Goal: Task Accomplishment & Management: Complete application form

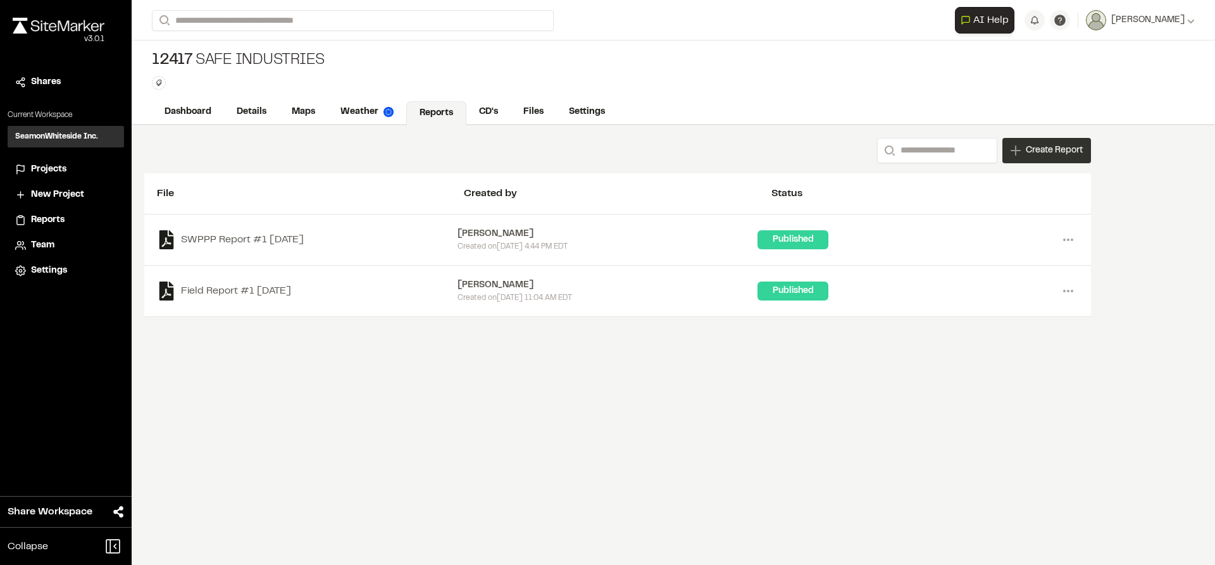
click at [1063, 149] on span "Create Report" at bounding box center [1054, 151] width 57 height 14
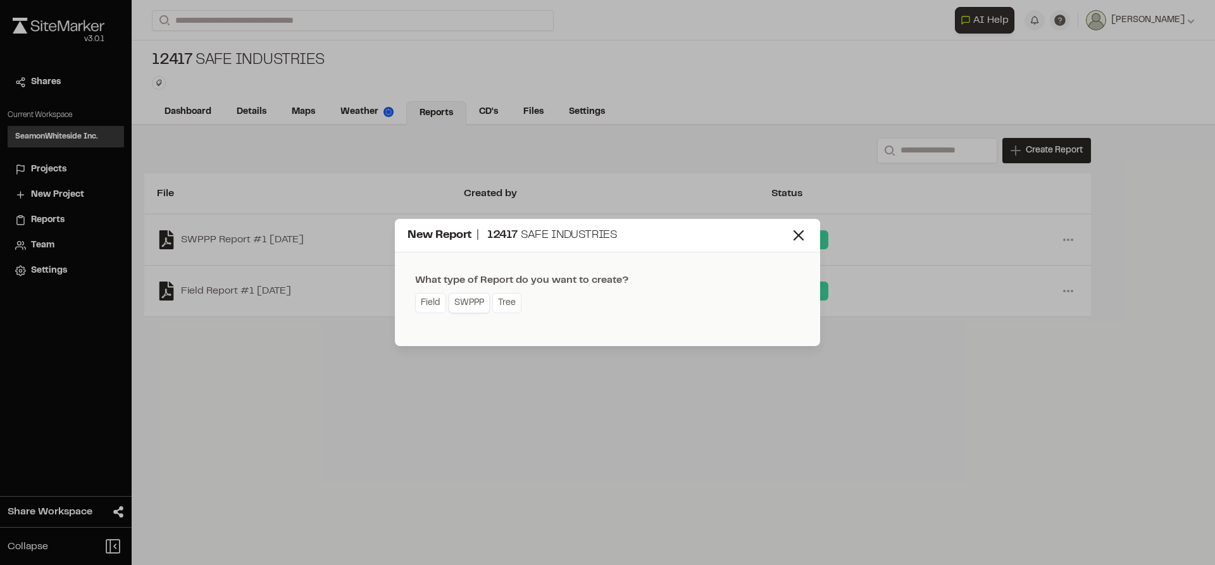
click at [464, 309] on link "SWPPP" at bounding box center [469, 303] width 41 height 20
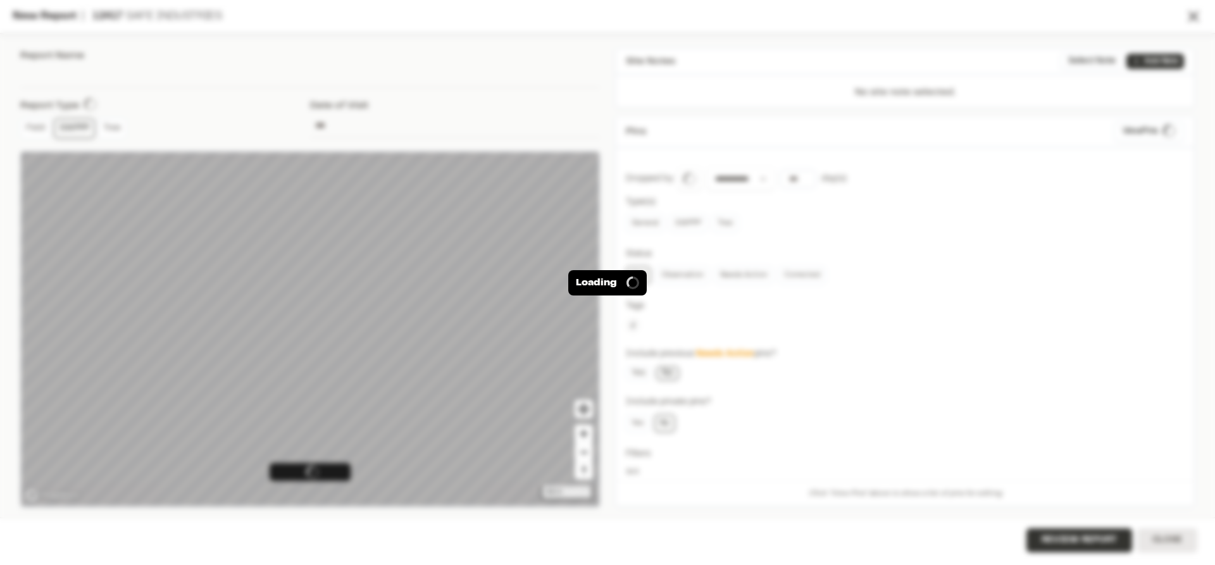
type input "**********"
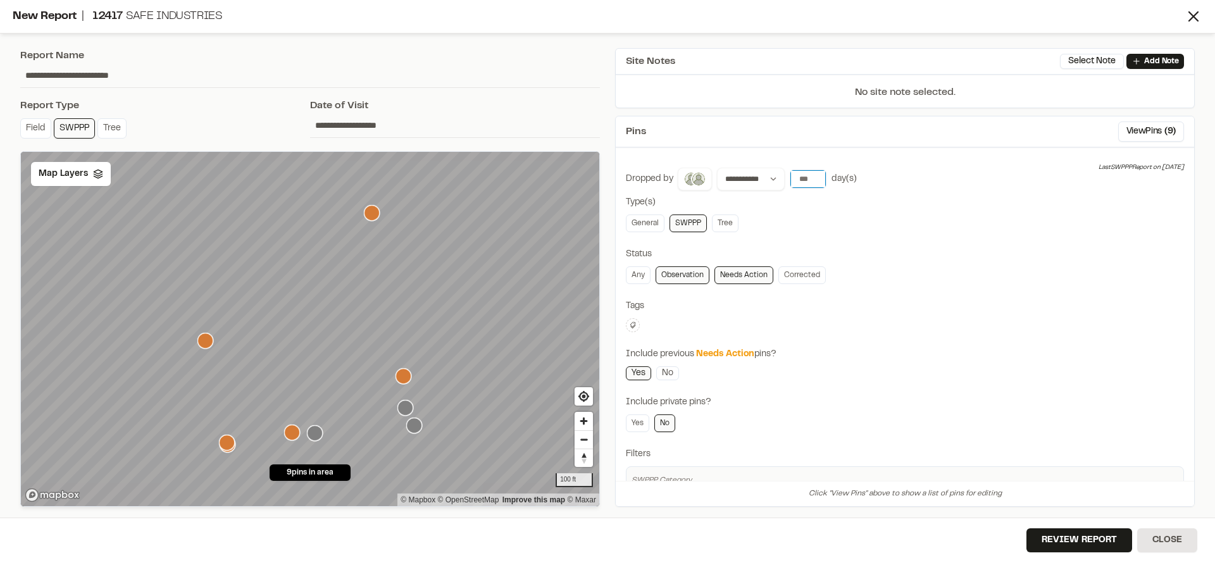
click at [804, 179] on input "number" at bounding box center [808, 179] width 35 height 18
click at [808, 211] on button "[DATE]" at bounding box center [808, 205] width 37 height 20
click at [77, 177] on span "Map Layers" at bounding box center [63, 174] width 49 height 14
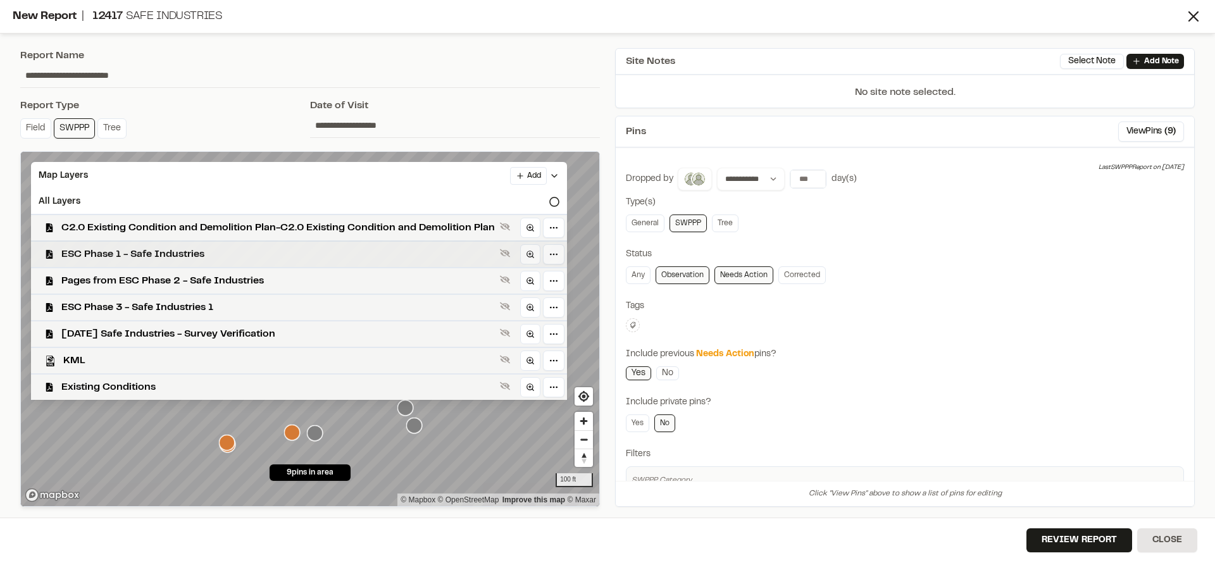
click at [105, 249] on span "ESC Phase 1 - Safe Industries" at bounding box center [278, 254] width 434 height 15
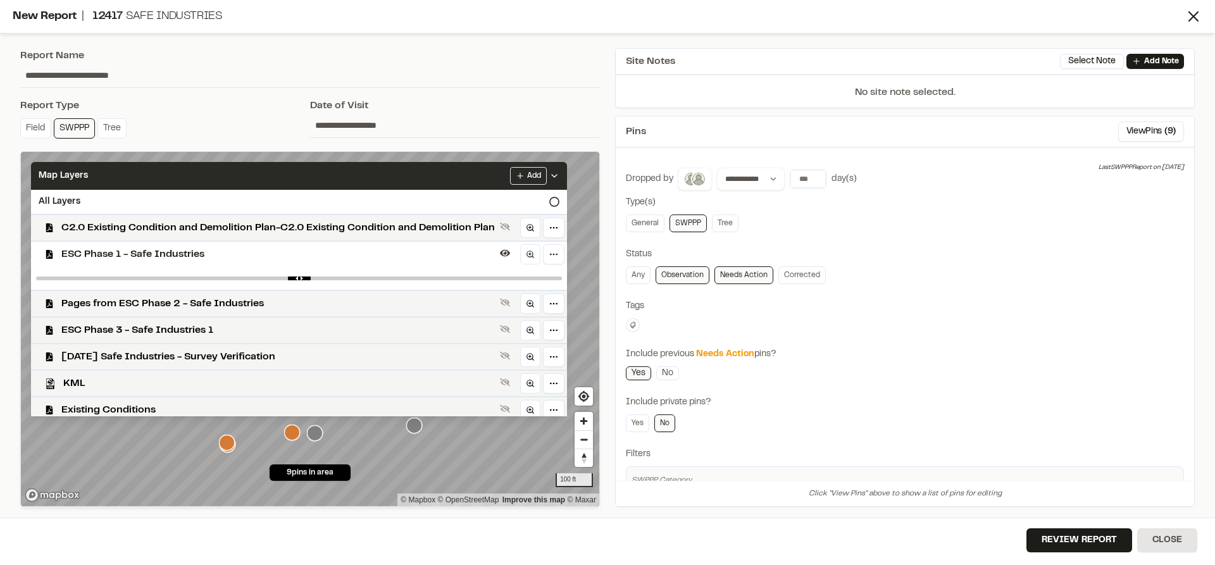
click at [557, 176] on polyline at bounding box center [554, 176] width 5 height 3
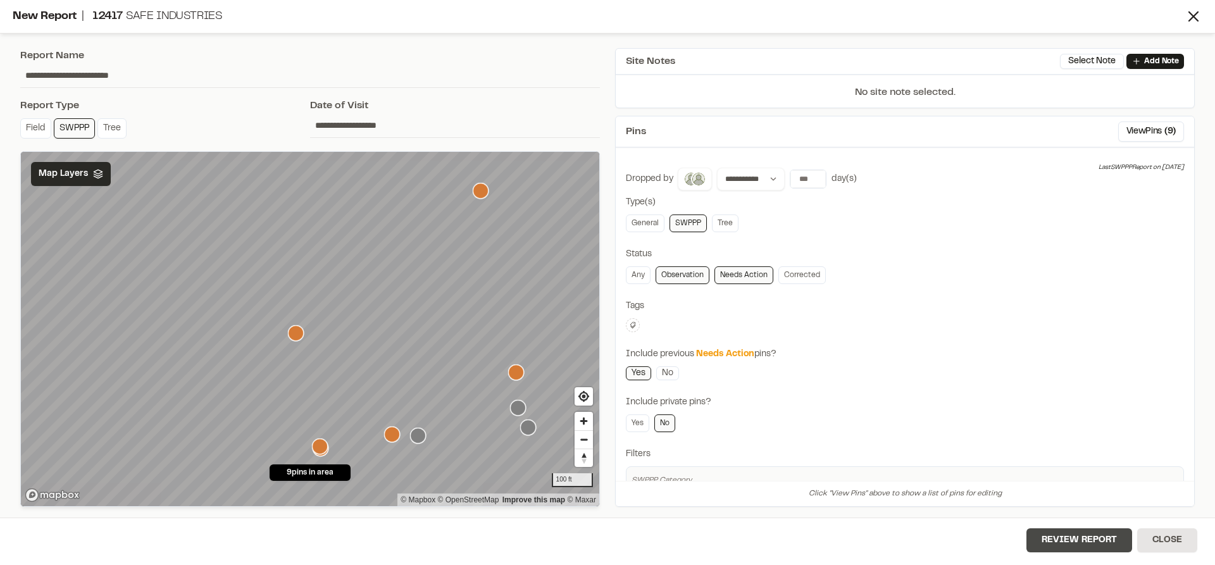
click at [1049, 537] on button "Review Report" at bounding box center [1080, 541] width 106 height 24
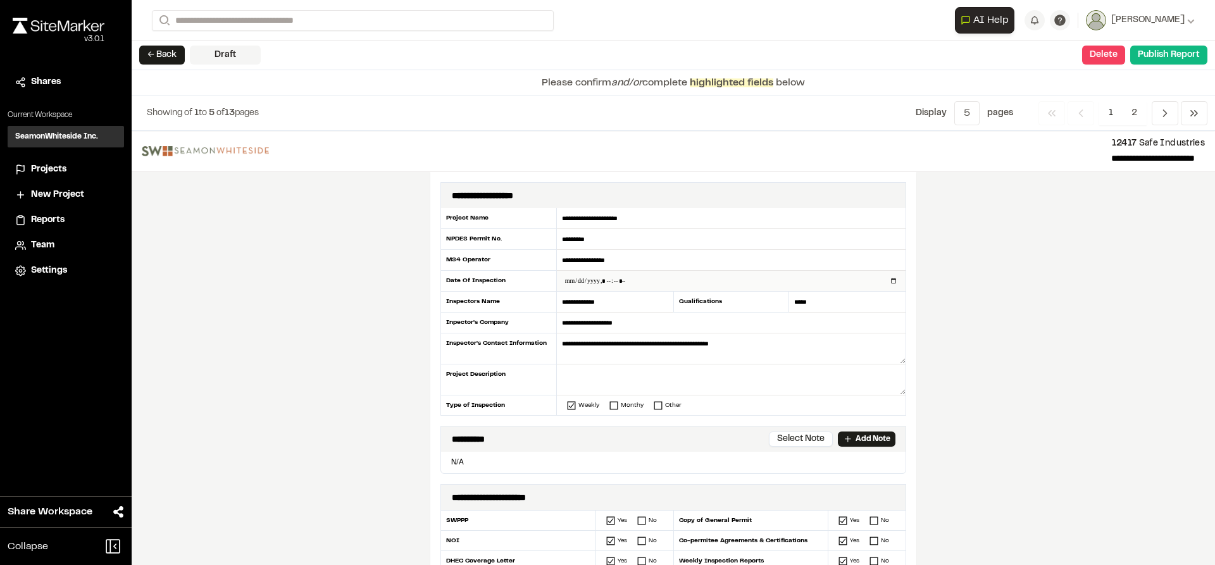
click at [891, 280] on input "datetime-local" at bounding box center [731, 281] width 349 height 20
type input "**********"
click at [856, 441] on p "Add Note" at bounding box center [873, 439] width 35 height 11
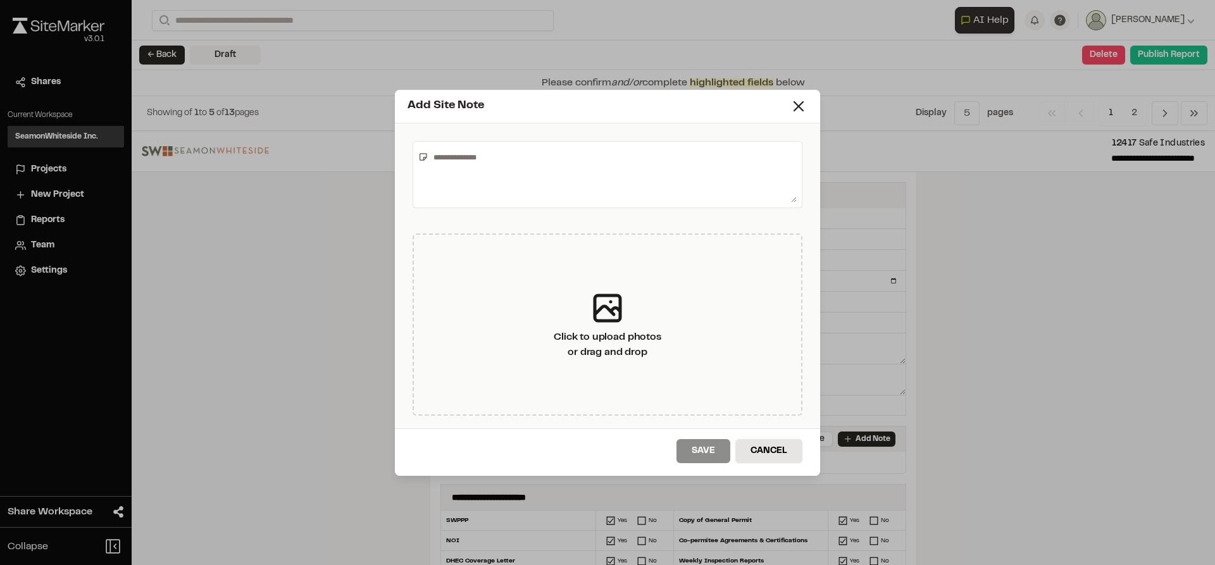
click at [549, 185] on textarea at bounding box center [613, 175] width 368 height 56
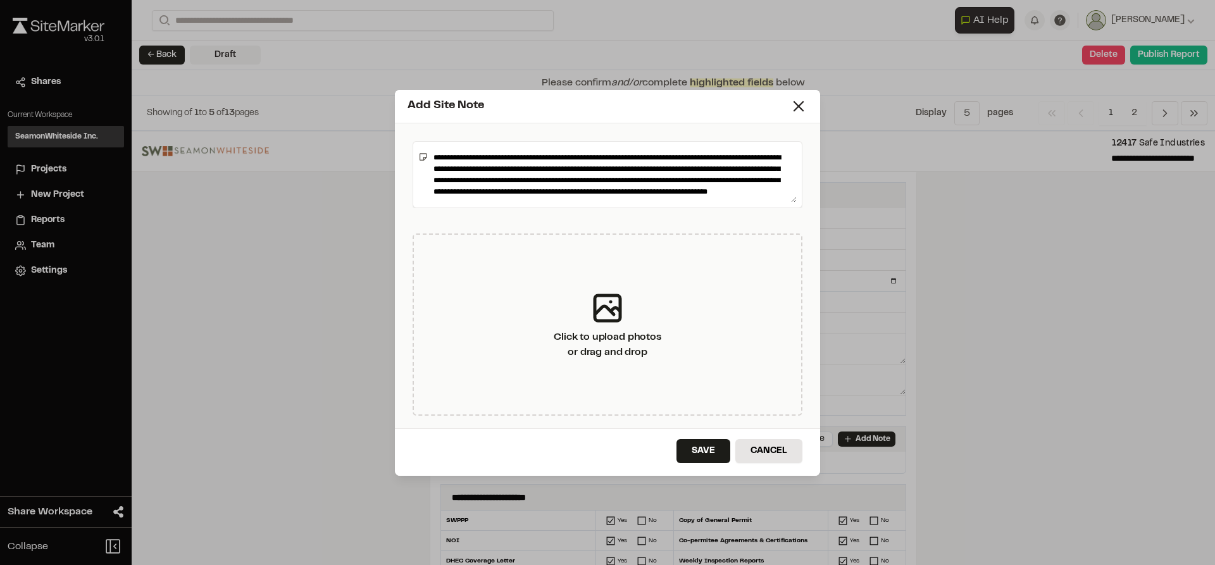
scroll to position [4, 0]
type textarea "**********"
click at [711, 449] on button "Save" at bounding box center [704, 451] width 54 height 24
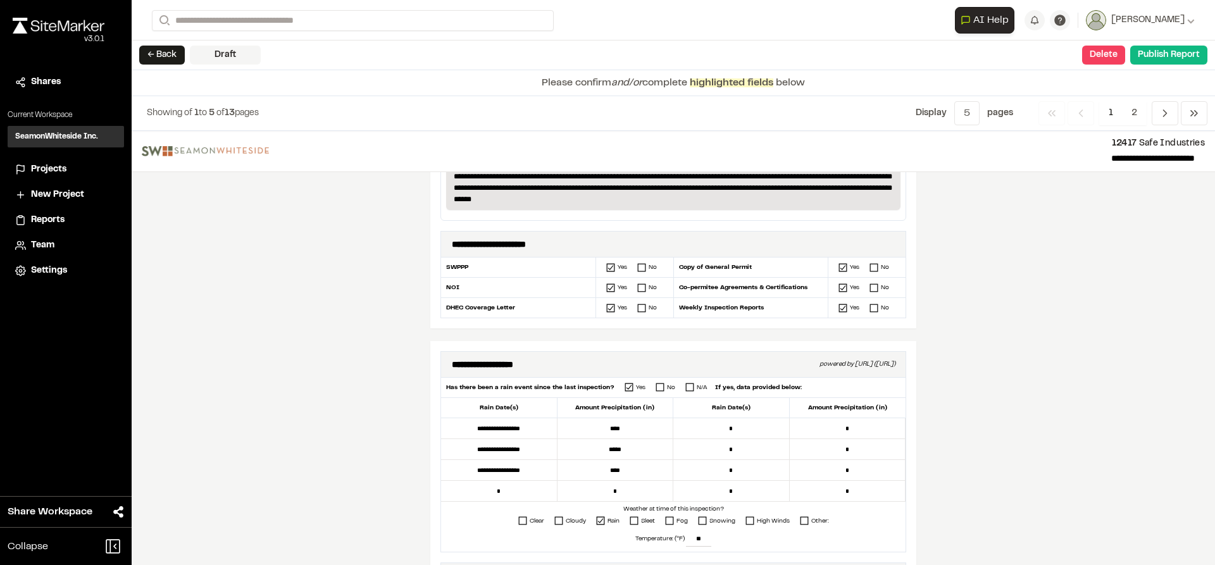
scroll to position [380, 0]
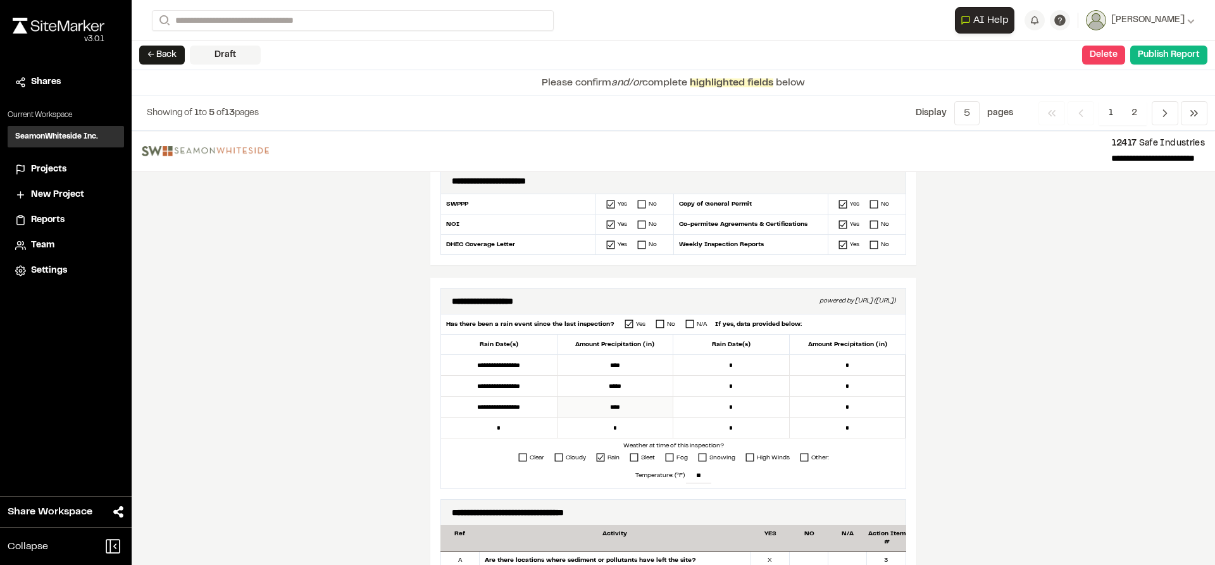
click at [620, 403] on input "****" at bounding box center [616, 407] width 116 height 21
click at [616, 406] on input "****" at bounding box center [616, 407] width 116 height 21
type input "******"
drag, startPoint x: 725, startPoint y: 409, endPoint x: 735, endPoint y: 418, distance: 13.5
click at [725, 409] on input "*" at bounding box center [731, 407] width 116 height 21
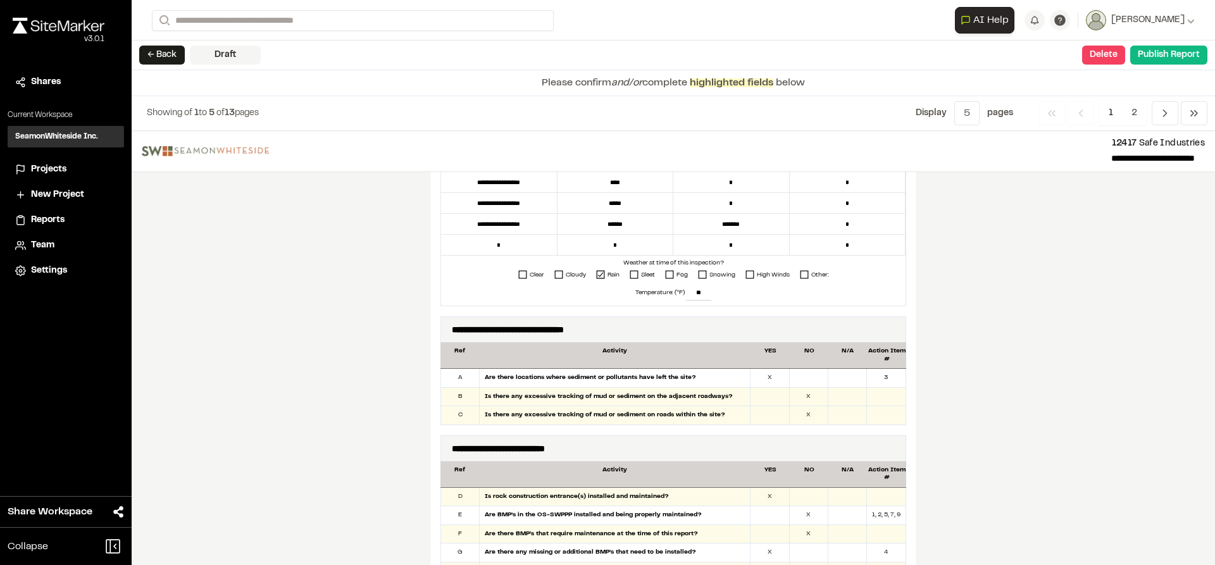
scroll to position [570, 0]
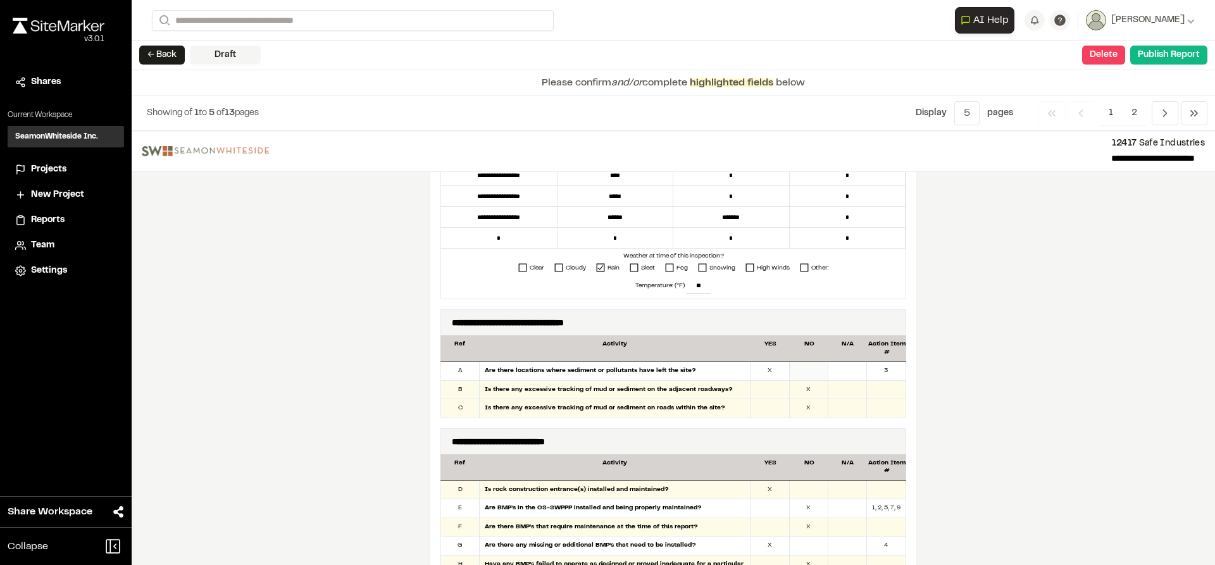
type input "*******"
click at [800, 371] on div at bounding box center [809, 371] width 39 height 18
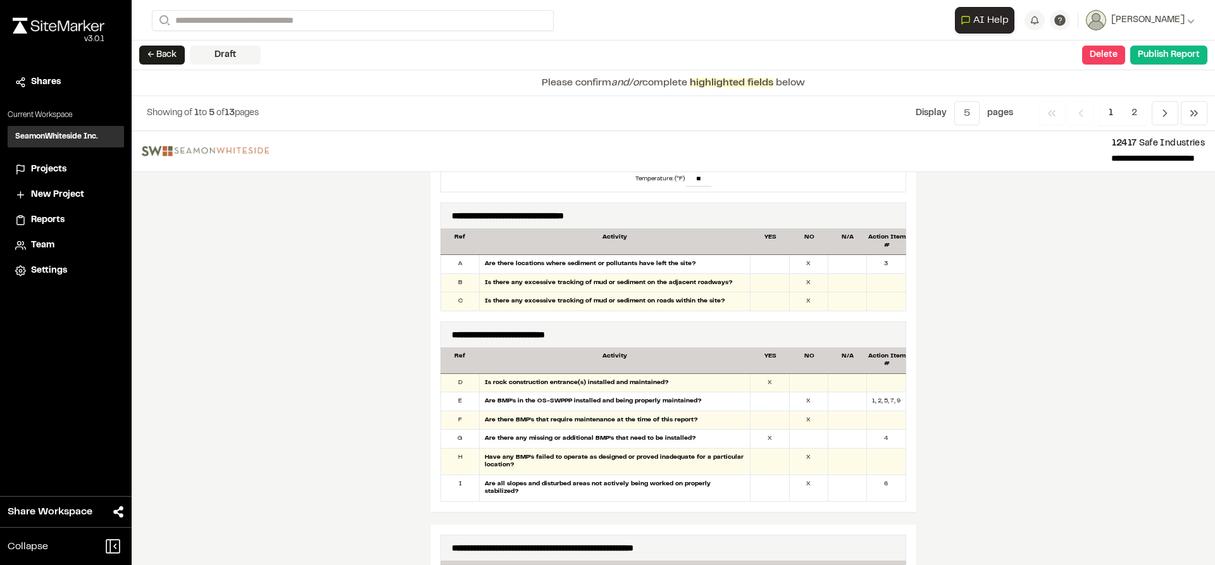
scroll to position [696, 0]
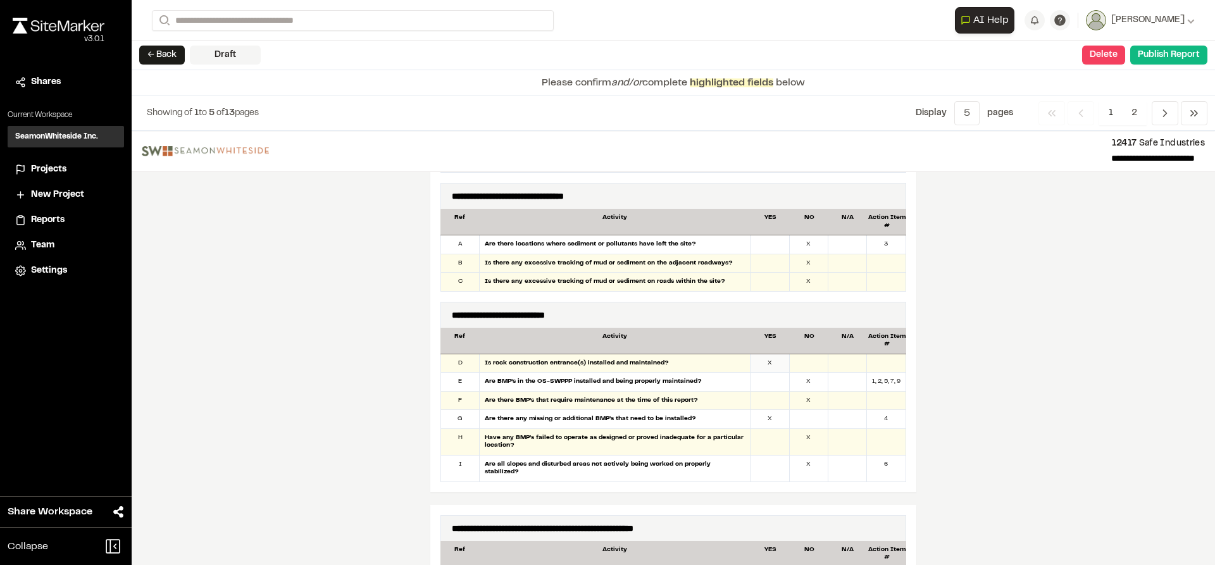
click at [762, 360] on div "X" at bounding box center [770, 363] width 39 height 18
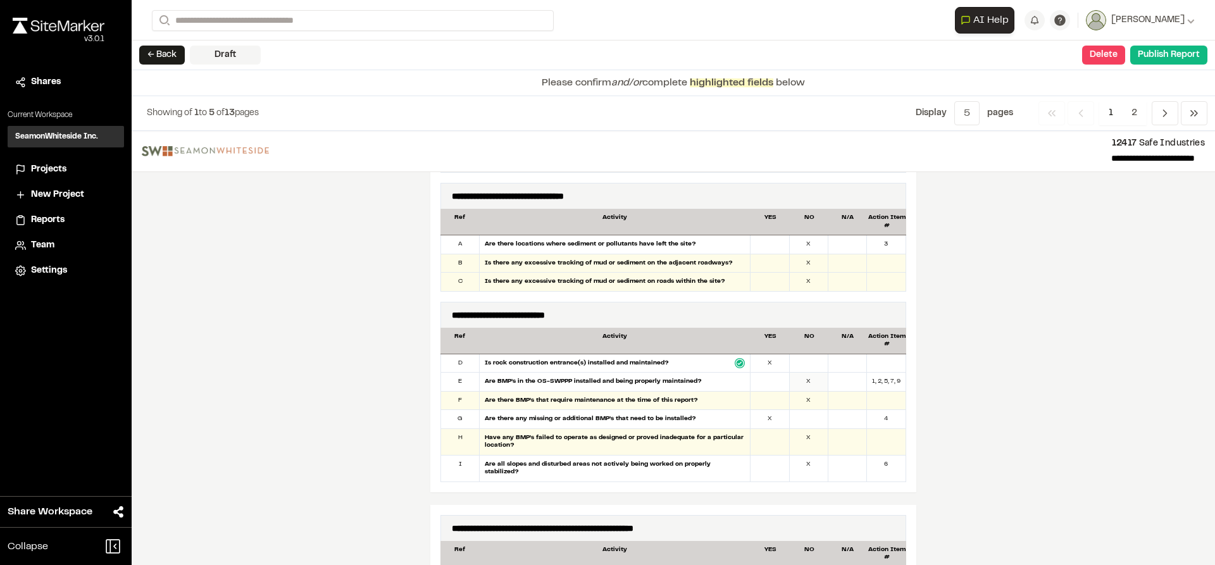
click at [804, 385] on div "X" at bounding box center [809, 382] width 39 height 18
click at [808, 407] on div "X" at bounding box center [809, 401] width 39 height 18
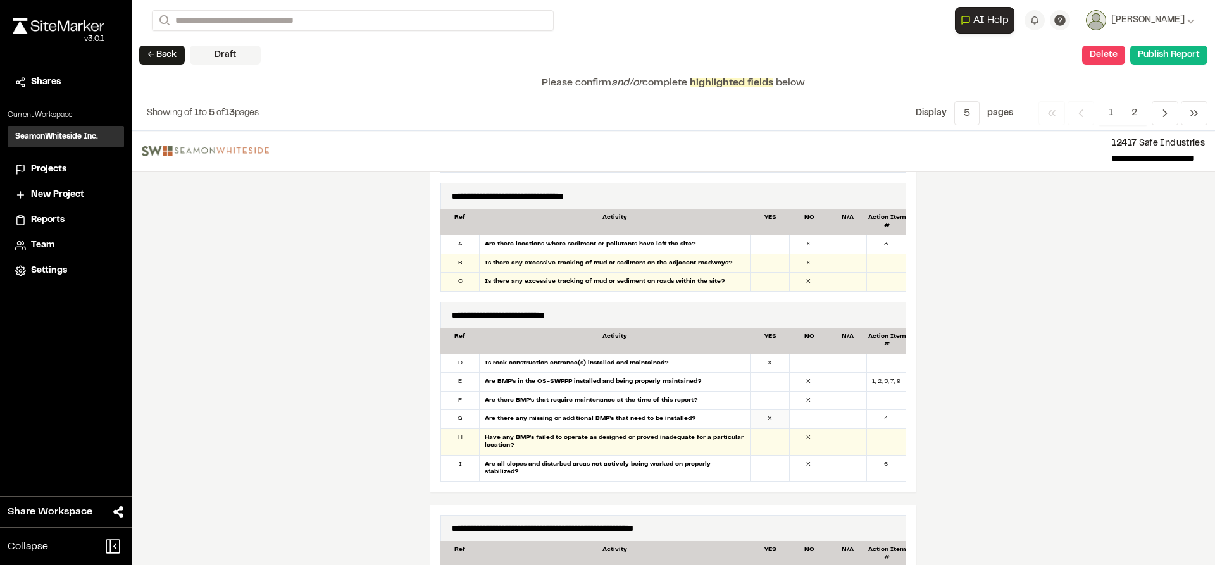
click at [767, 429] on div "X" at bounding box center [770, 419] width 39 height 18
click at [802, 444] on div "X" at bounding box center [809, 442] width 39 height 26
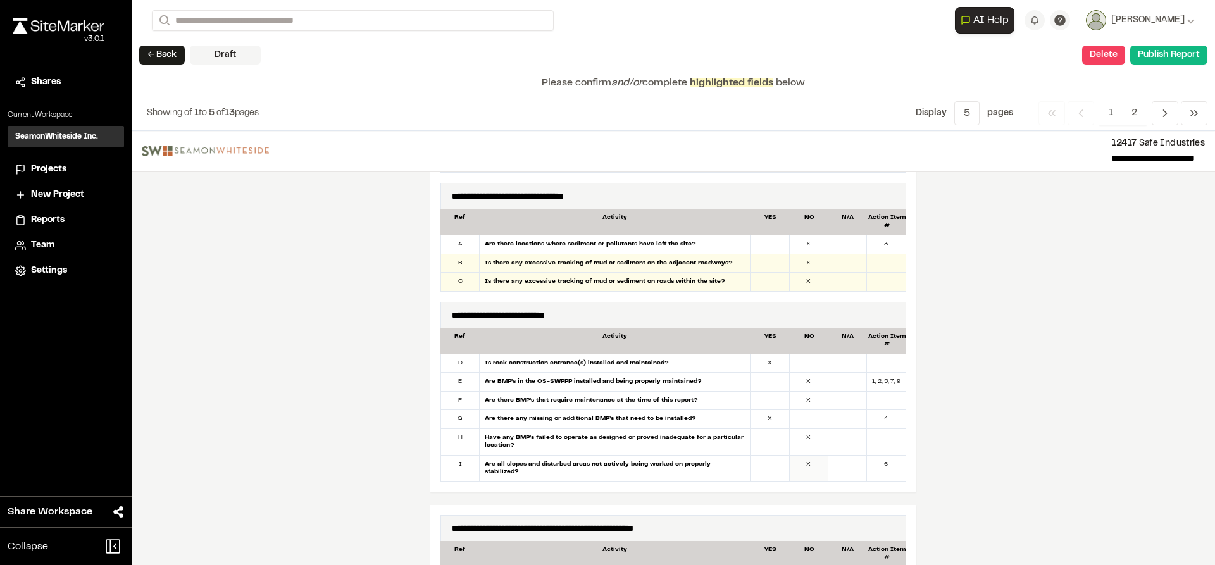
click at [803, 468] on div "X" at bounding box center [809, 469] width 39 height 26
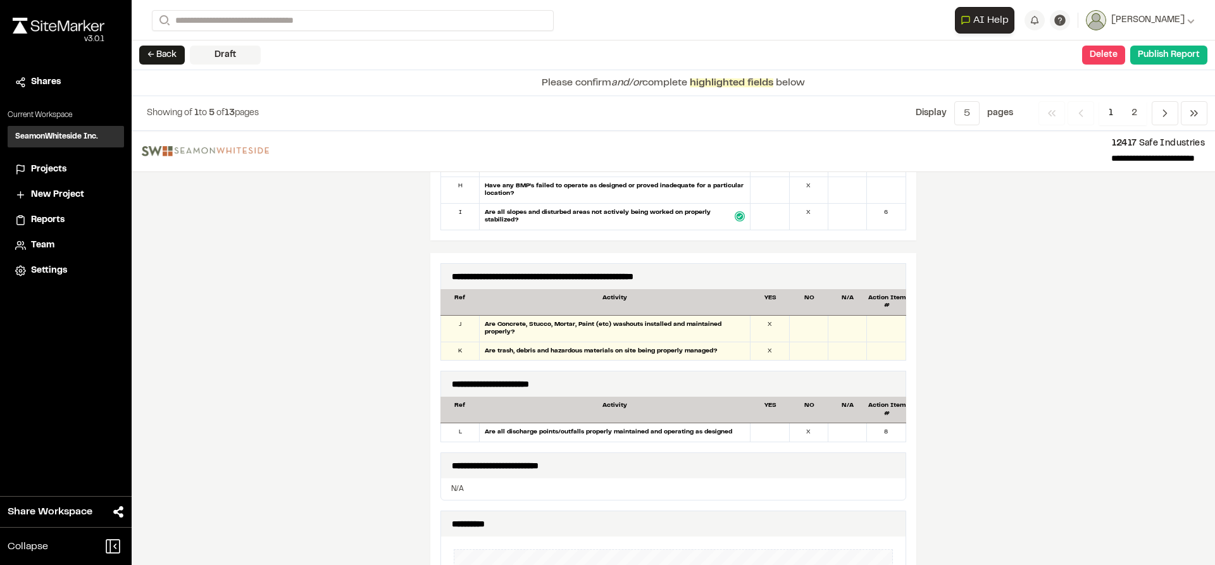
scroll to position [949, 0]
click at [767, 328] on div "X" at bounding box center [770, 328] width 39 height 26
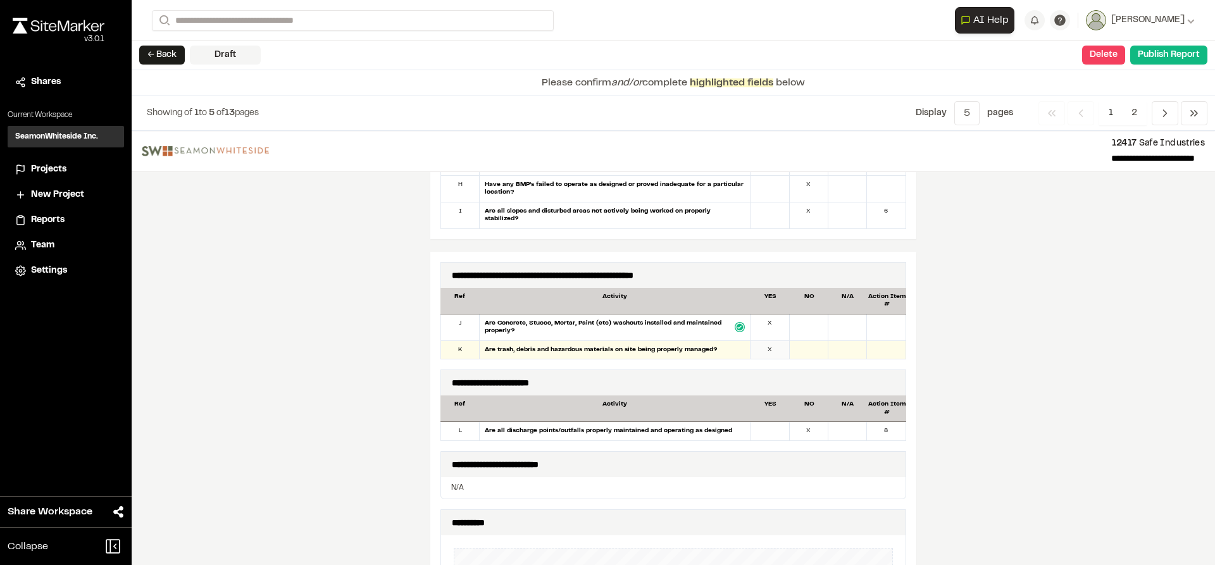
click at [767, 347] on div "X" at bounding box center [770, 350] width 39 height 18
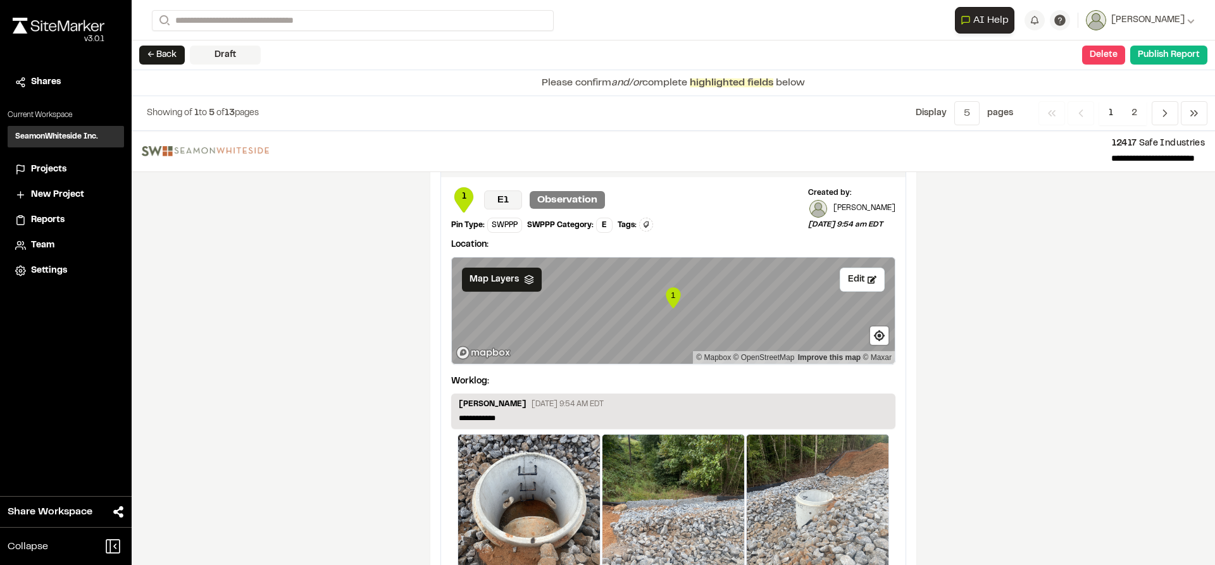
scroll to position [2149, 0]
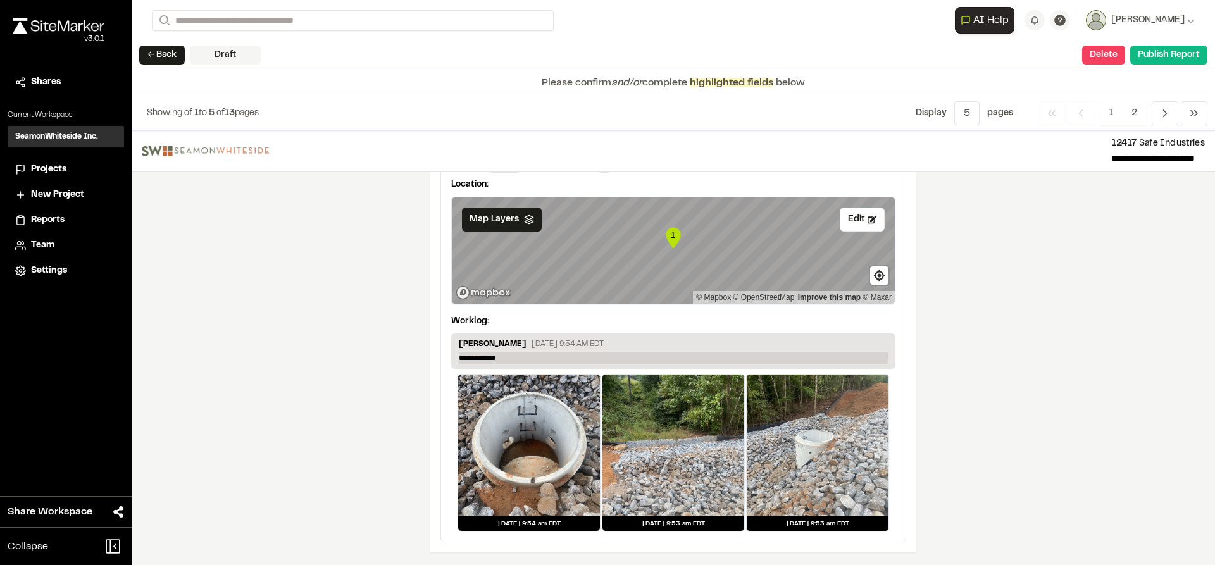
click at [515, 363] on p "**********" at bounding box center [673, 358] width 429 height 11
click at [863, 228] on button "Edit" at bounding box center [862, 220] width 45 height 24
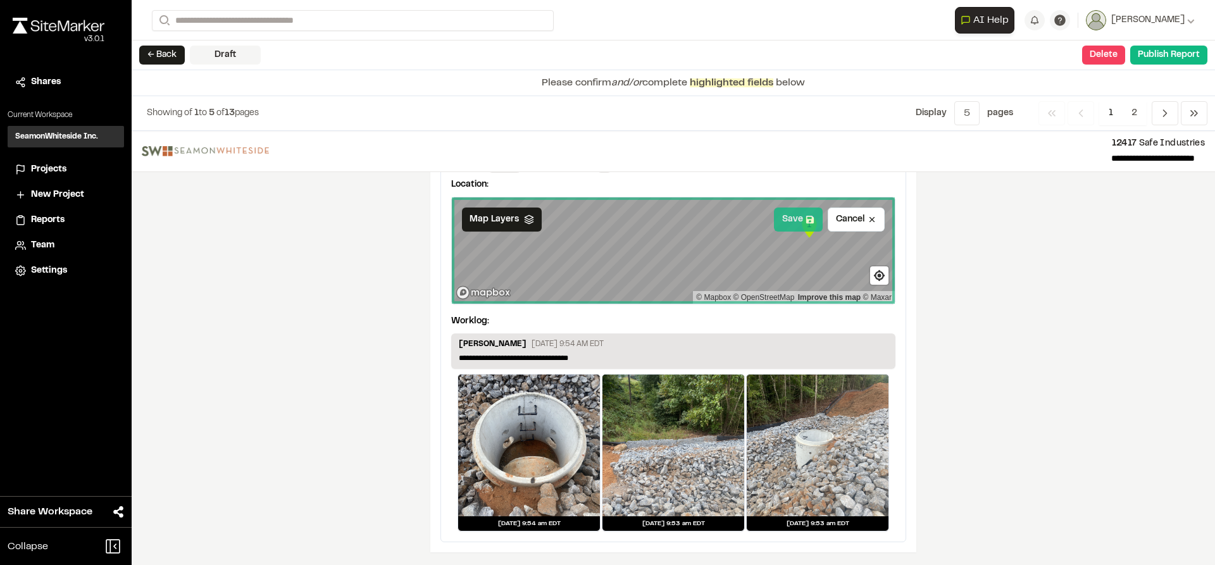
click at [790, 220] on button "Save" at bounding box center [798, 220] width 49 height 24
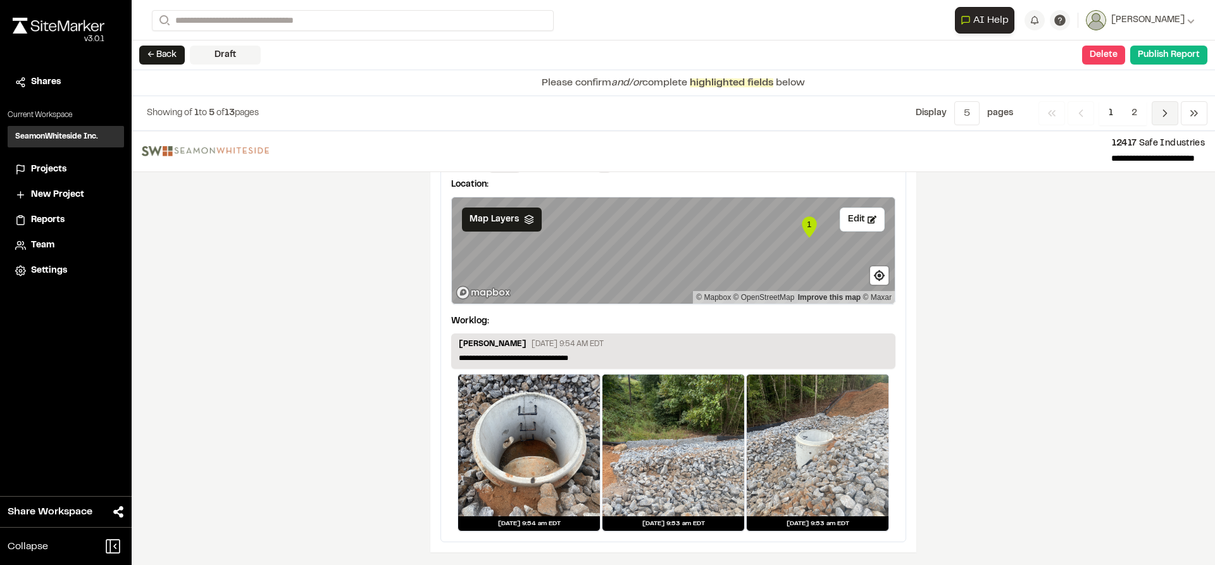
click at [1166, 113] on icon "Navigation" at bounding box center [1165, 113] width 13 height 13
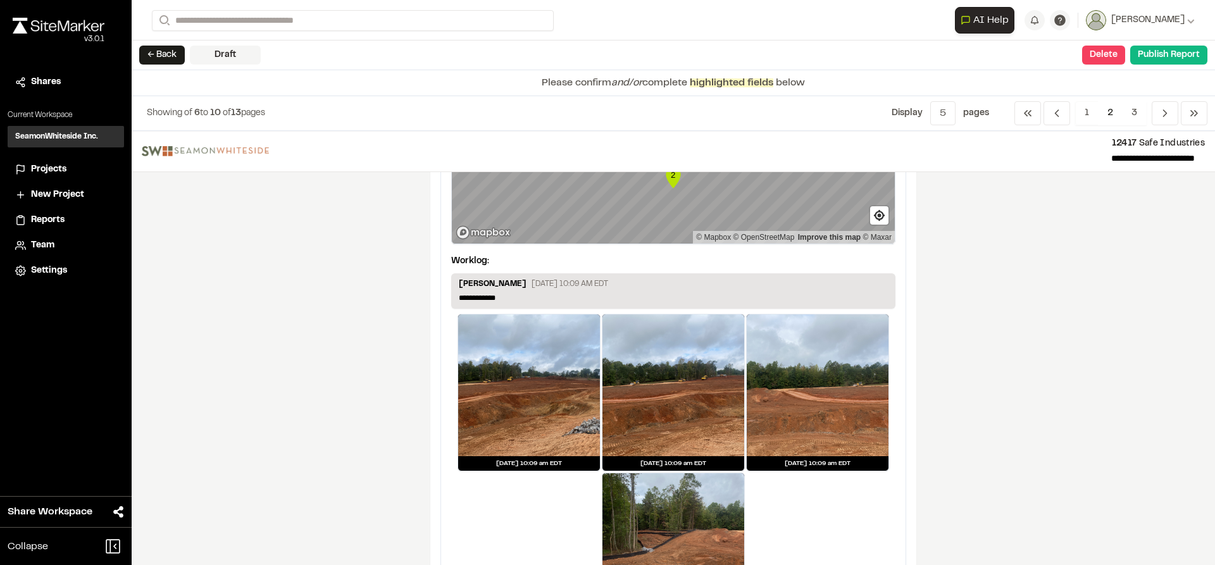
scroll to position [127, 0]
click at [477, 297] on p "**********" at bounding box center [673, 297] width 429 height 11
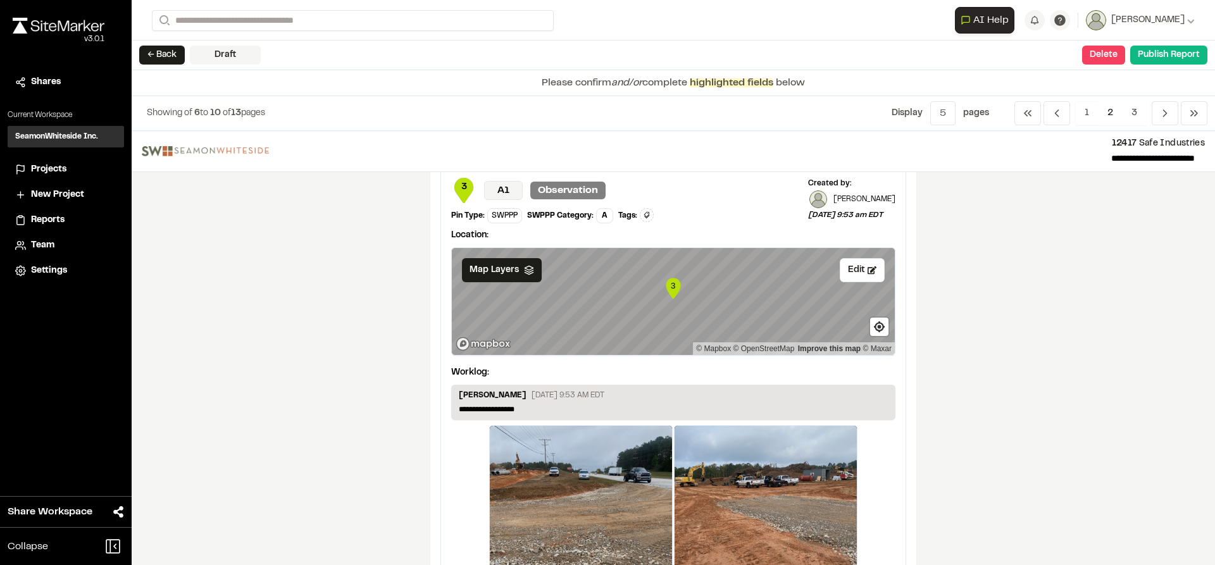
scroll to position [696, 0]
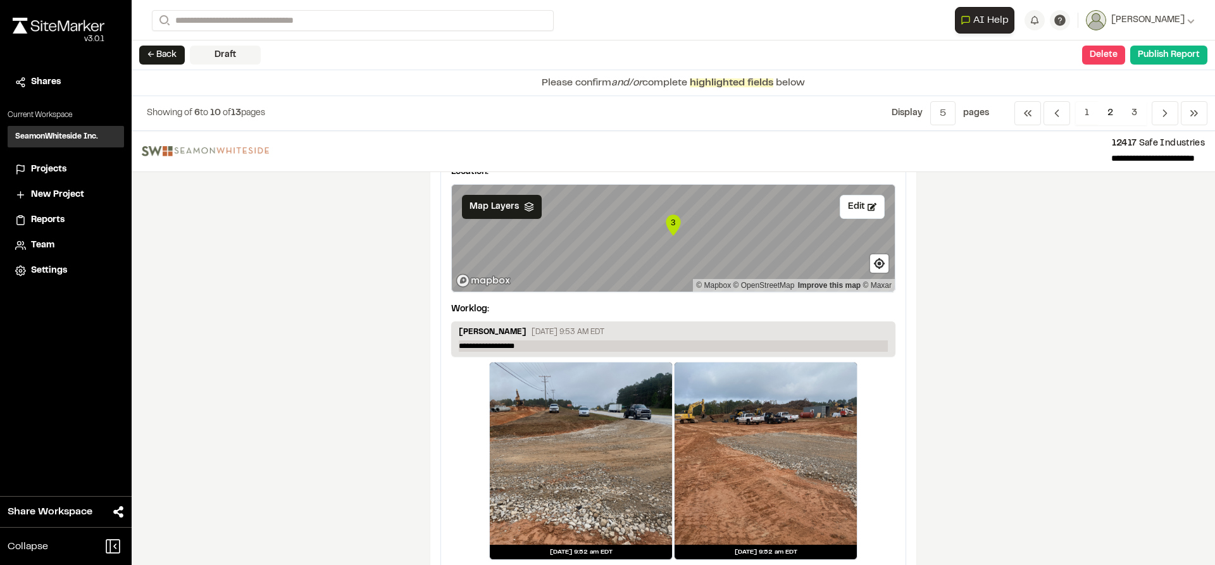
click at [572, 341] on p "**********" at bounding box center [673, 346] width 429 height 11
click at [849, 212] on button "Edit" at bounding box center [862, 207] width 45 height 24
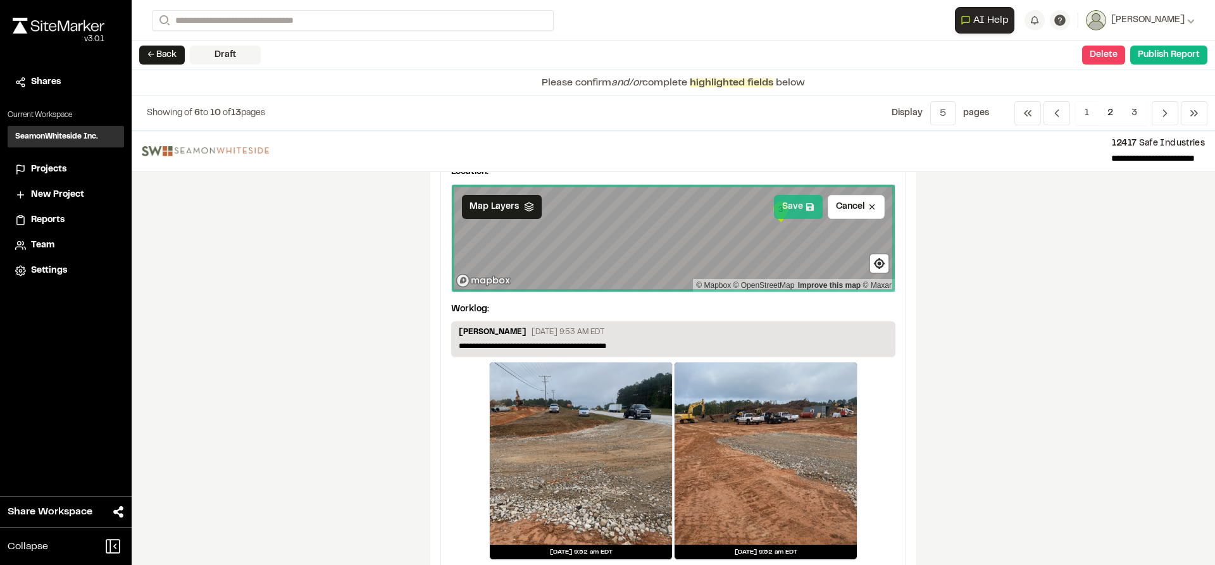
click at [799, 201] on button "Save" at bounding box center [798, 207] width 49 height 24
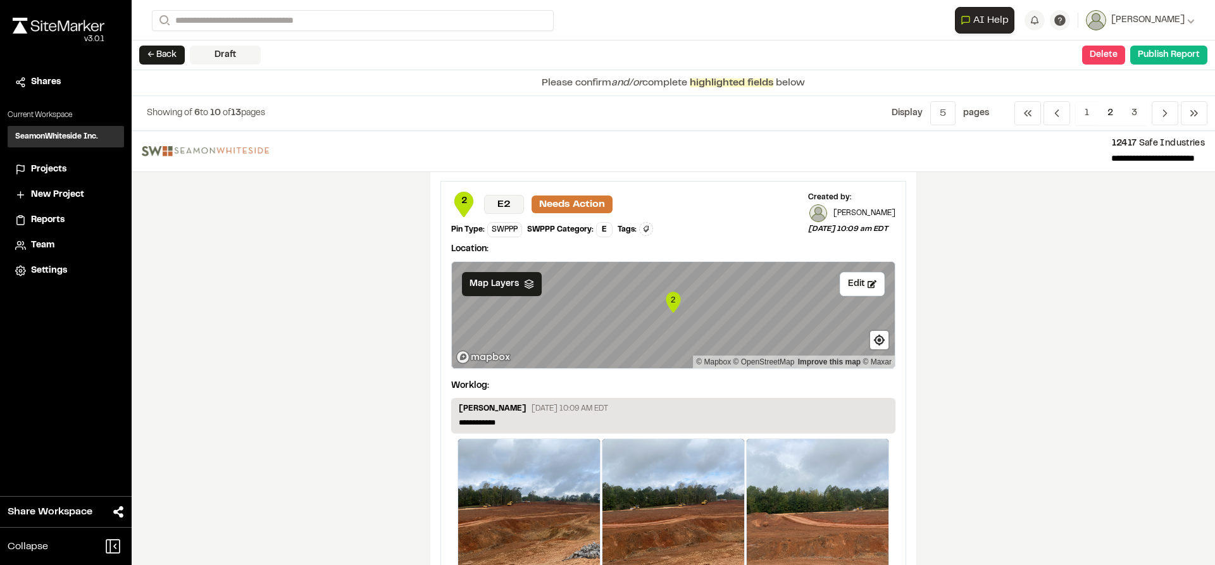
scroll to position [0, 0]
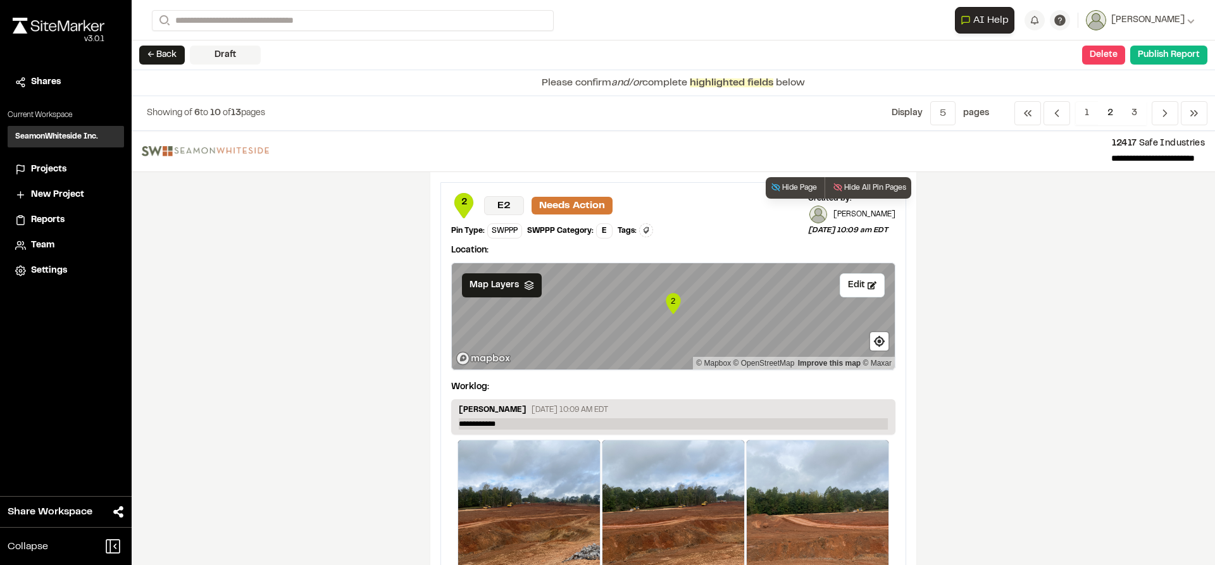
click at [533, 422] on p "**********" at bounding box center [673, 423] width 429 height 11
click at [854, 283] on button "Edit" at bounding box center [862, 285] width 45 height 24
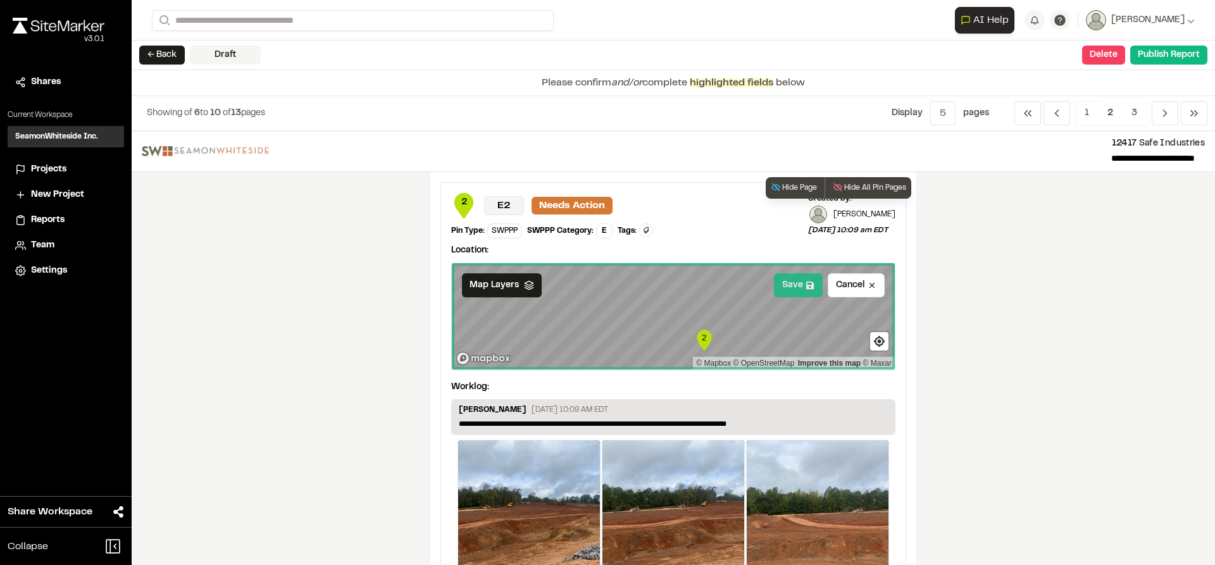
click at [777, 292] on button "Save" at bounding box center [798, 285] width 49 height 24
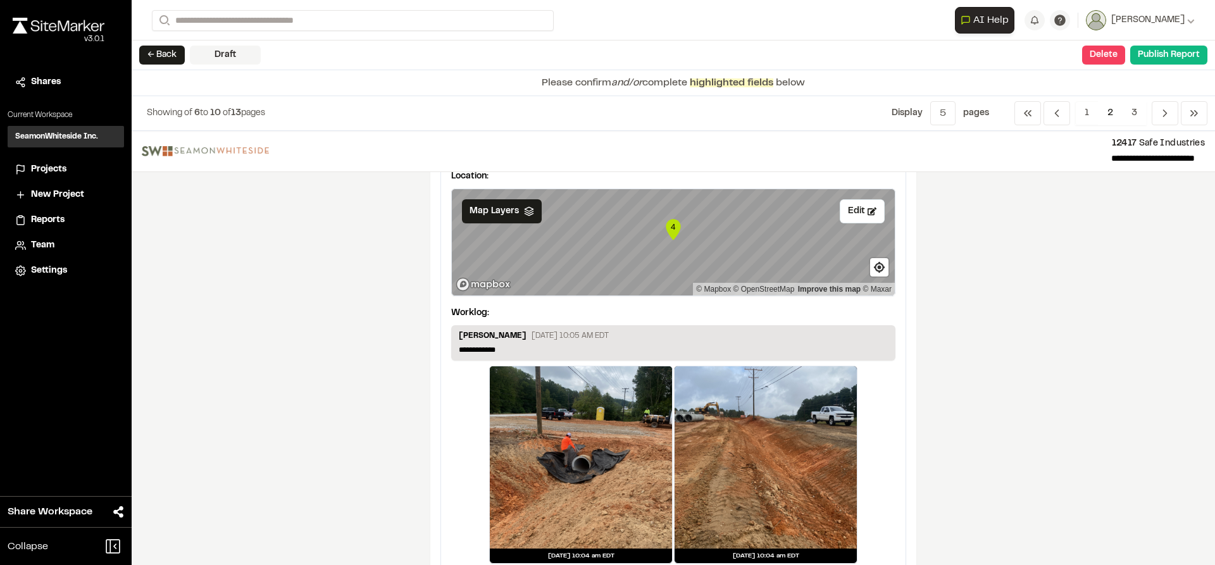
scroll to position [1203, 0]
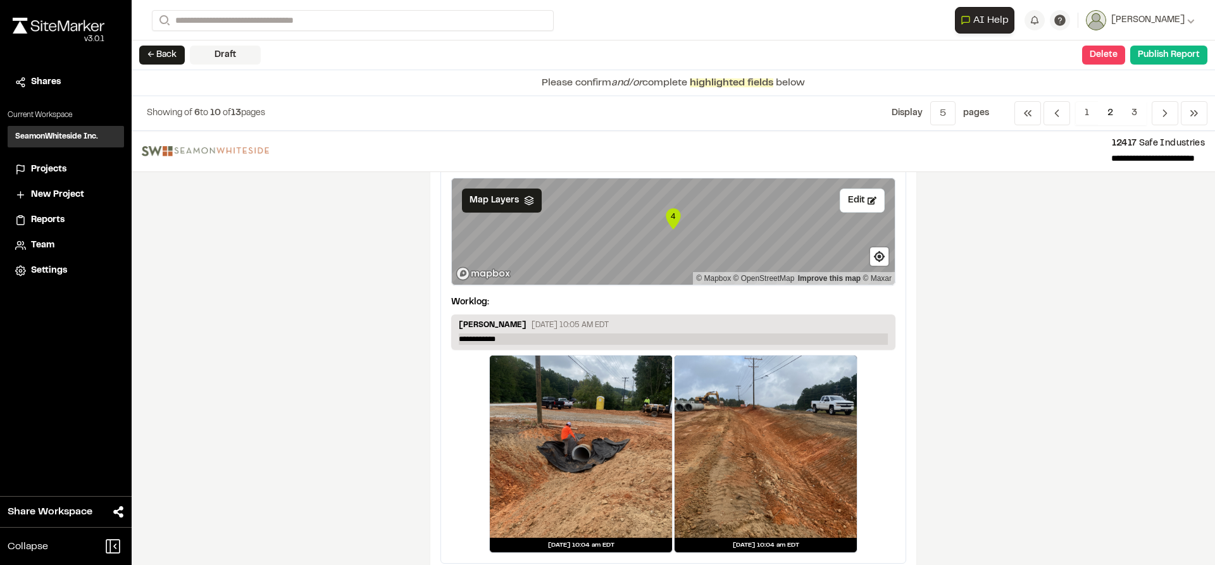
click at [530, 335] on p "**********" at bounding box center [673, 339] width 429 height 11
click at [856, 211] on button "Edit" at bounding box center [862, 201] width 45 height 24
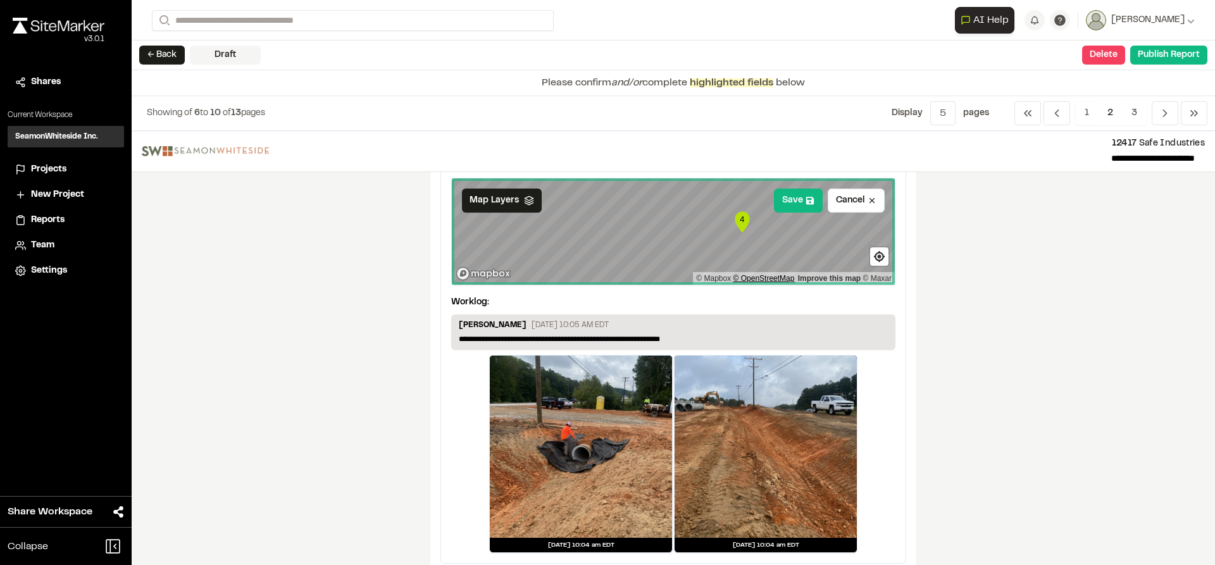
click at [768, 274] on div "4 © Mapbox © OpenStreetMap Improve this map © Maxar" at bounding box center [673, 231] width 443 height 106
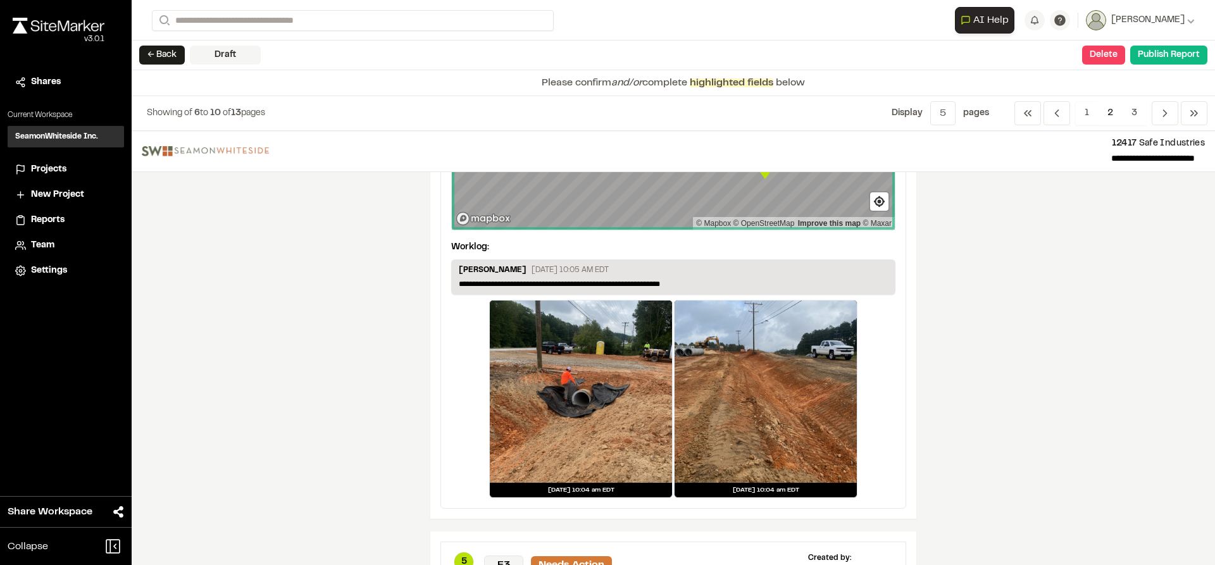
scroll to position [1139, 0]
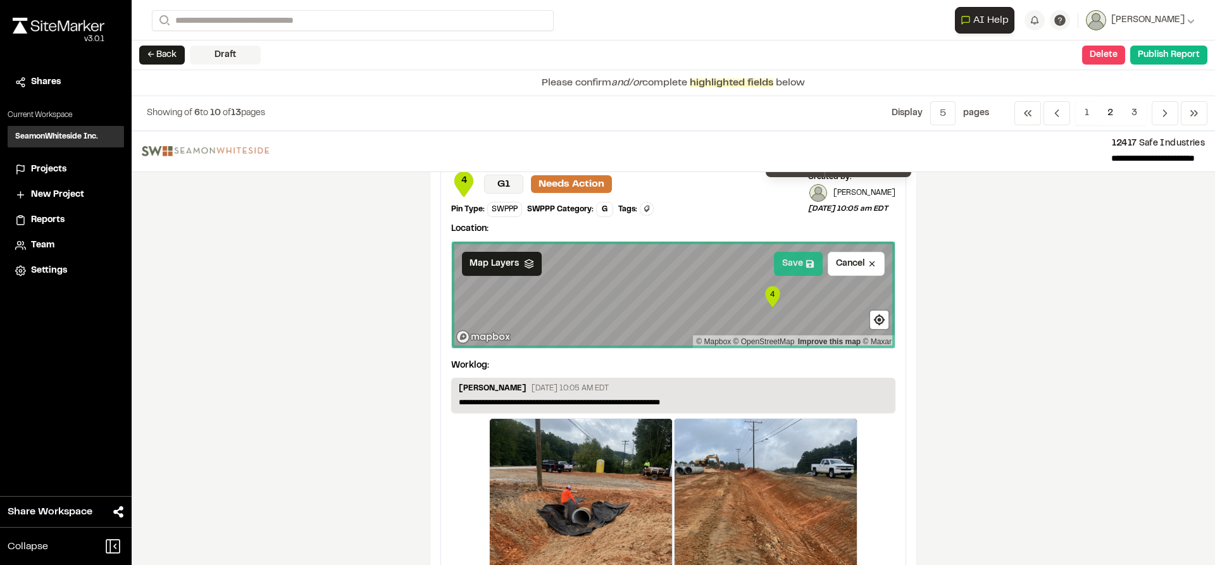
click at [792, 266] on button "Save" at bounding box center [798, 264] width 49 height 24
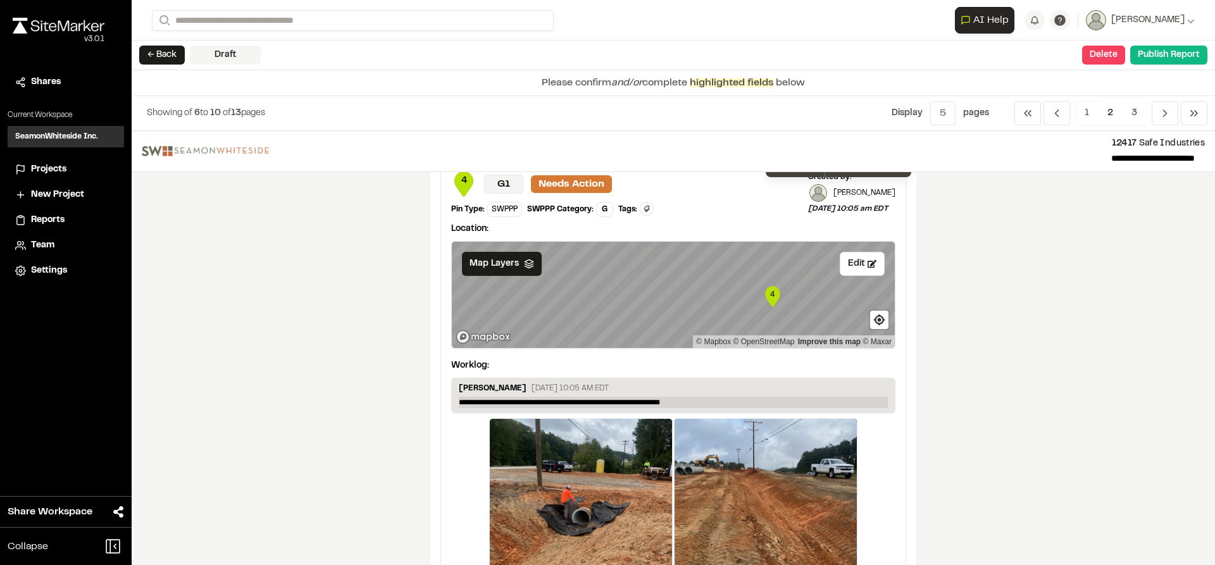
click at [480, 399] on p "**********" at bounding box center [673, 402] width 429 height 11
click at [478, 400] on p "**********" at bounding box center [673, 402] width 429 height 11
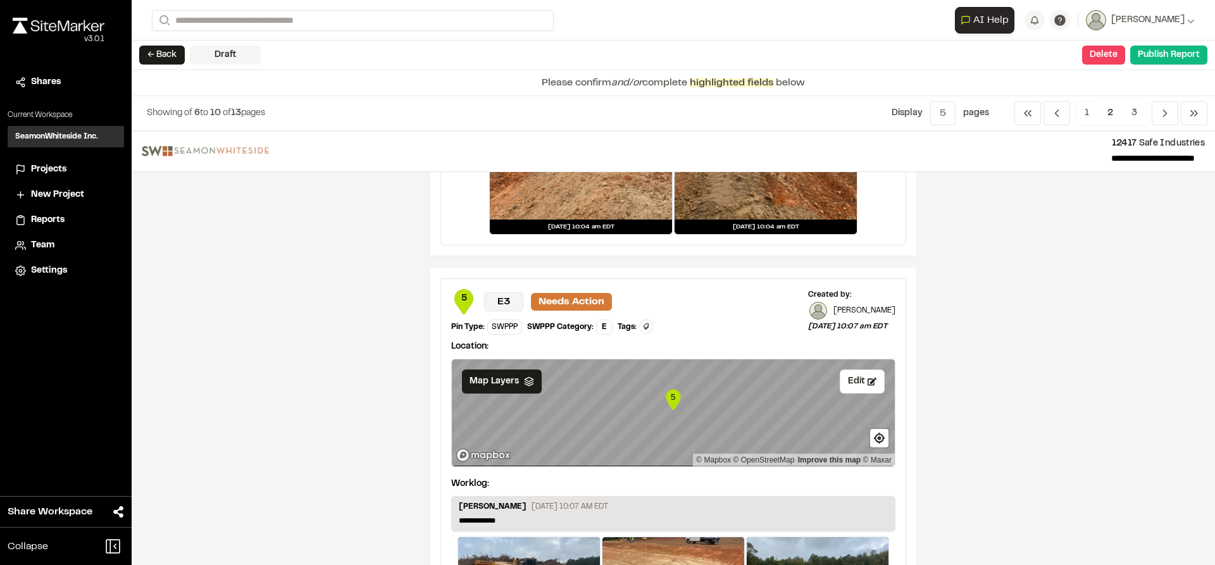
scroll to position [1646, 0]
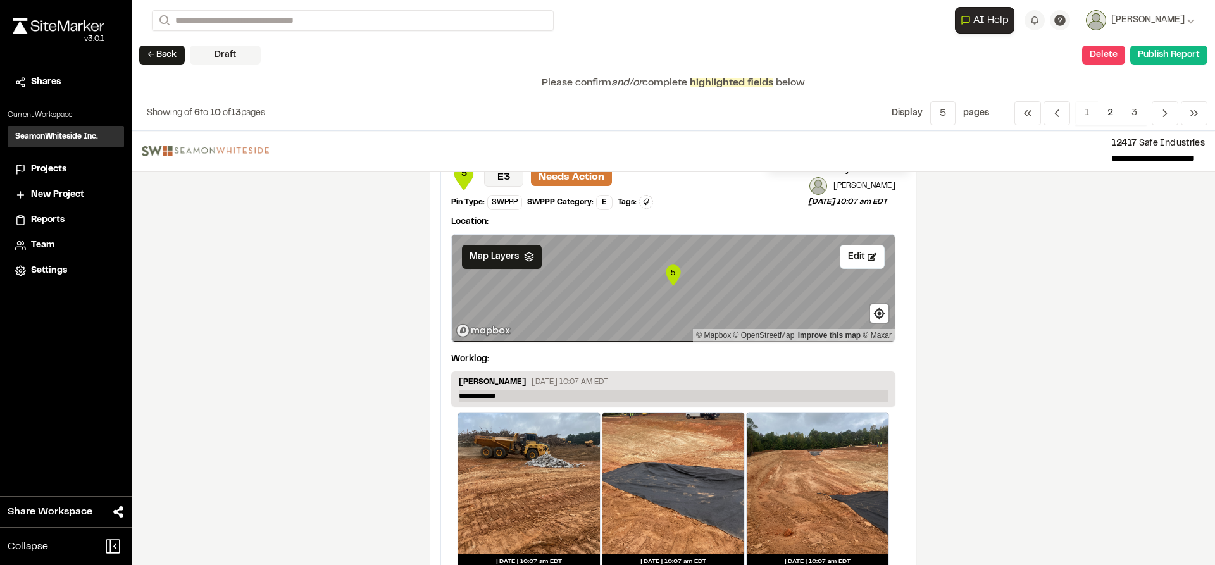
click at [533, 394] on p "**********" at bounding box center [673, 396] width 429 height 11
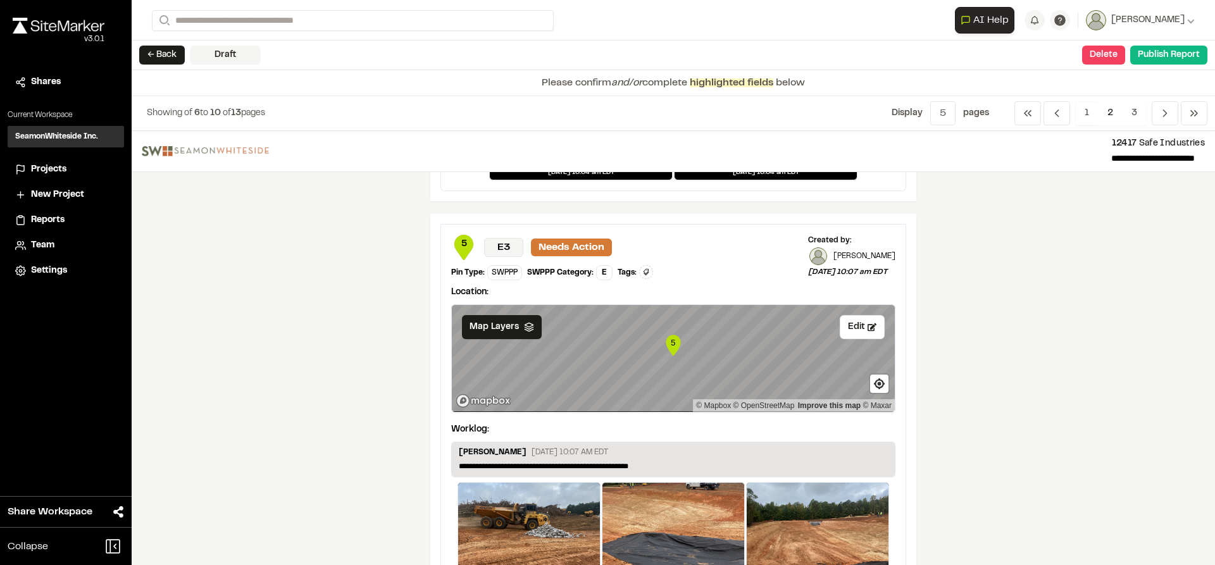
scroll to position [1573, 0]
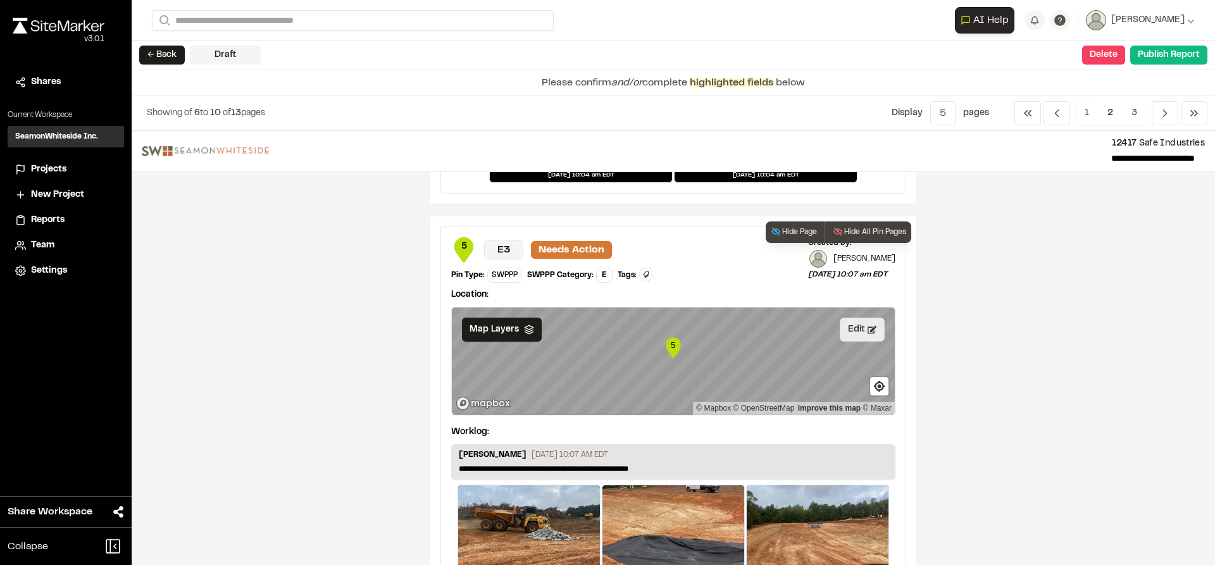
click at [861, 327] on button "Edit" at bounding box center [862, 330] width 45 height 24
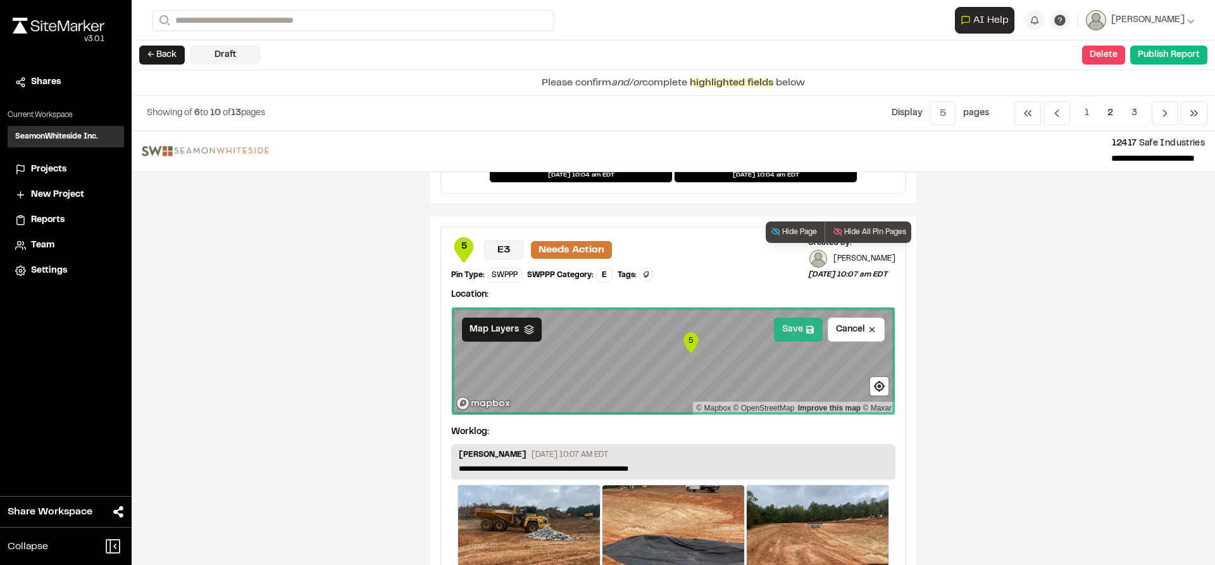
click at [791, 339] on button "Save" at bounding box center [798, 330] width 49 height 24
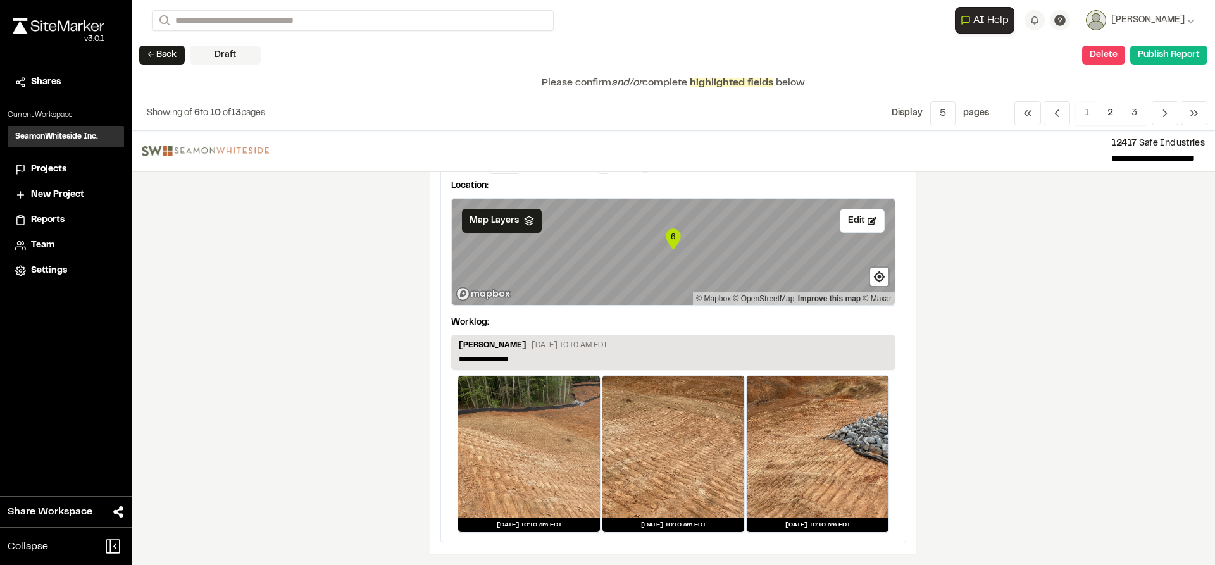
scroll to position [2143, 0]
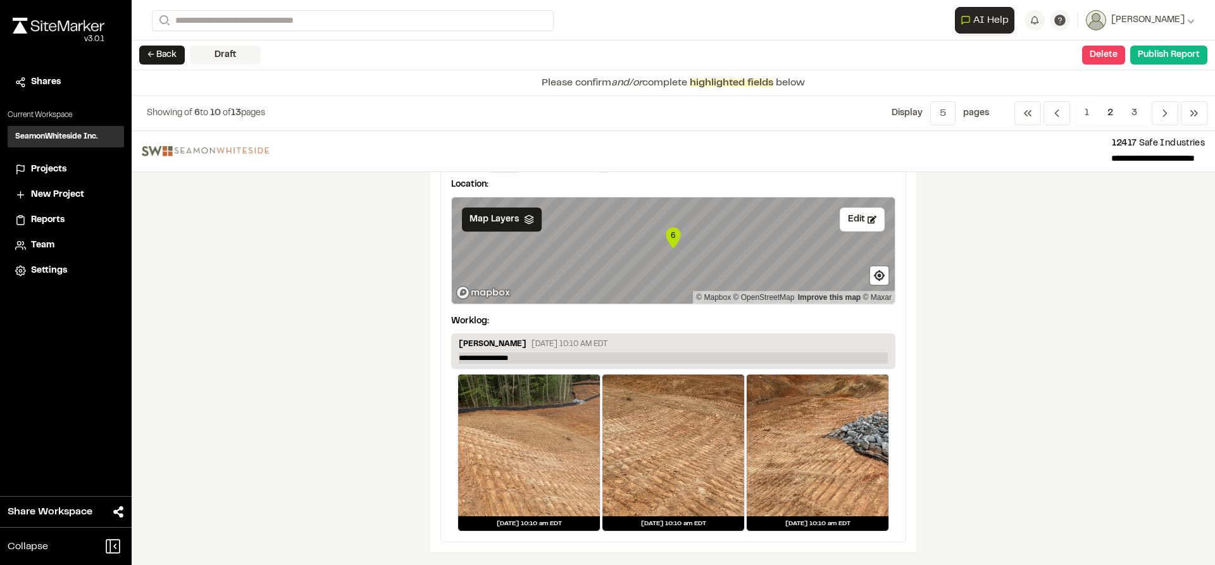
click at [525, 361] on p "**********" at bounding box center [673, 358] width 429 height 11
click at [1159, 110] on icon "Navigation" at bounding box center [1165, 113] width 13 height 13
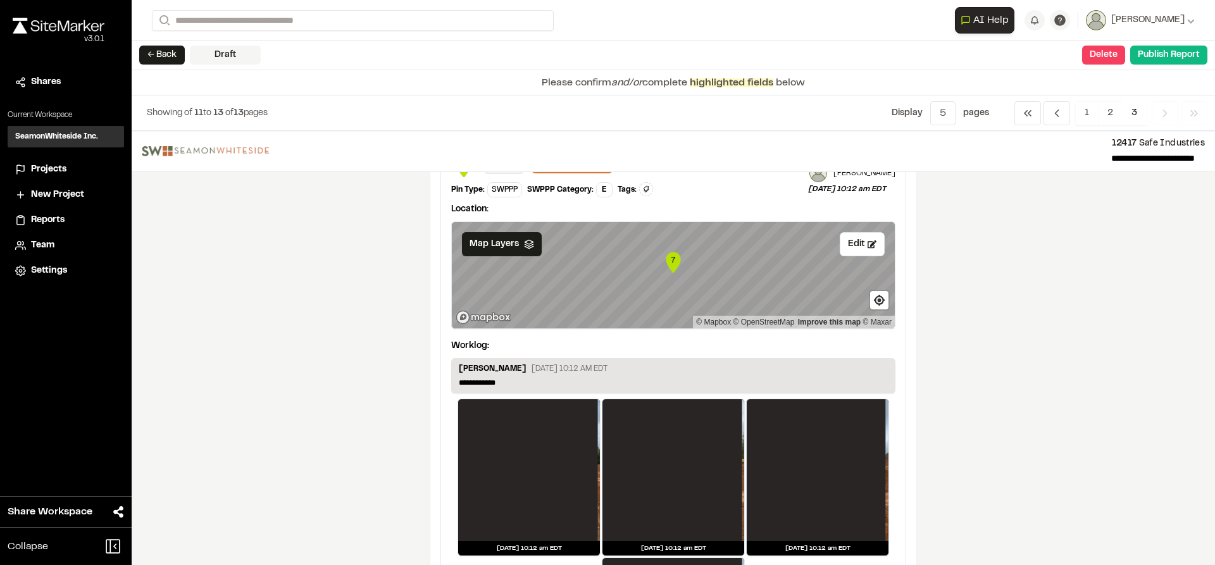
scroll to position [63, 0]
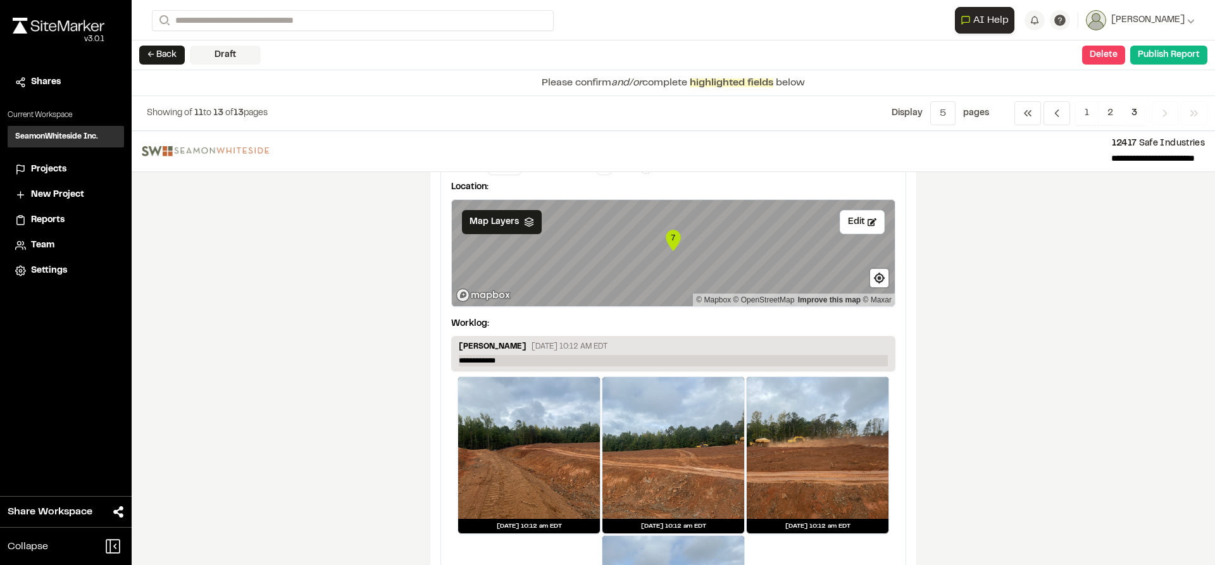
click at [515, 365] on p "**********" at bounding box center [673, 360] width 429 height 11
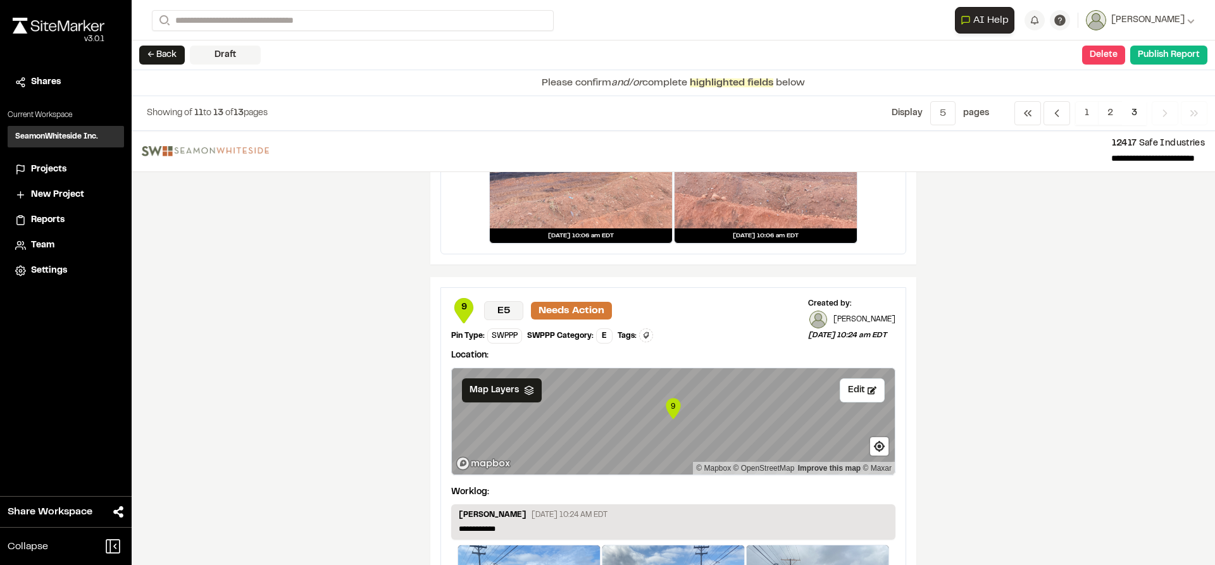
scroll to position [696, 0]
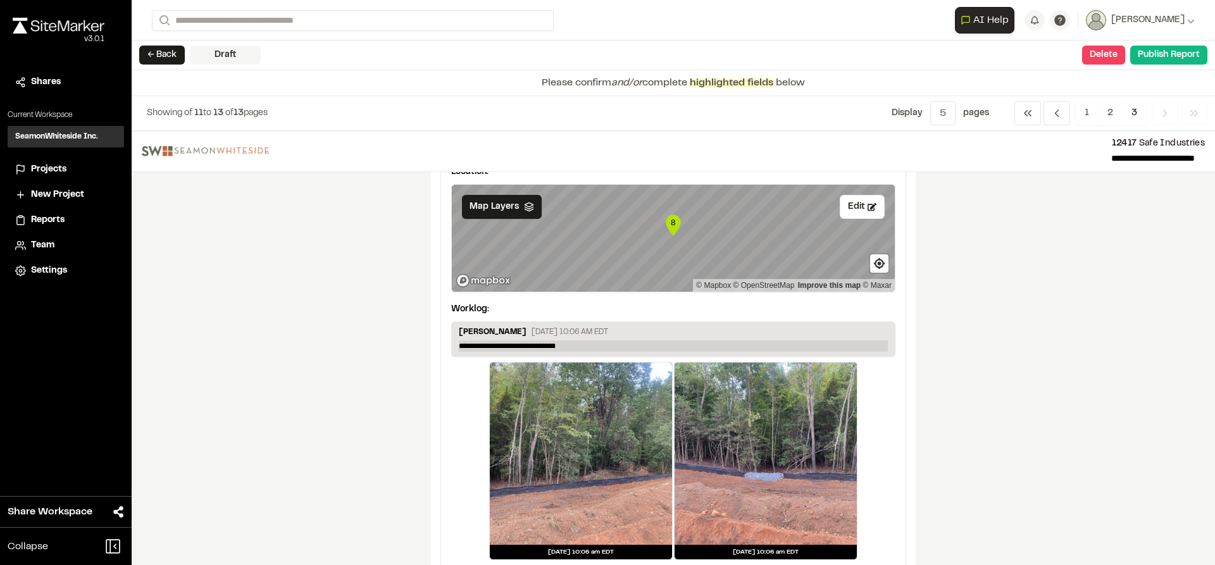
click at [570, 347] on p "**********" at bounding box center [673, 346] width 429 height 11
click at [861, 207] on button "Edit" at bounding box center [862, 207] width 45 height 24
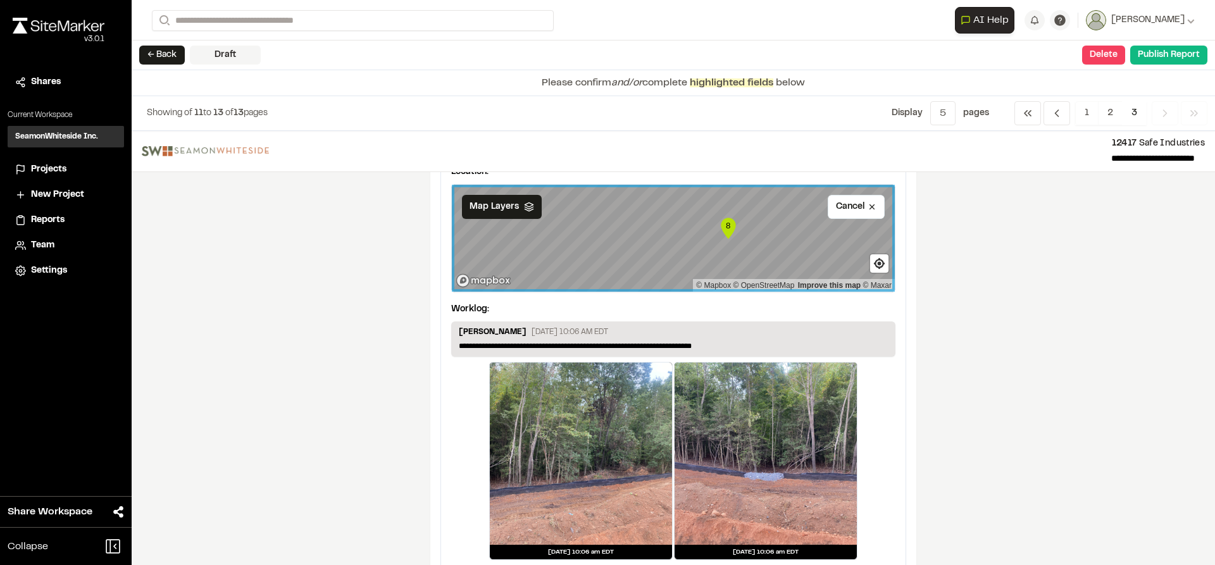
drag, startPoint x: 666, startPoint y: 237, endPoint x: 723, endPoint y: 241, distance: 57.7
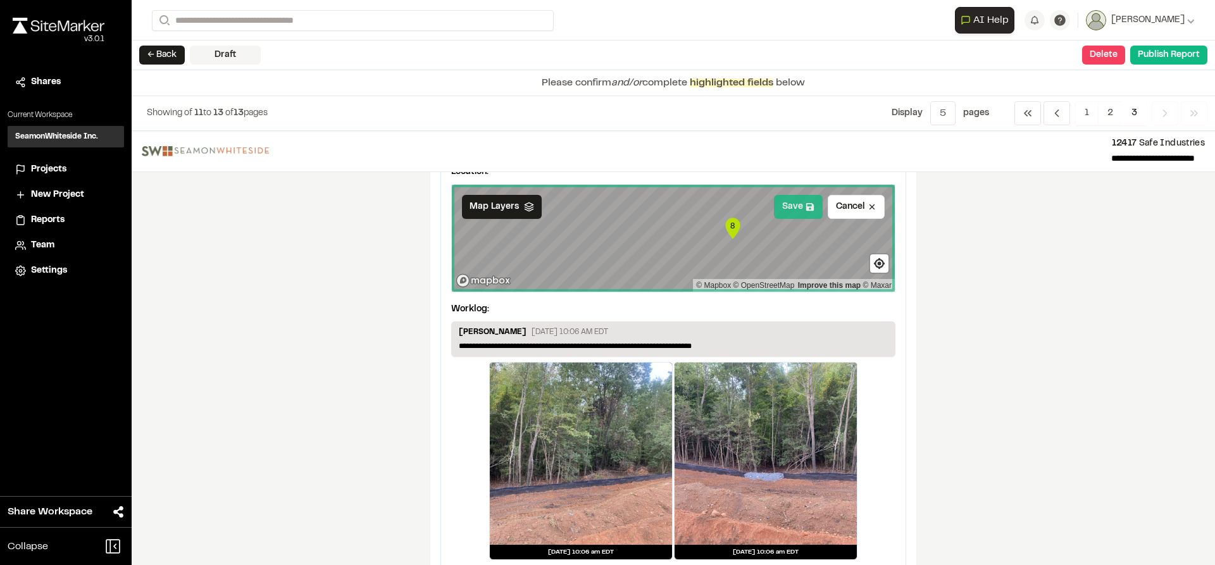
click at [806, 206] on icon at bounding box center [810, 207] width 9 height 9
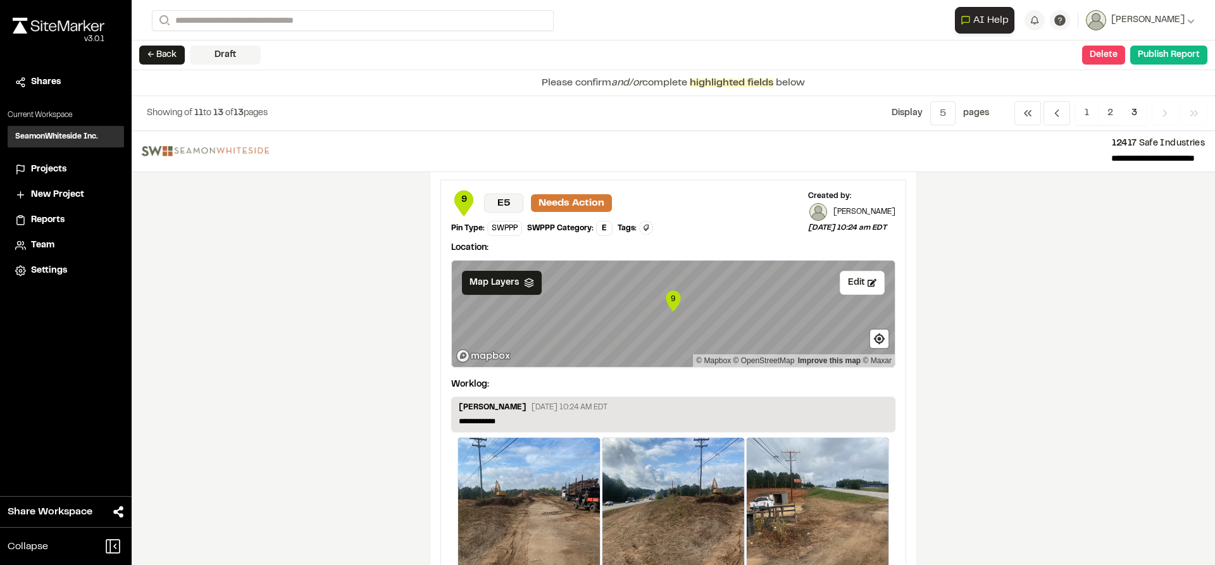
scroll to position [1139, 0]
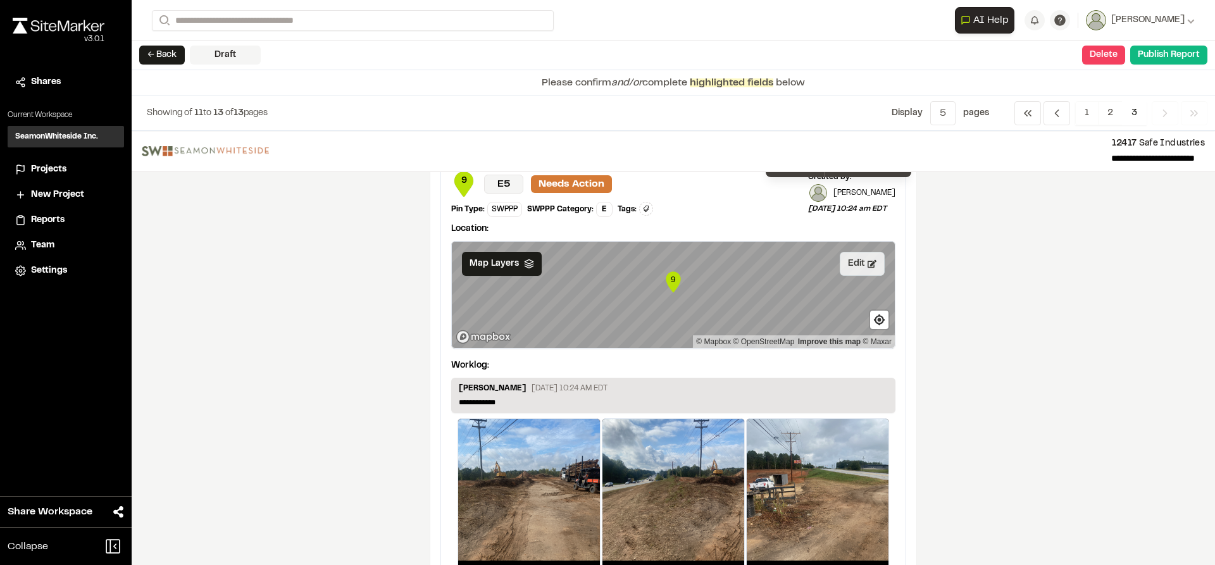
click at [868, 267] on icon at bounding box center [872, 264] width 9 height 8
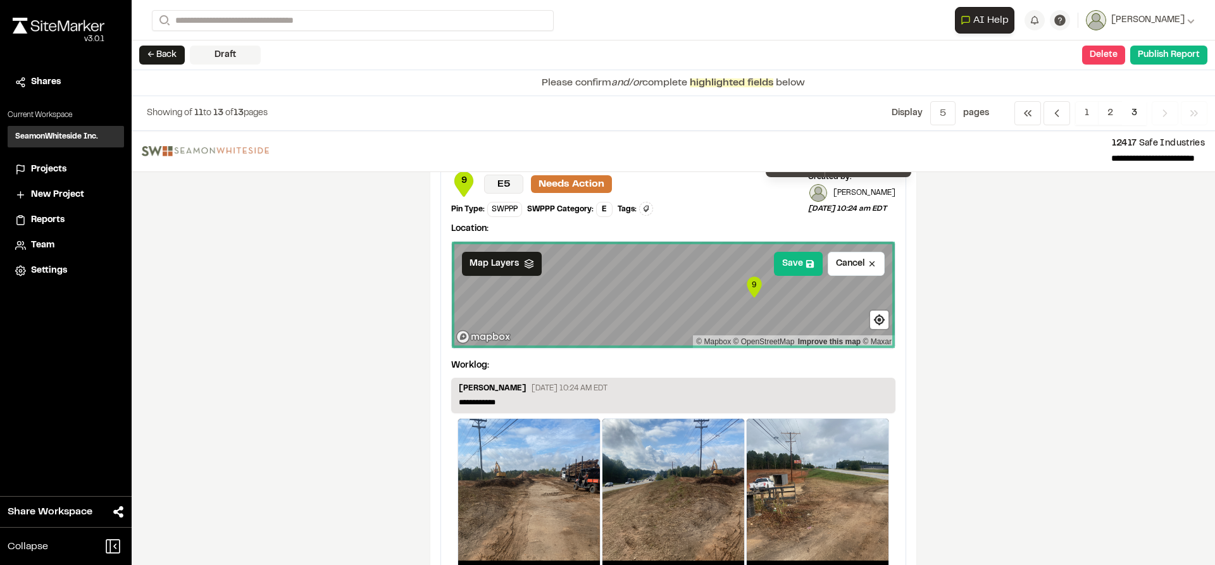
click at [713, 337] on div "9 © Mapbox © OpenStreetMap Improve this map © Maxar" at bounding box center [673, 295] width 443 height 106
click at [796, 262] on button "Save" at bounding box center [798, 264] width 49 height 24
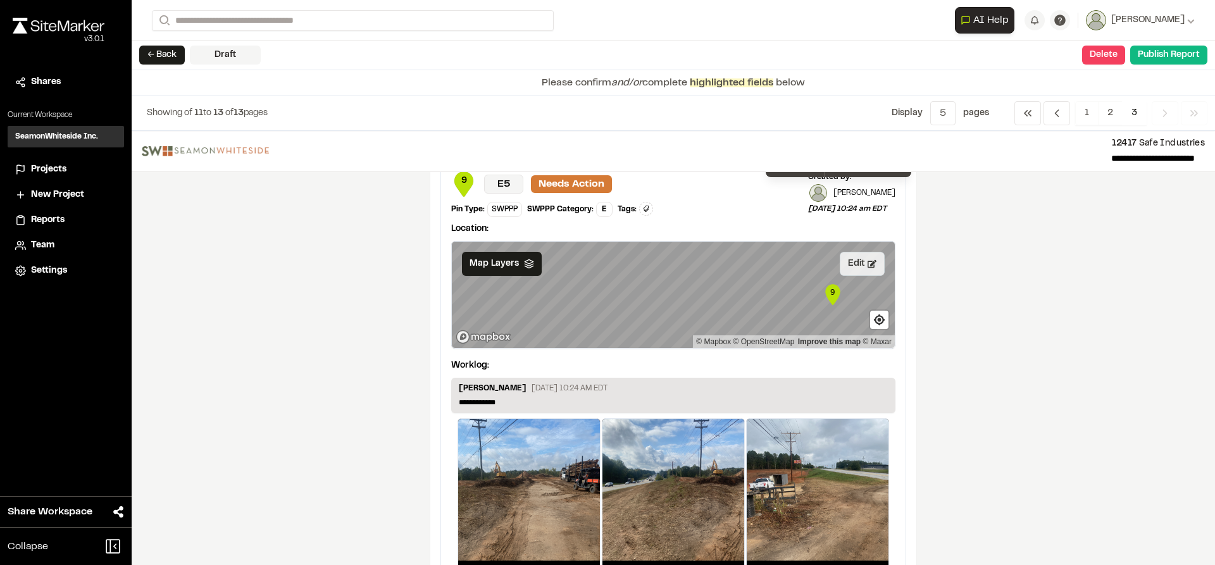
click at [856, 265] on button "Edit" at bounding box center [862, 264] width 45 height 24
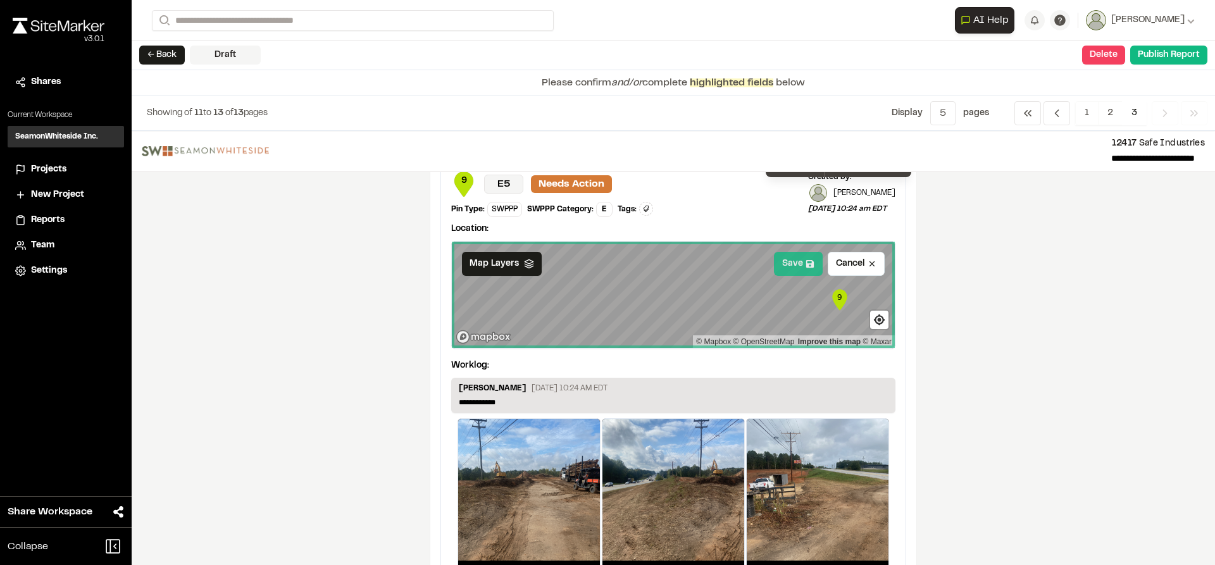
click at [789, 269] on button "Save" at bounding box center [798, 264] width 49 height 24
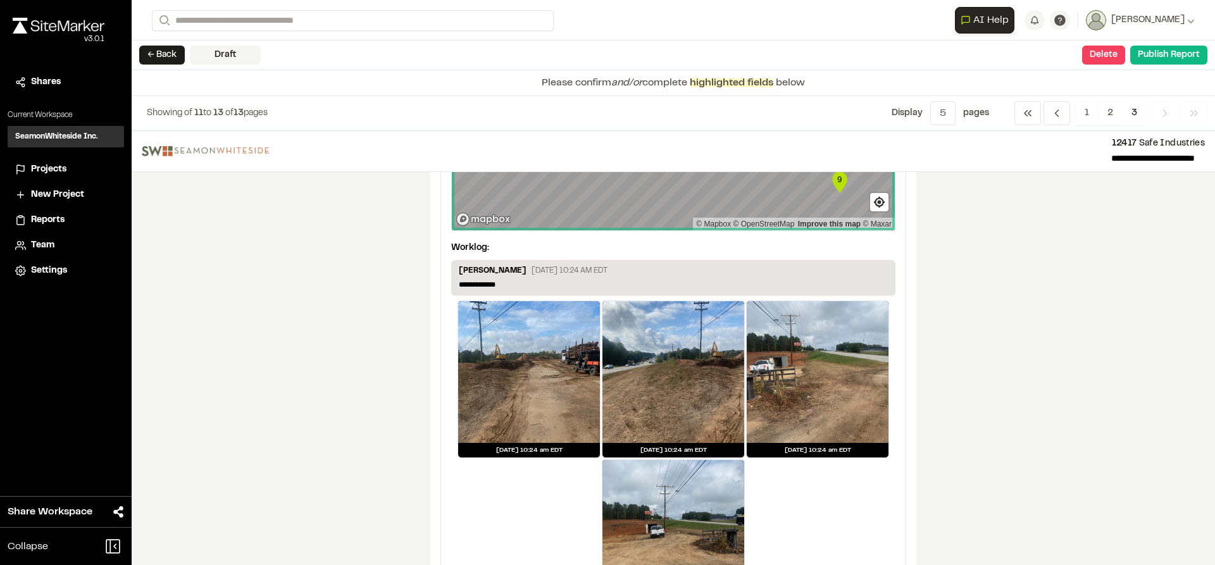
scroll to position [1266, 0]
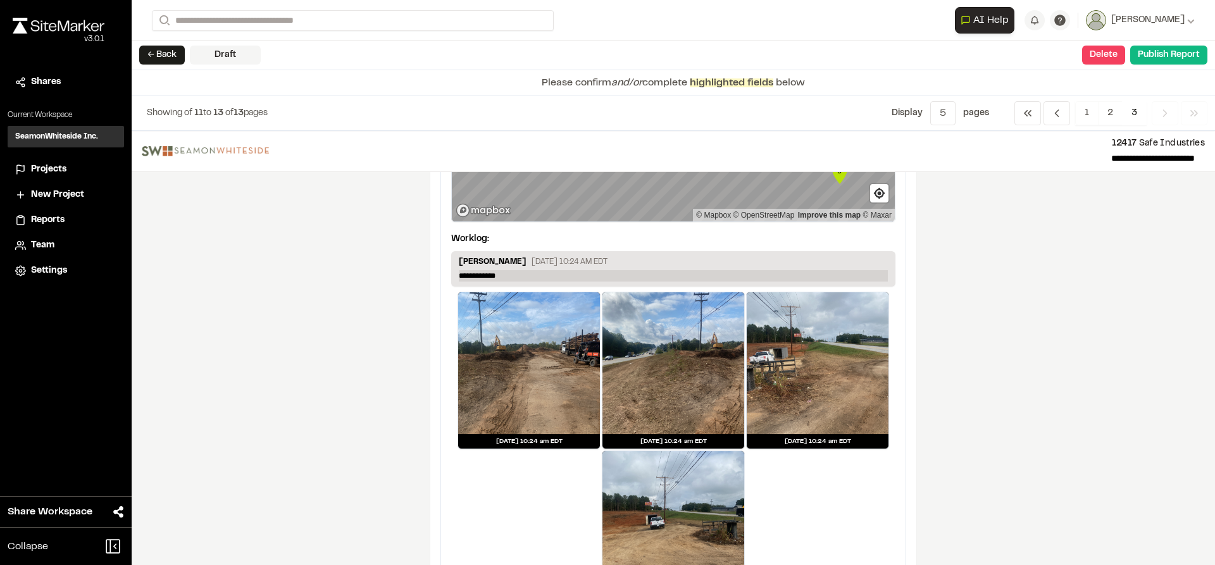
click at [540, 276] on p "**********" at bounding box center [673, 275] width 429 height 11
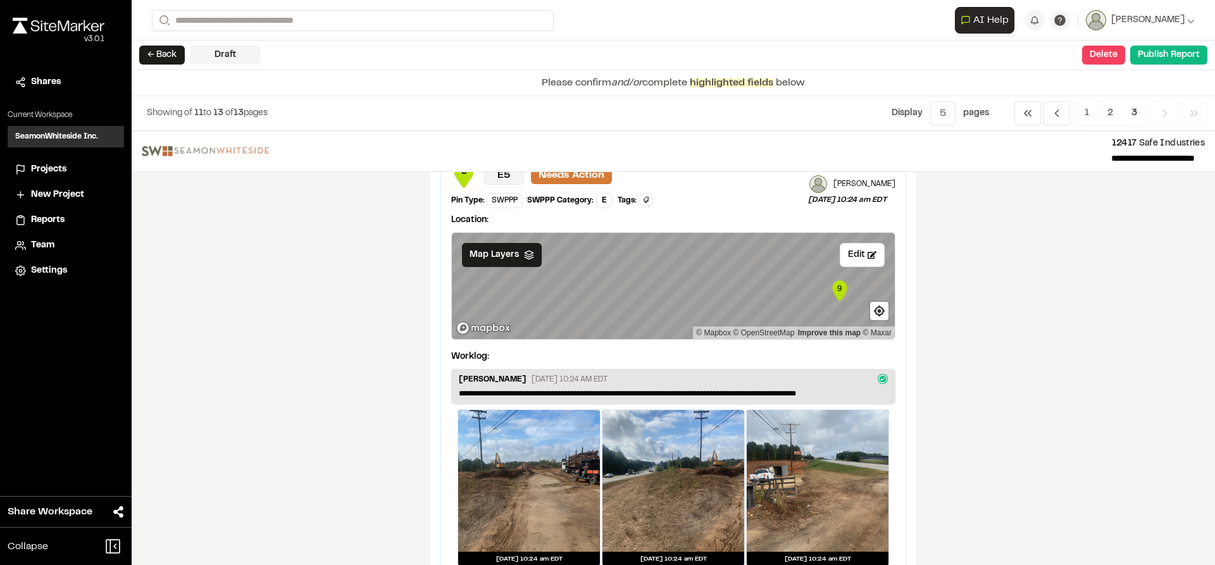
scroll to position [963, 0]
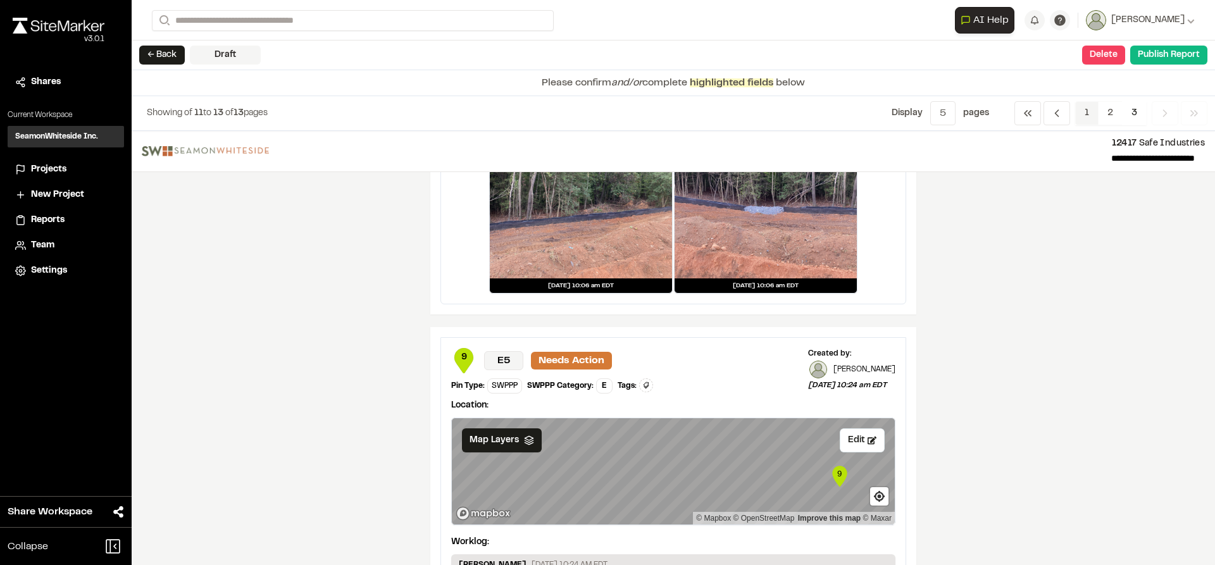
click at [1086, 115] on span "1" at bounding box center [1086, 113] width 23 height 24
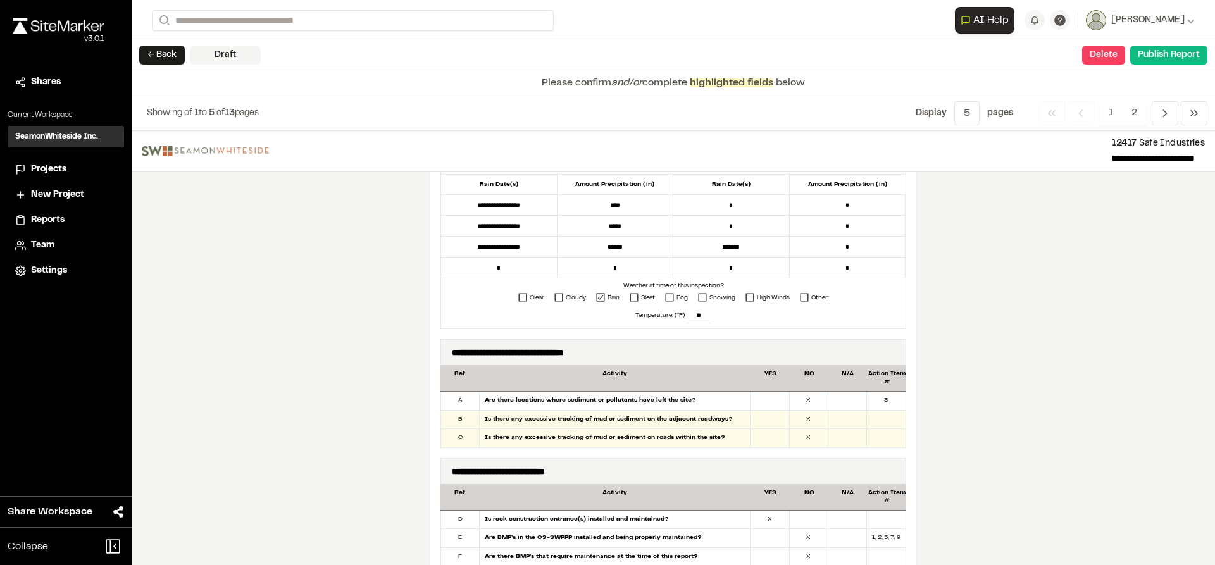
scroll to position [570, 0]
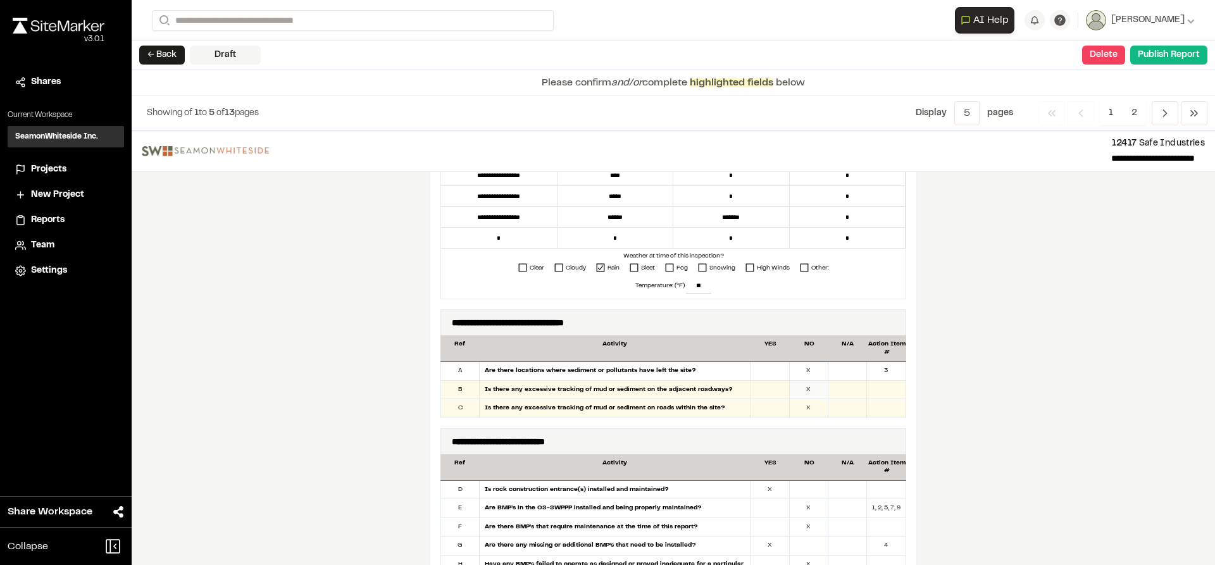
click at [812, 388] on div "X" at bounding box center [809, 390] width 39 height 18
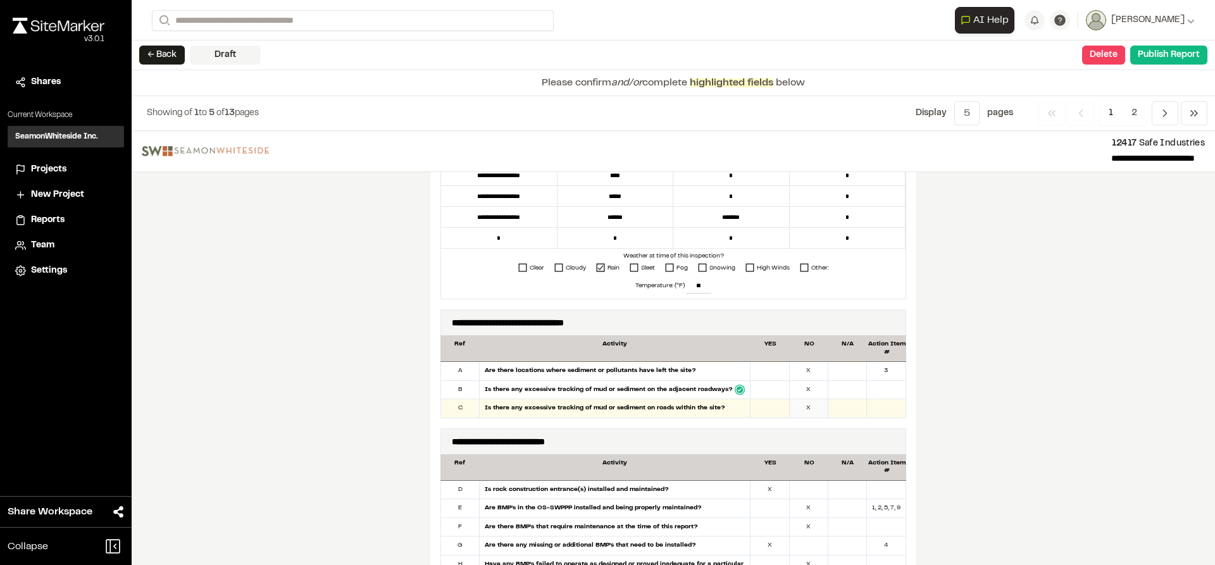
click at [808, 406] on div "X" at bounding box center [809, 408] width 39 height 18
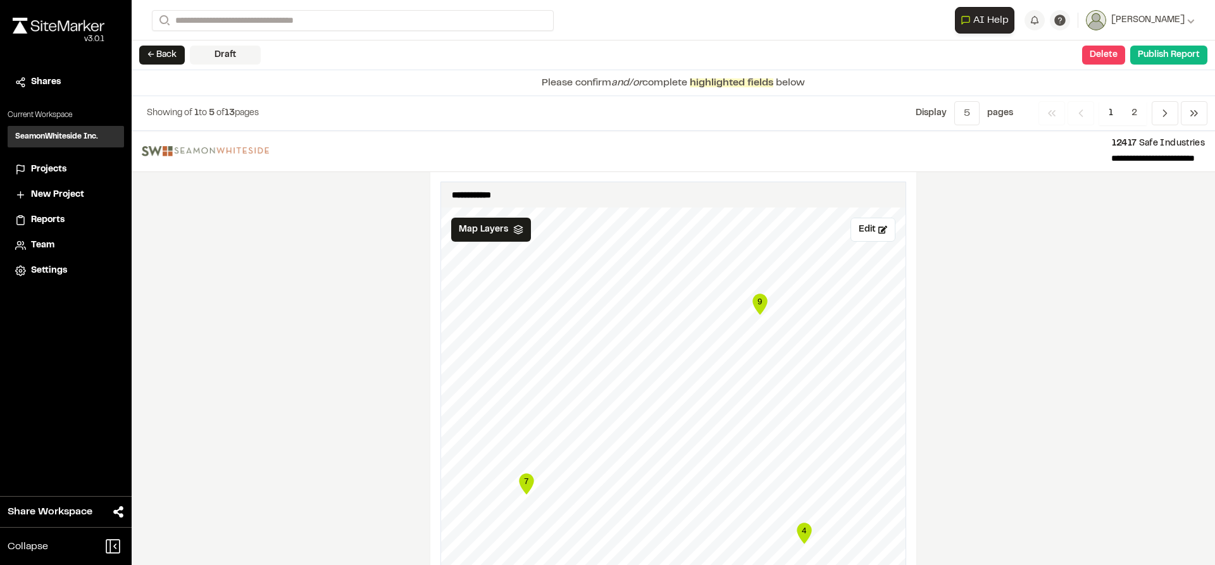
scroll to position [1456, 0]
click at [1144, 63] on button "Publish Report" at bounding box center [1168, 55] width 77 height 19
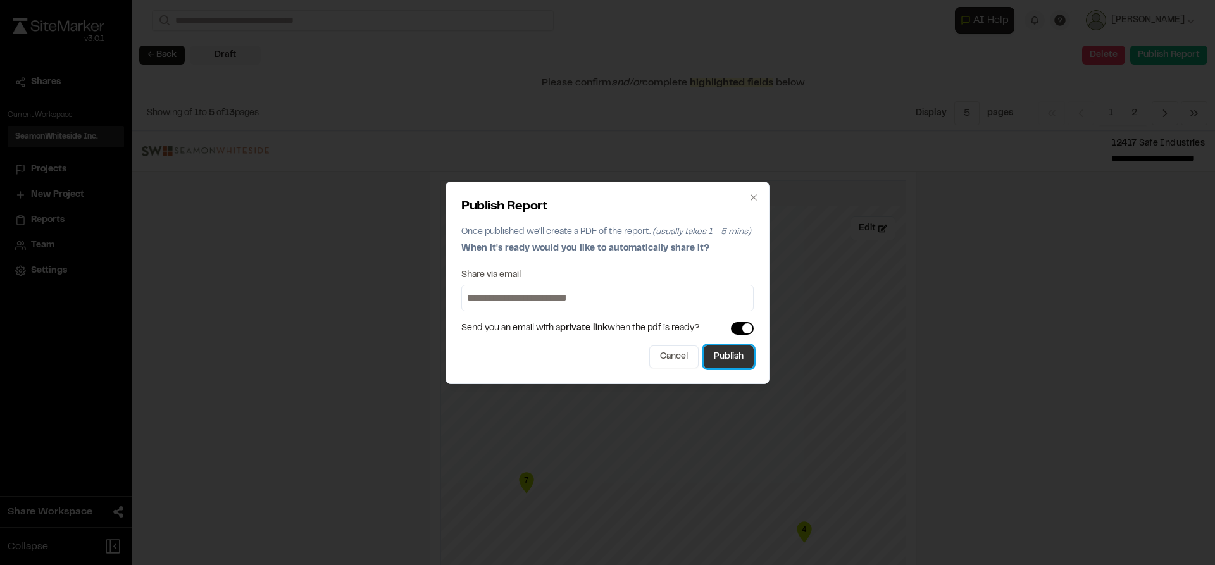
click at [732, 358] on button "Publish" at bounding box center [729, 357] width 50 height 23
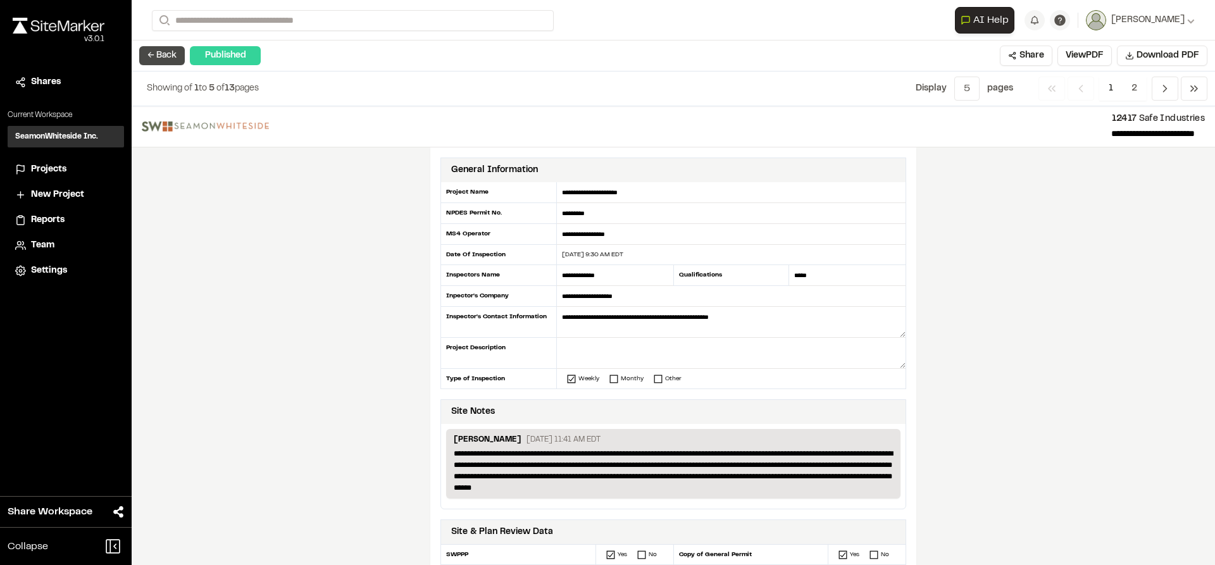
click at [172, 51] on button "← Back" at bounding box center [162, 55] width 46 height 19
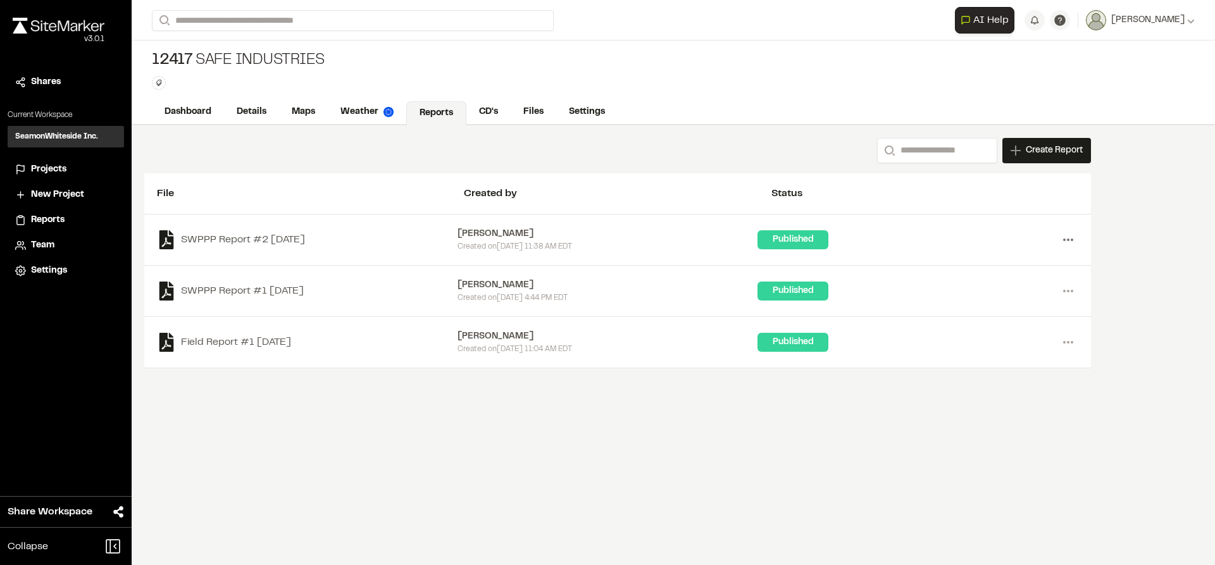
click at [1074, 240] on icon at bounding box center [1068, 240] width 20 height 20
click at [997, 320] on link "Delete" at bounding box center [1023, 323] width 110 height 19
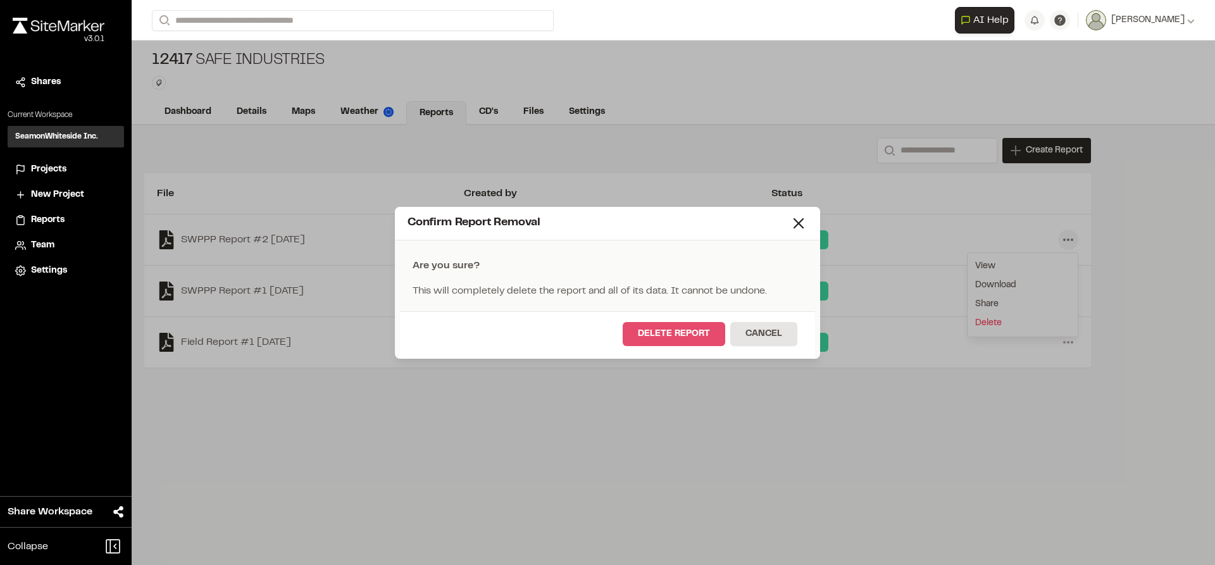
click at [690, 329] on button "Delete Report" at bounding box center [674, 334] width 103 height 24
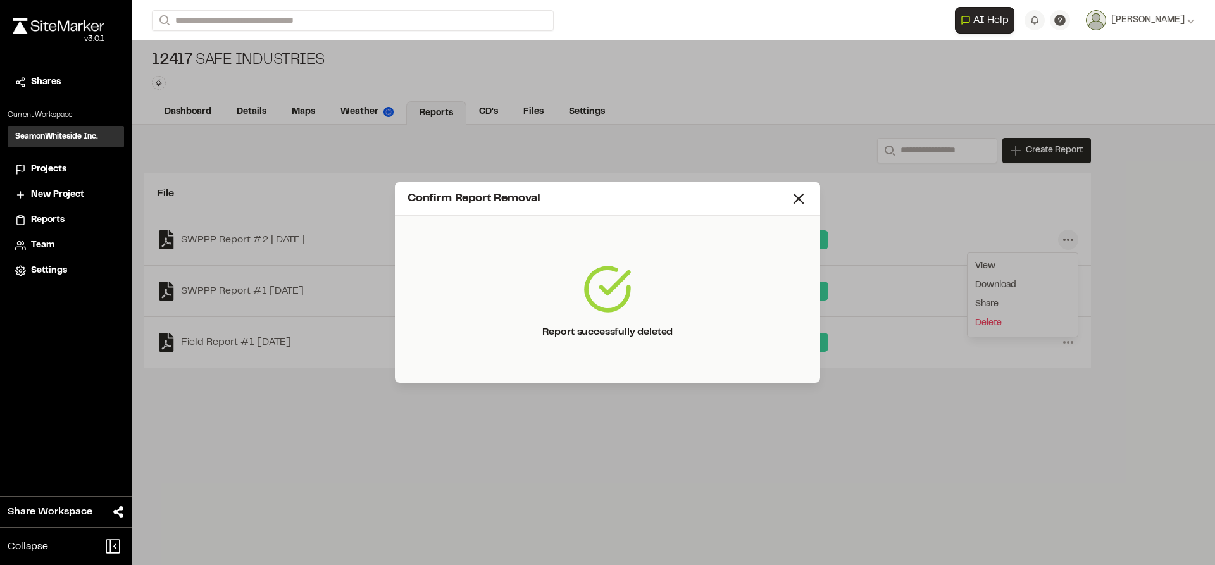
click at [793, 198] on icon at bounding box center [799, 199] width 18 height 18
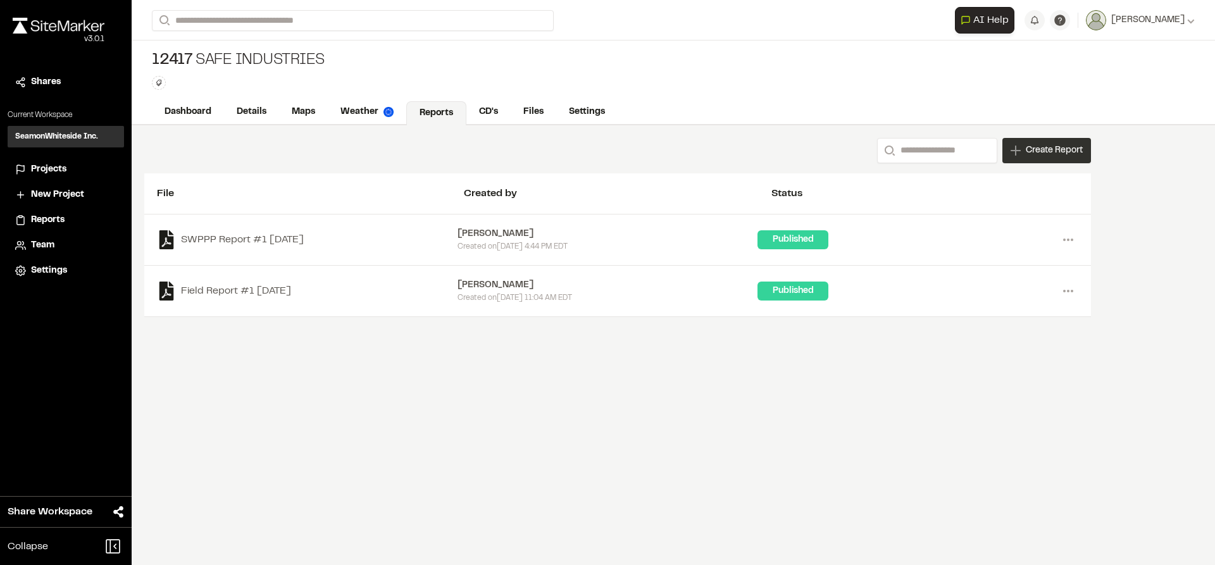
click at [1039, 146] on span "Create Report" at bounding box center [1054, 151] width 57 height 14
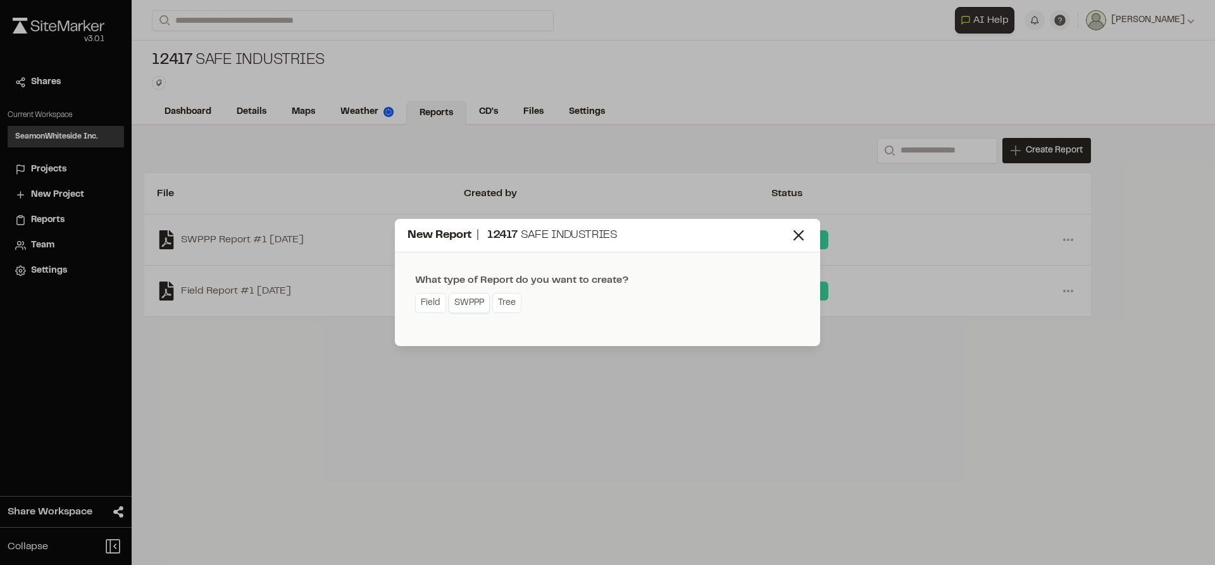
click at [459, 305] on link "SWPPP" at bounding box center [469, 303] width 41 height 20
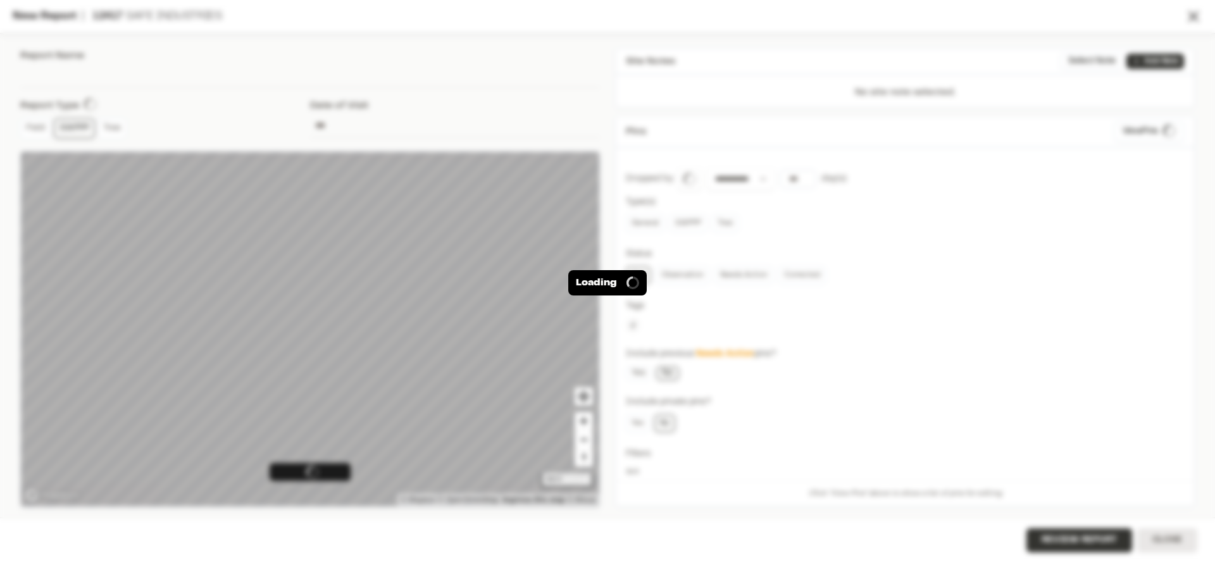
type input "**********"
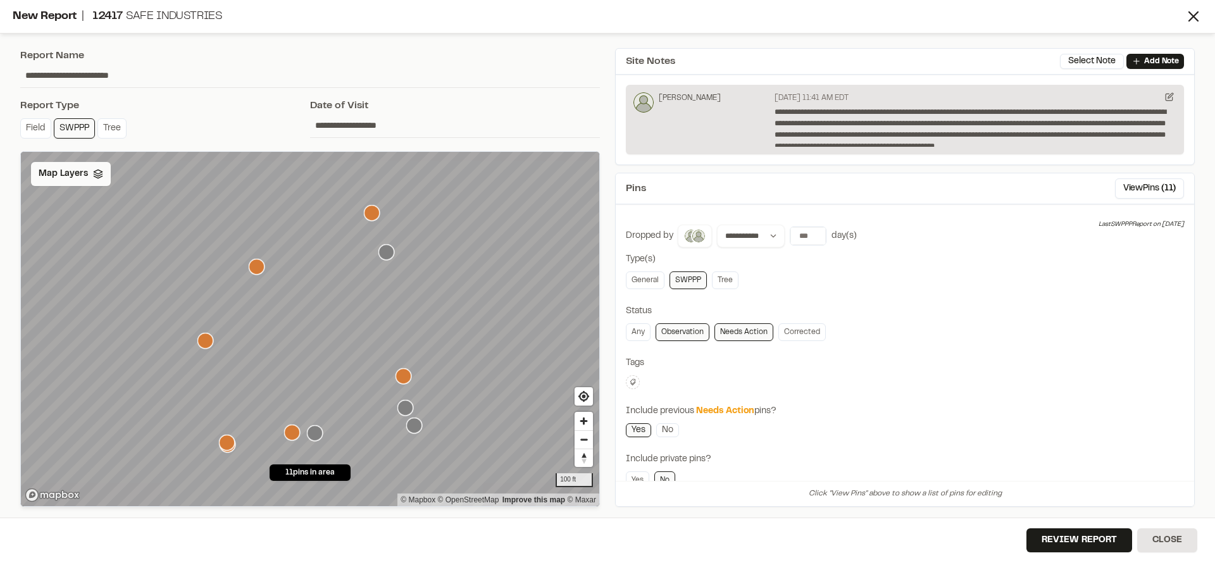
click at [74, 172] on span "Map Layers" at bounding box center [63, 174] width 49 height 14
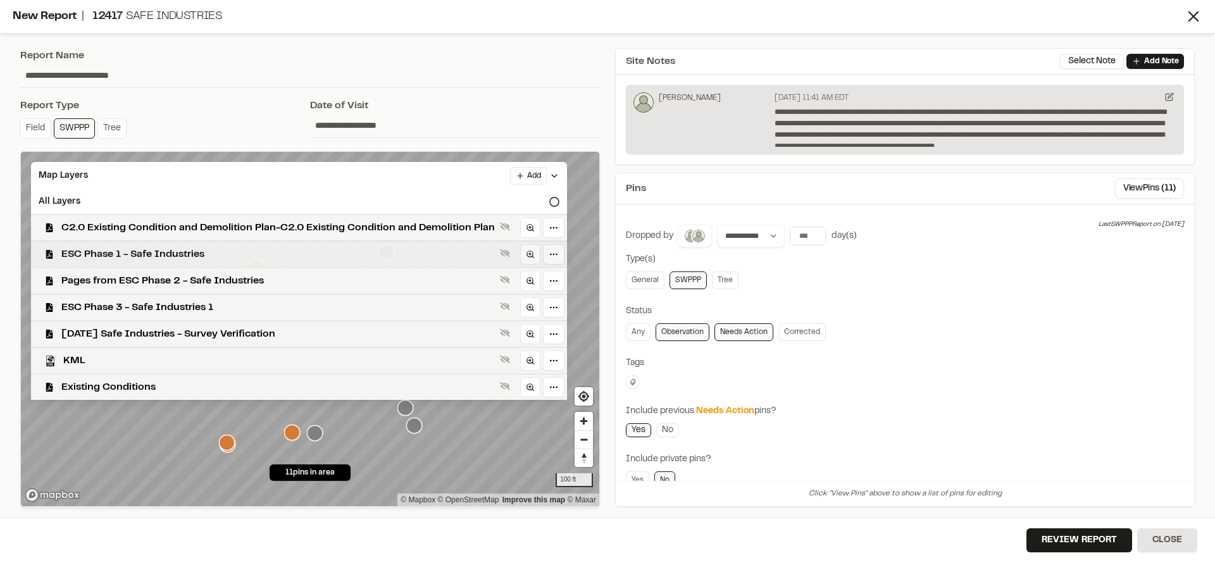
click at [115, 257] on span "ESC Phase 1 - Safe Industries" at bounding box center [278, 254] width 434 height 15
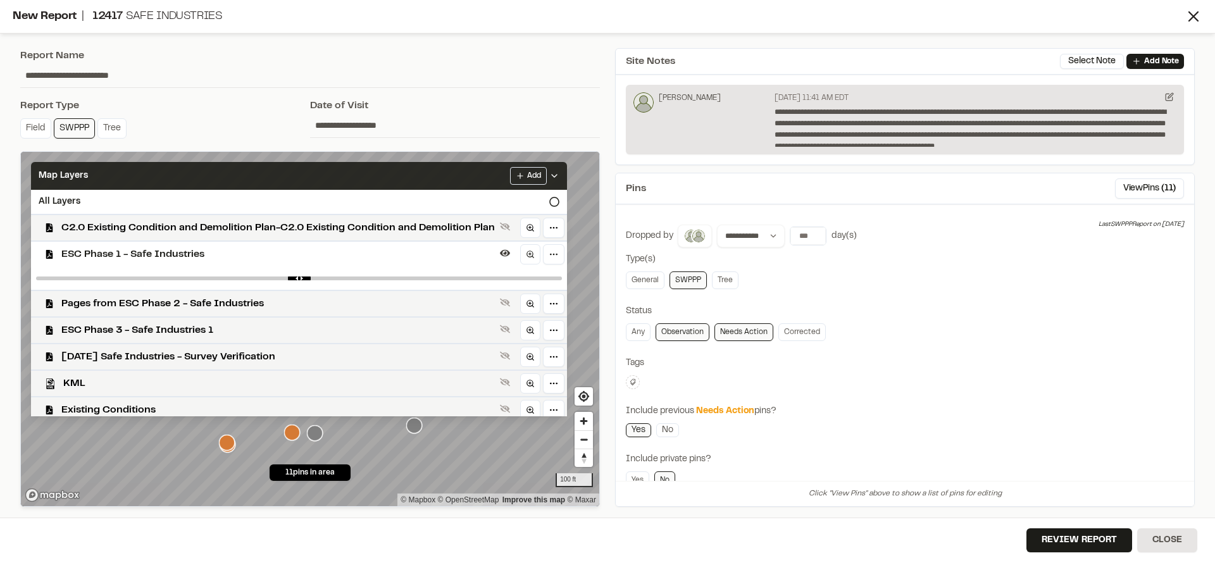
click at [560, 172] on icon at bounding box center [554, 176] width 10 height 10
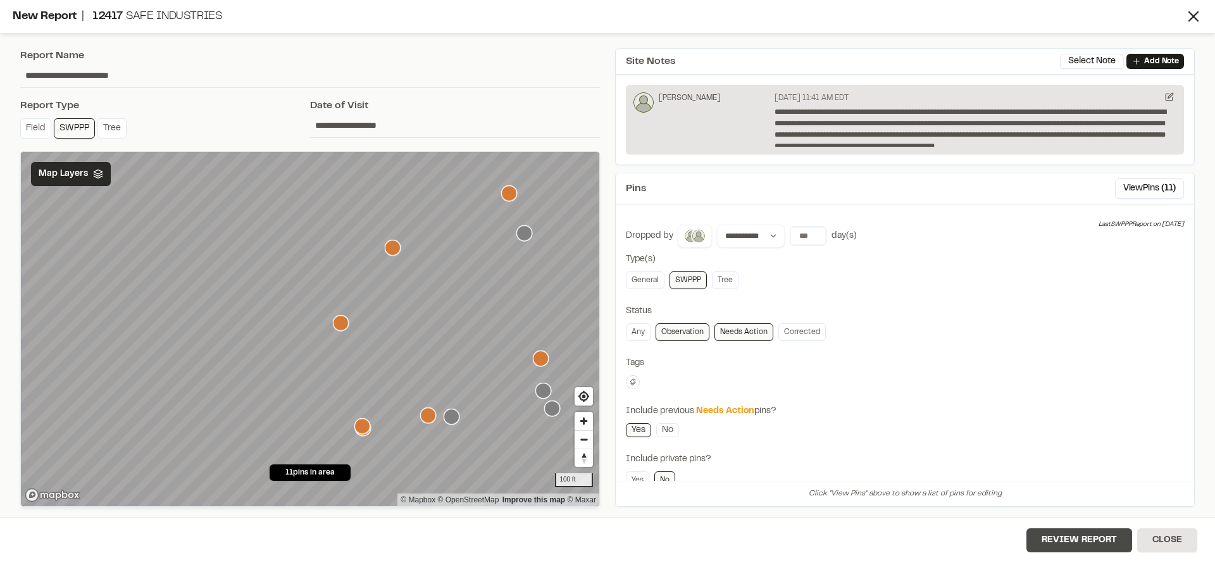
click at [1080, 536] on button "Review Report" at bounding box center [1080, 541] width 106 height 24
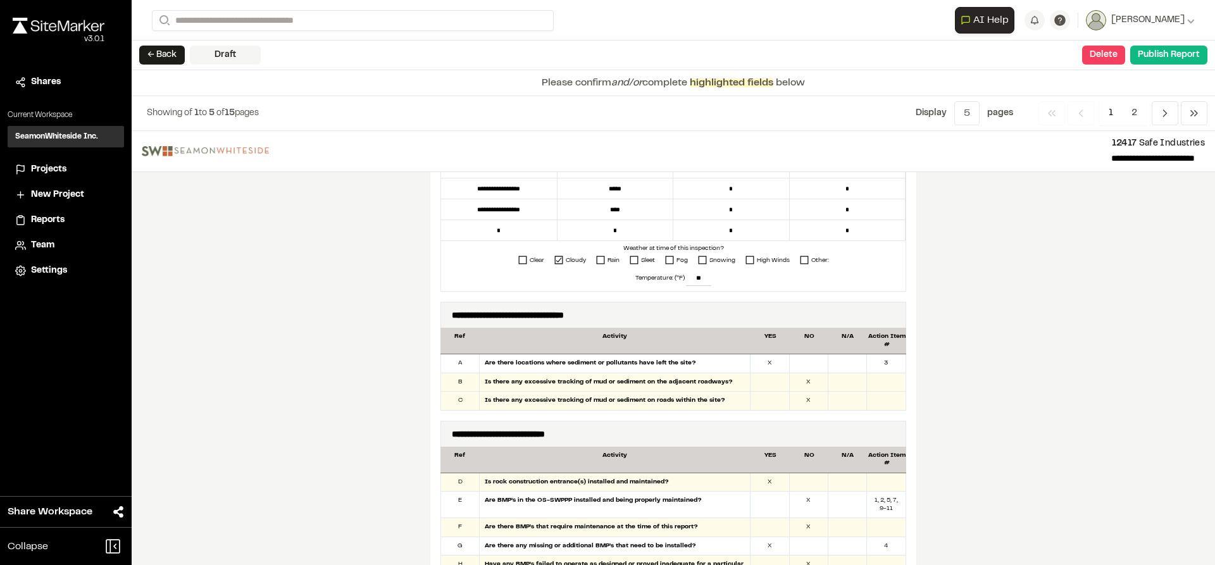
scroll to position [633, 0]
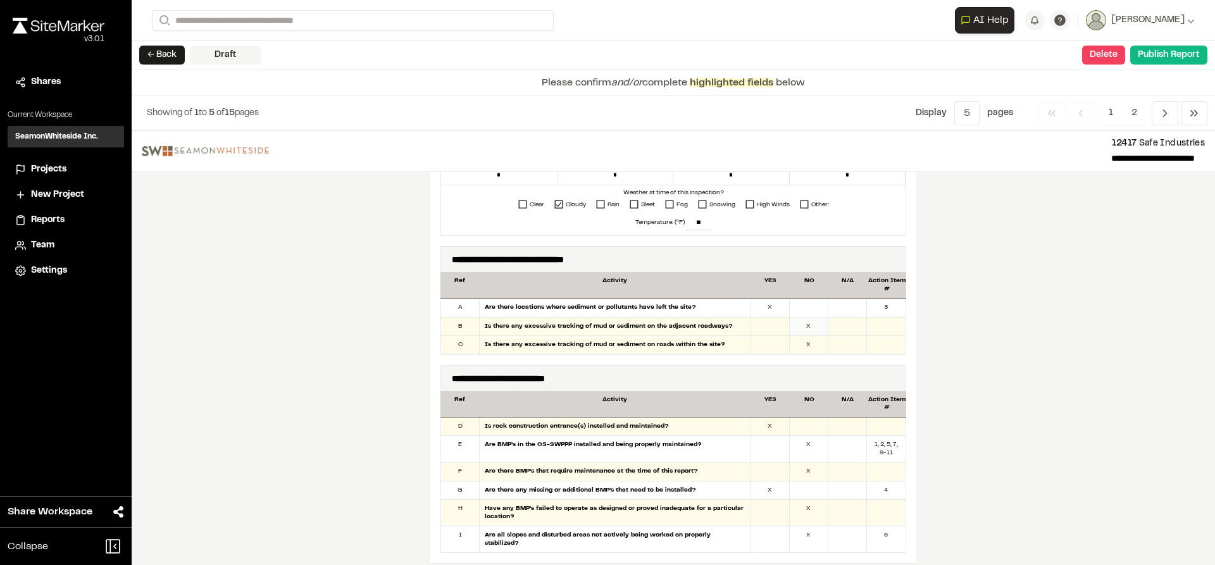
click at [805, 328] on div "X" at bounding box center [809, 327] width 39 height 18
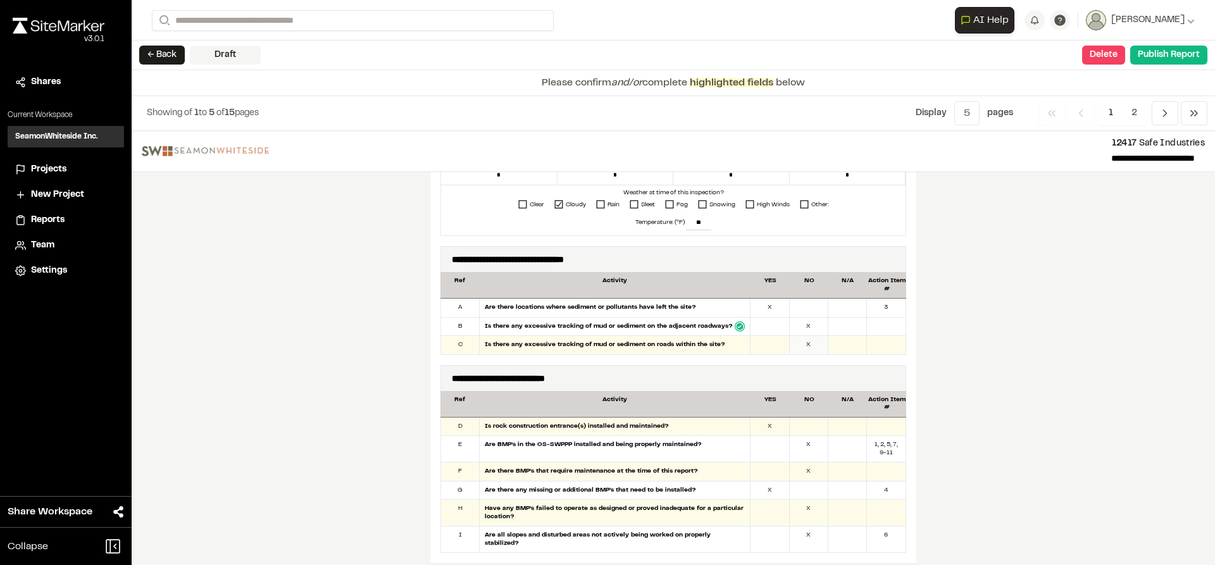
click at [804, 344] on div "X" at bounding box center [809, 345] width 39 height 18
click at [772, 310] on div "X" at bounding box center [770, 308] width 39 height 18
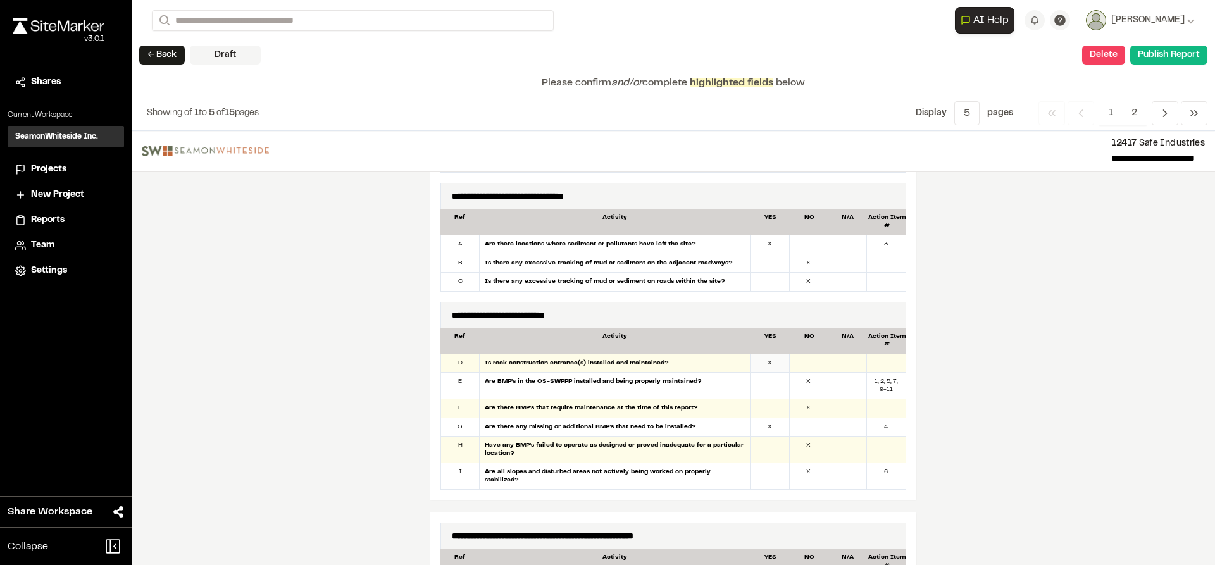
click at [769, 363] on div "X" at bounding box center [770, 363] width 39 height 18
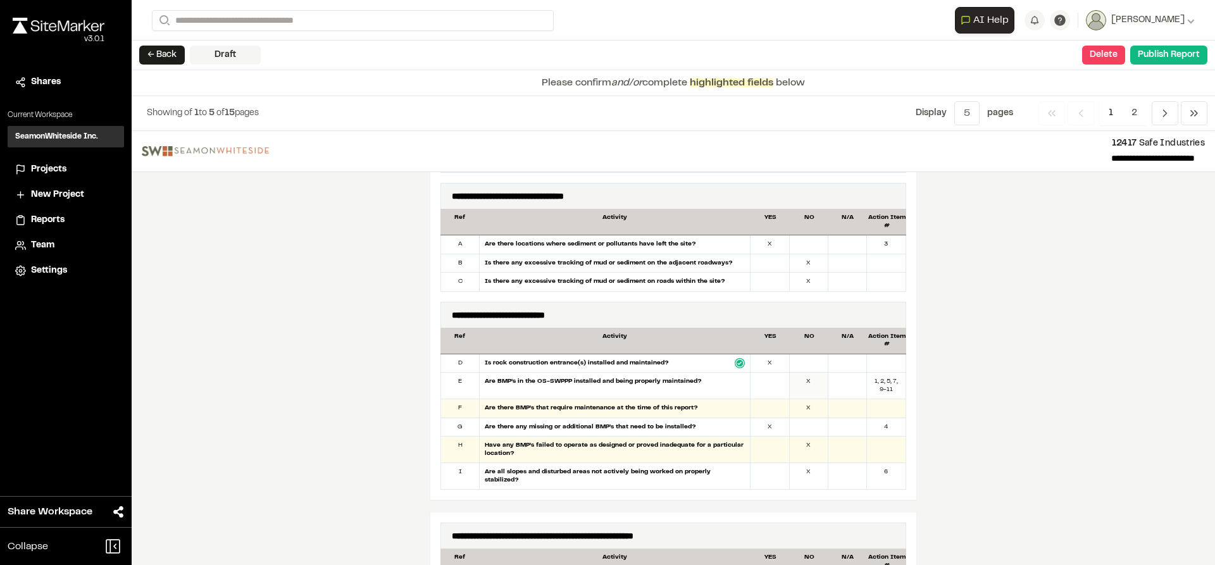
click at [796, 384] on div "X" at bounding box center [809, 386] width 39 height 26
click at [808, 414] on div "X" at bounding box center [809, 408] width 39 height 18
click at [767, 427] on div "X" at bounding box center [770, 427] width 39 height 18
click at [799, 446] on div "X" at bounding box center [809, 450] width 39 height 26
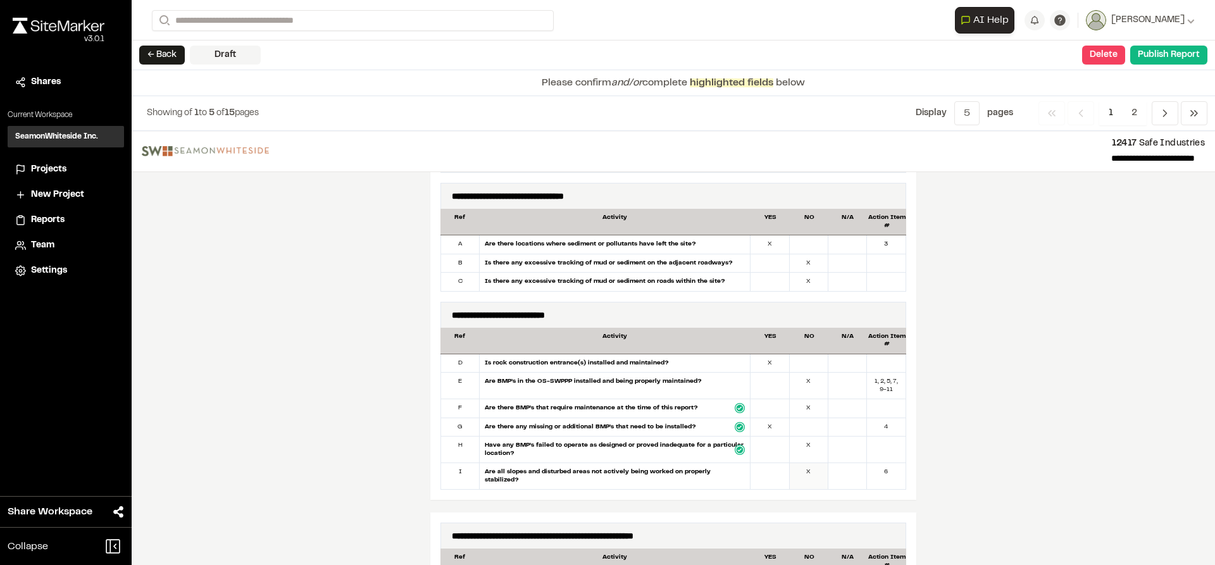
click at [806, 471] on div "X" at bounding box center [809, 476] width 39 height 26
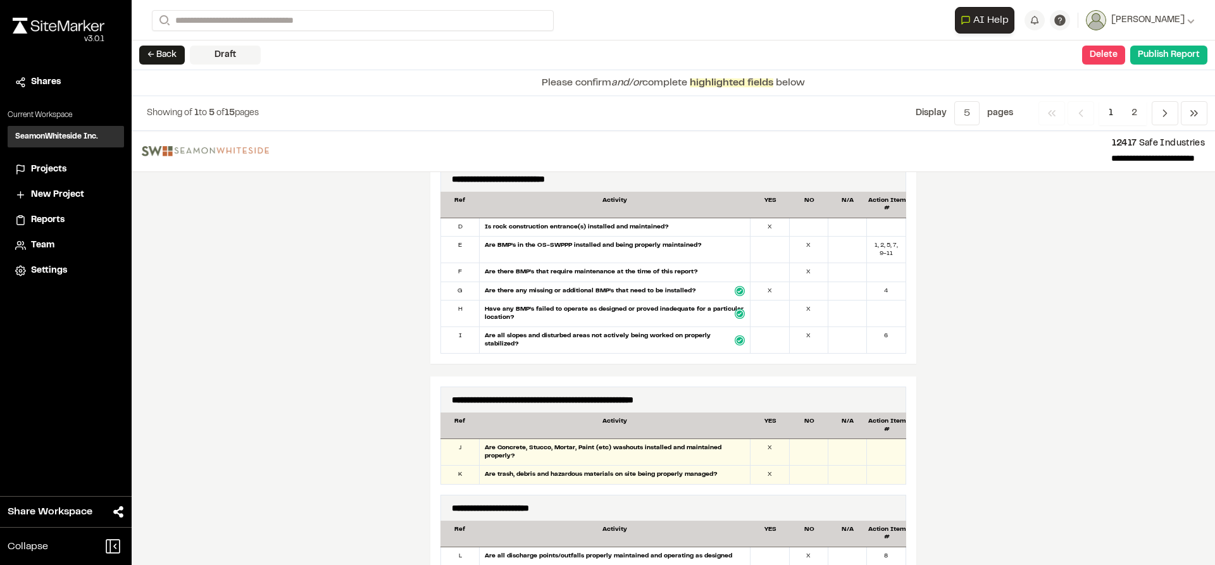
scroll to position [949, 0]
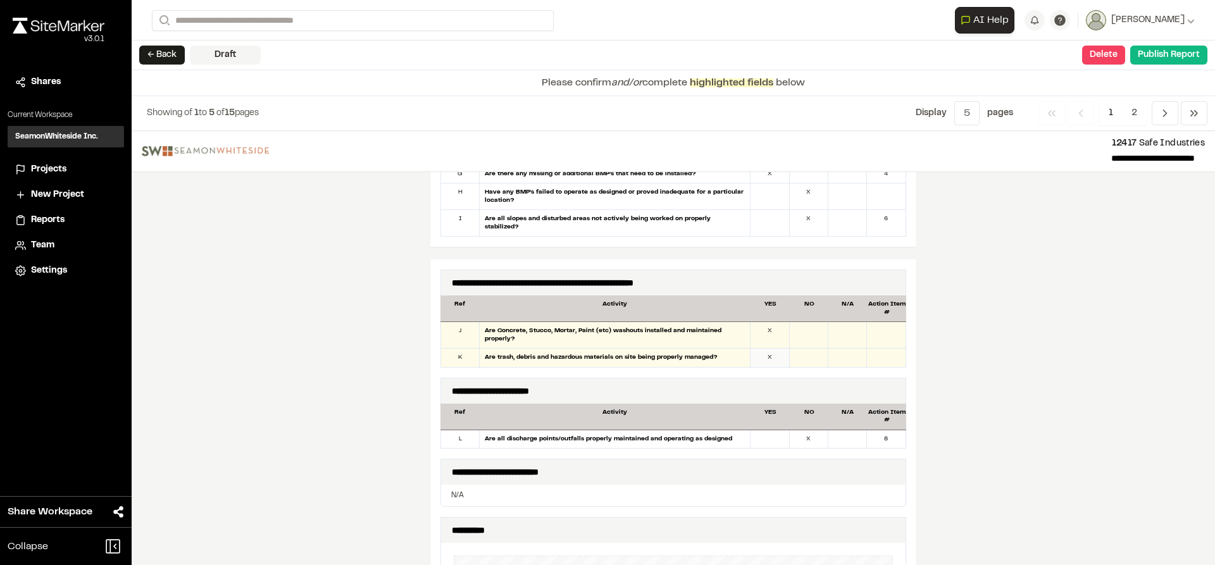
click at [767, 349] on div "X" at bounding box center [770, 358] width 39 height 18
click at [832, 331] on div at bounding box center [848, 335] width 39 height 26
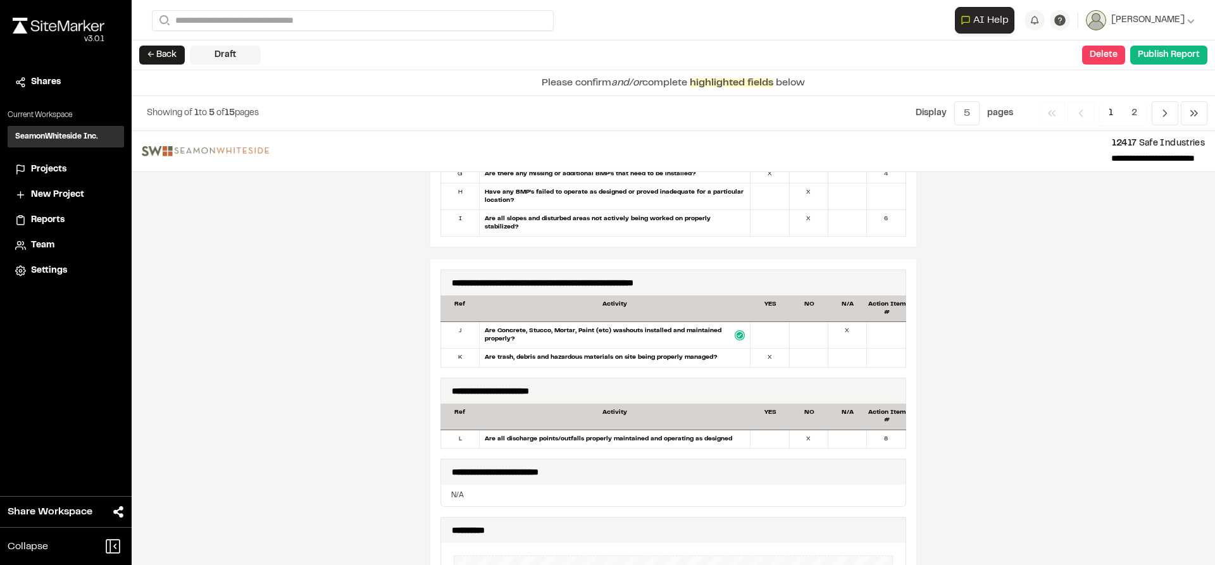
scroll to position [1013, 0]
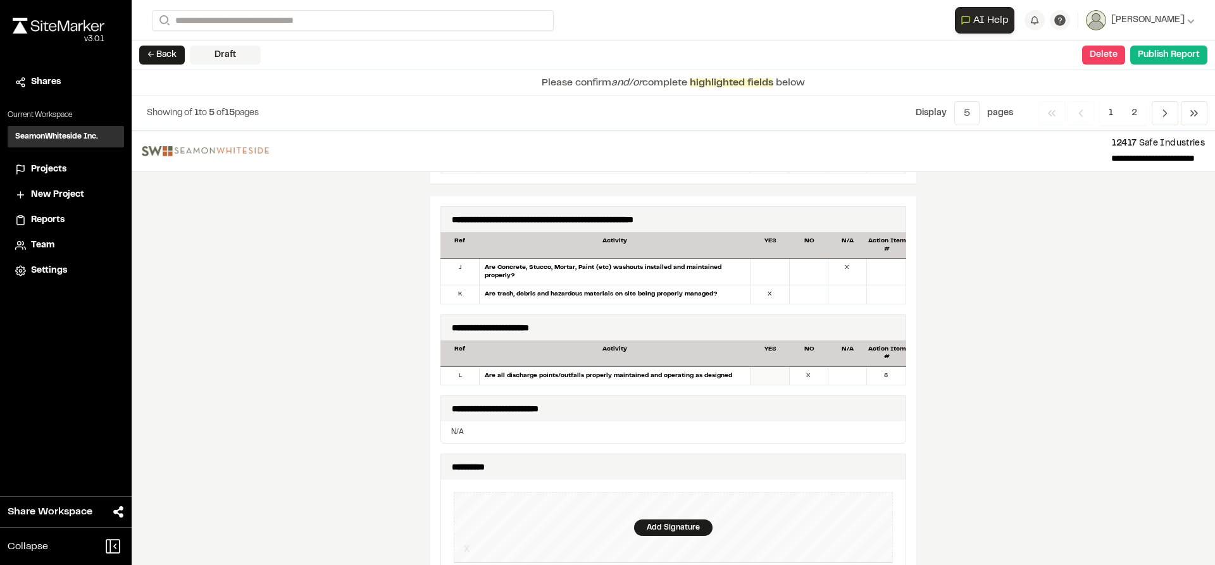
click at [777, 369] on div at bounding box center [770, 376] width 39 height 18
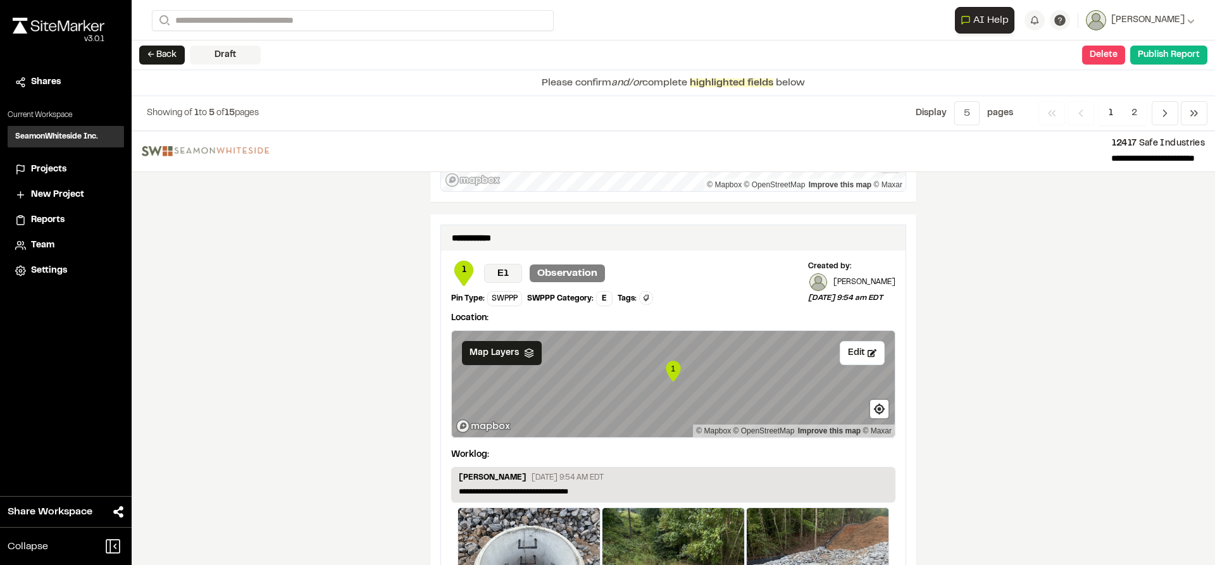
scroll to position [2022, 0]
click at [855, 346] on button "Edit" at bounding box center [862, 354] width 45 height 24
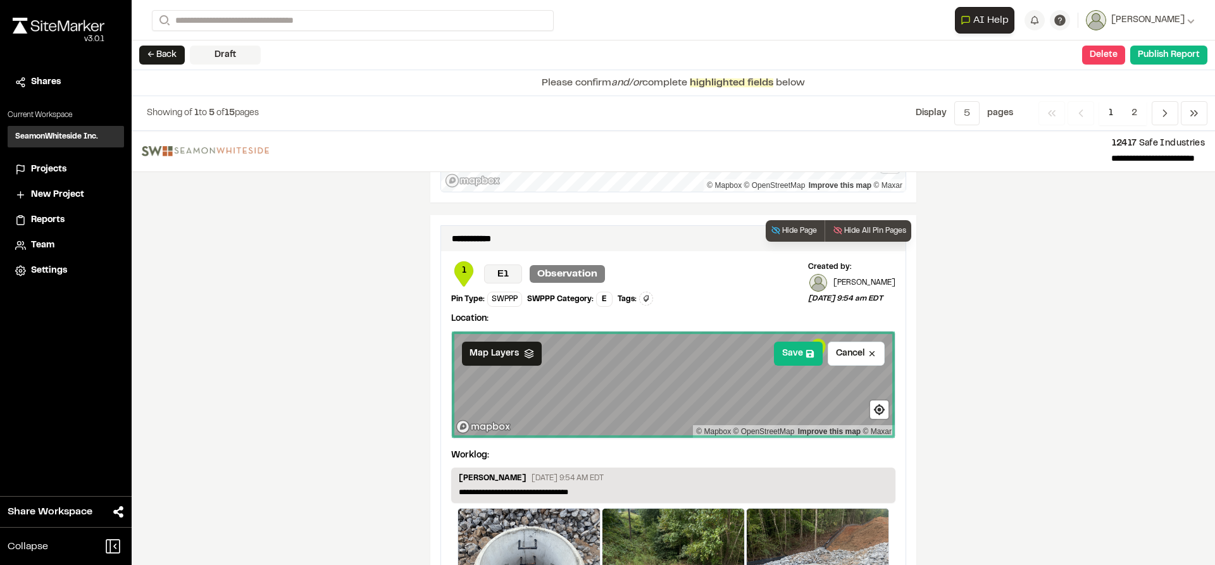
click at [891, 377] on div "**********" at bounding box center [673, 463] width 465 height 425
click at [806, 355] on button "Save" at bounding box center [798, 354] width 49 height 24
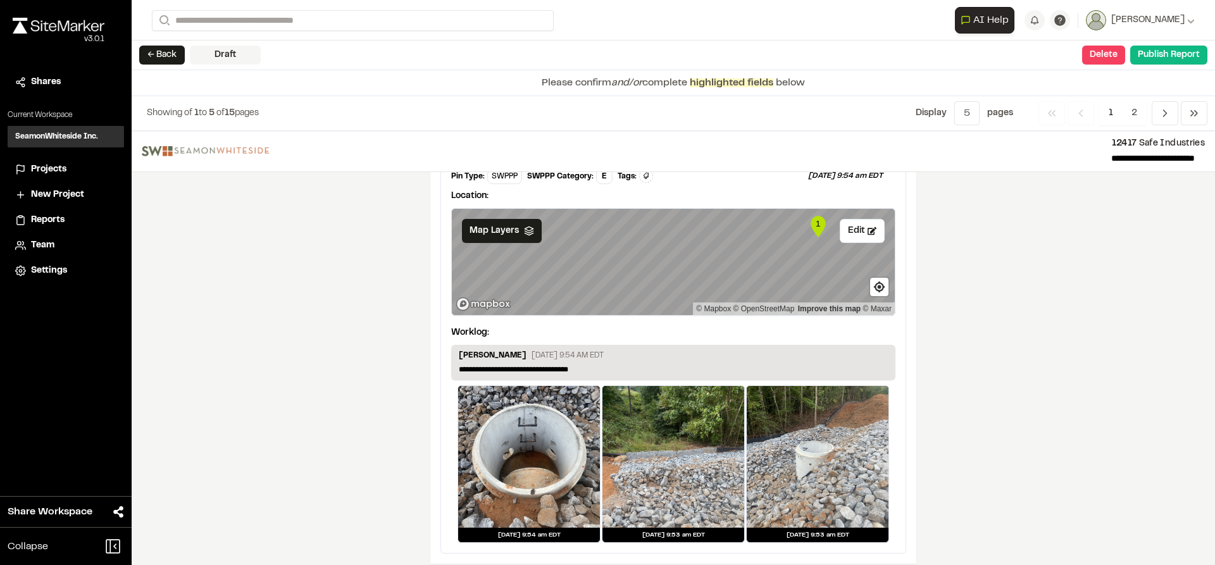
scroll to position [2149, 0]
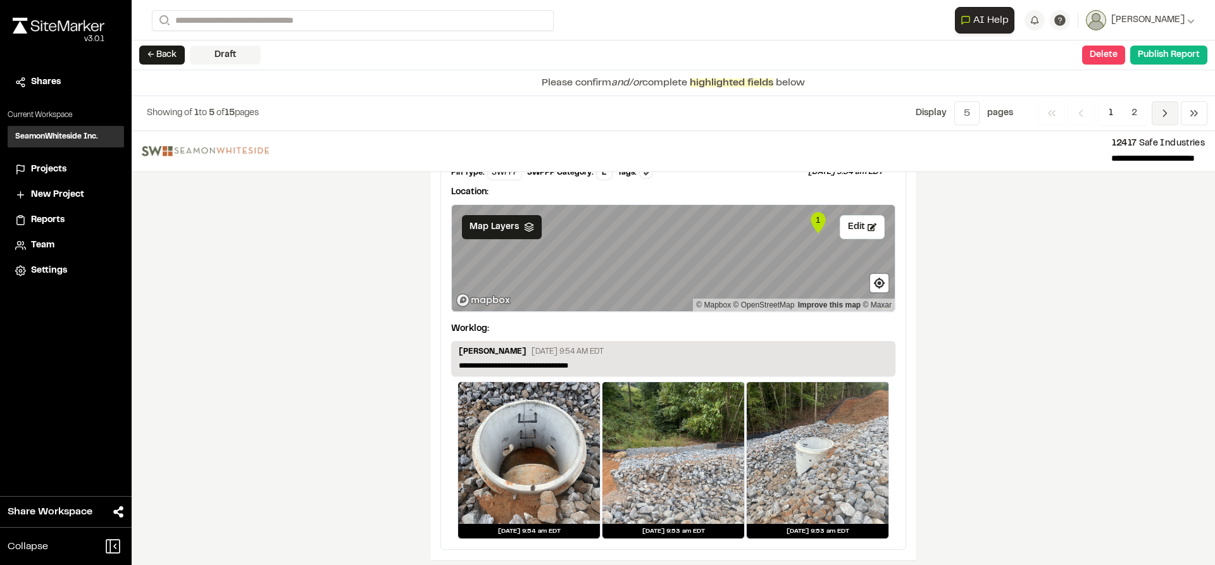
click at [1161, 113] on icon "Navigation" at bounding box center [1165, 113] width 13 height 13
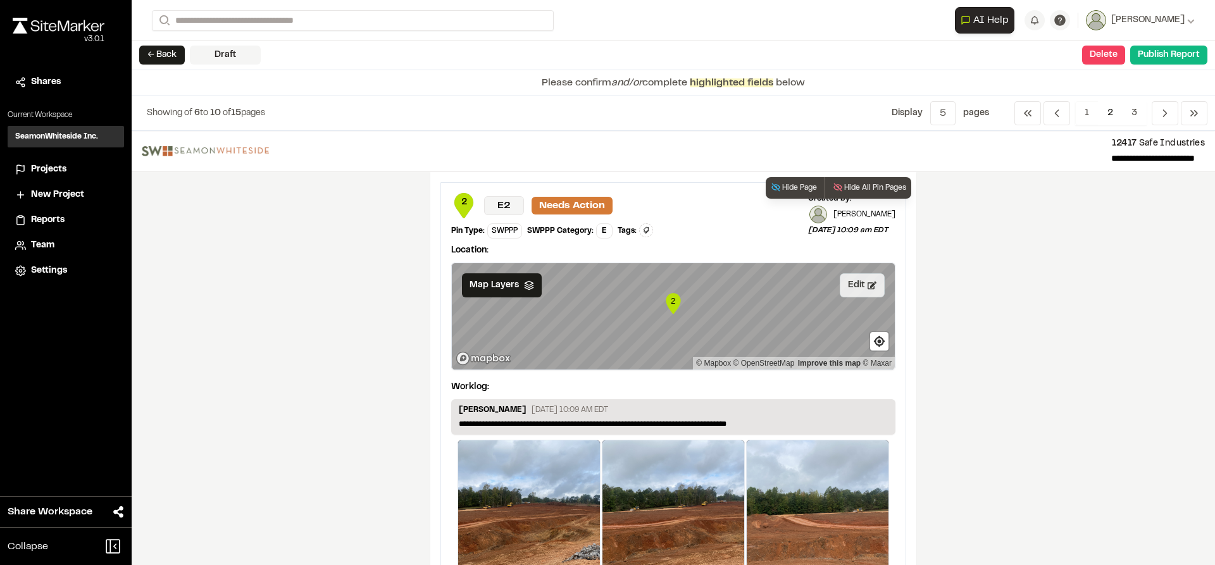
click at [857, 287] on button "Edit" at bounding box center [862, 285] width 45 height 24
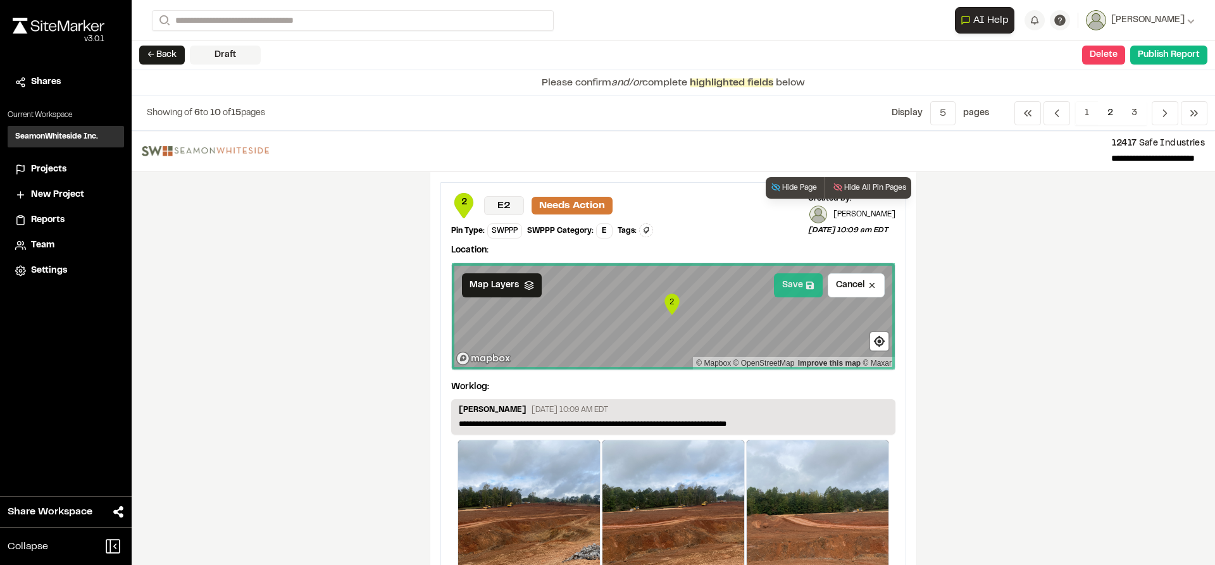
click at [804, 297] on div "Save Cancel Map Layers 2 © Mapbox © OpenStreetMap Improve this map © Maxar" at bounding box center [673, 317] width 444 height 108
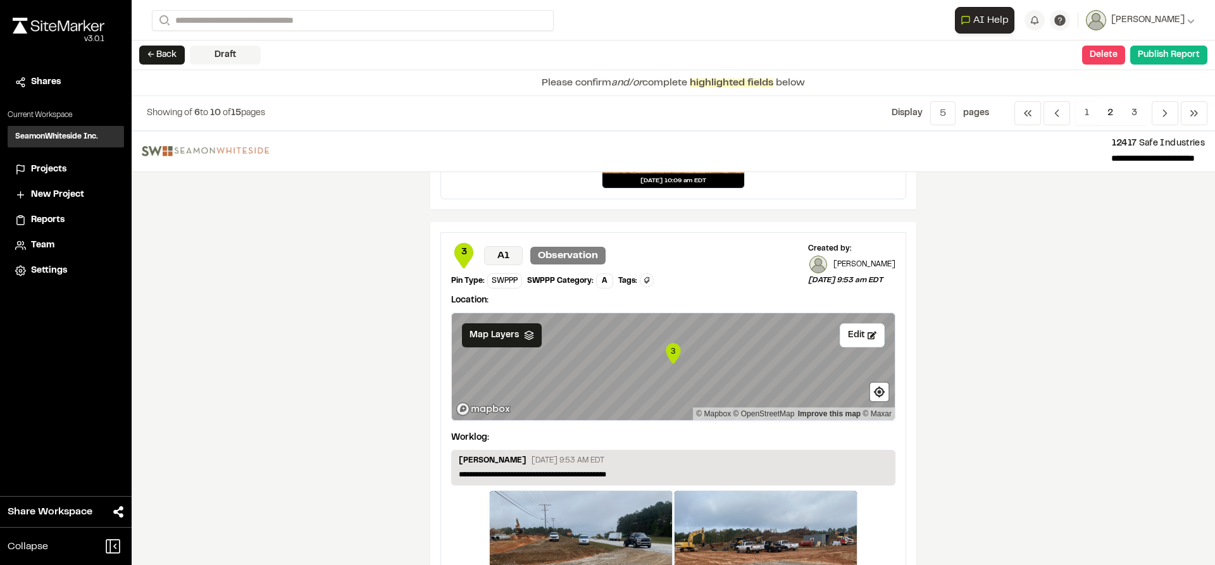
scroll to position [570, 0]
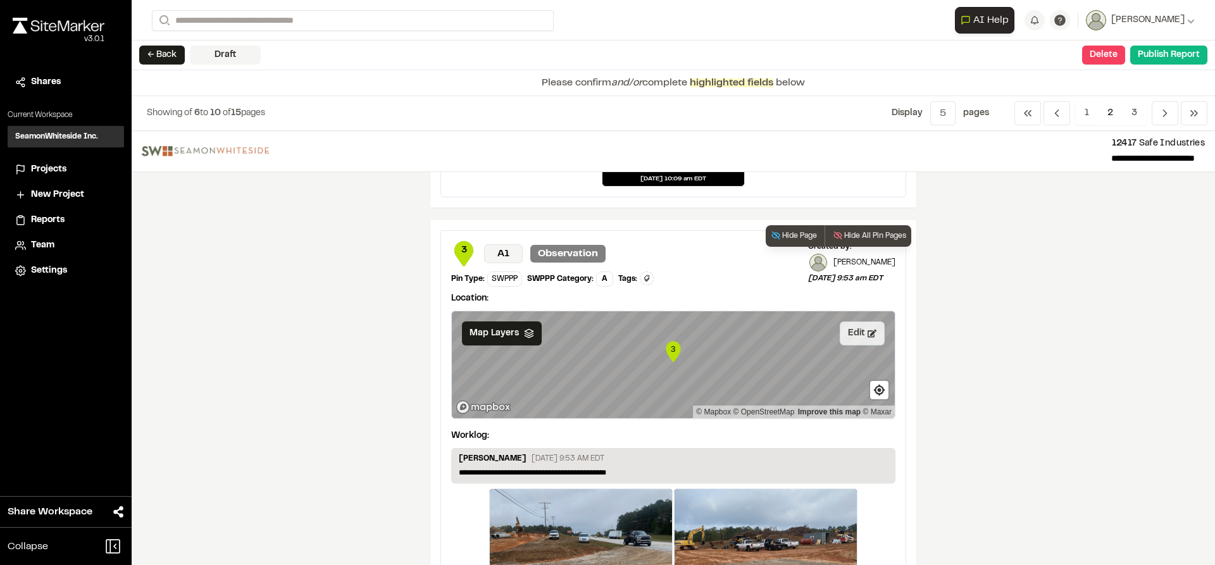
click at [854, 330] on button "Edit" at bounding box center [862, 334] width 45 height 24
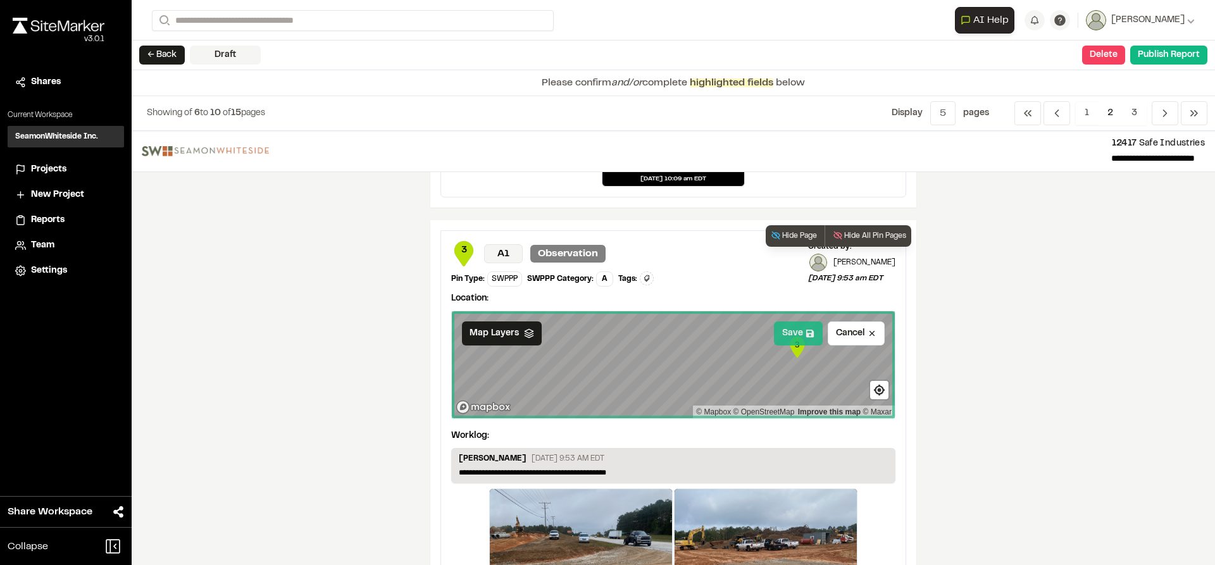
click at [790, 340] on button "Save" at bounding box center [798, 334] width 49 height 24
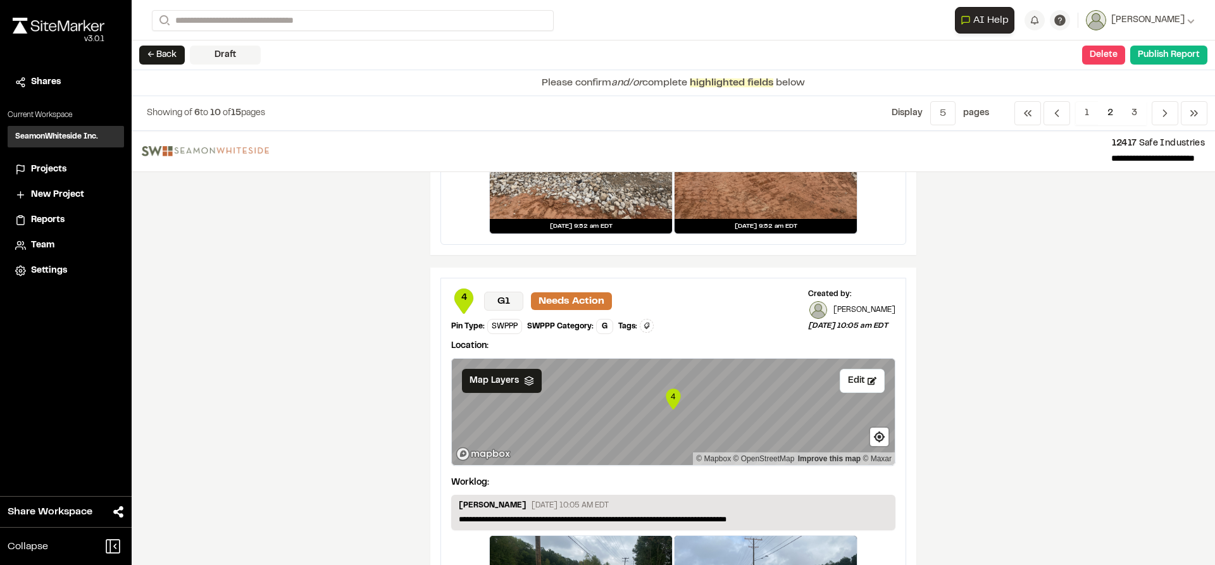
scroll to position [1076, 0]
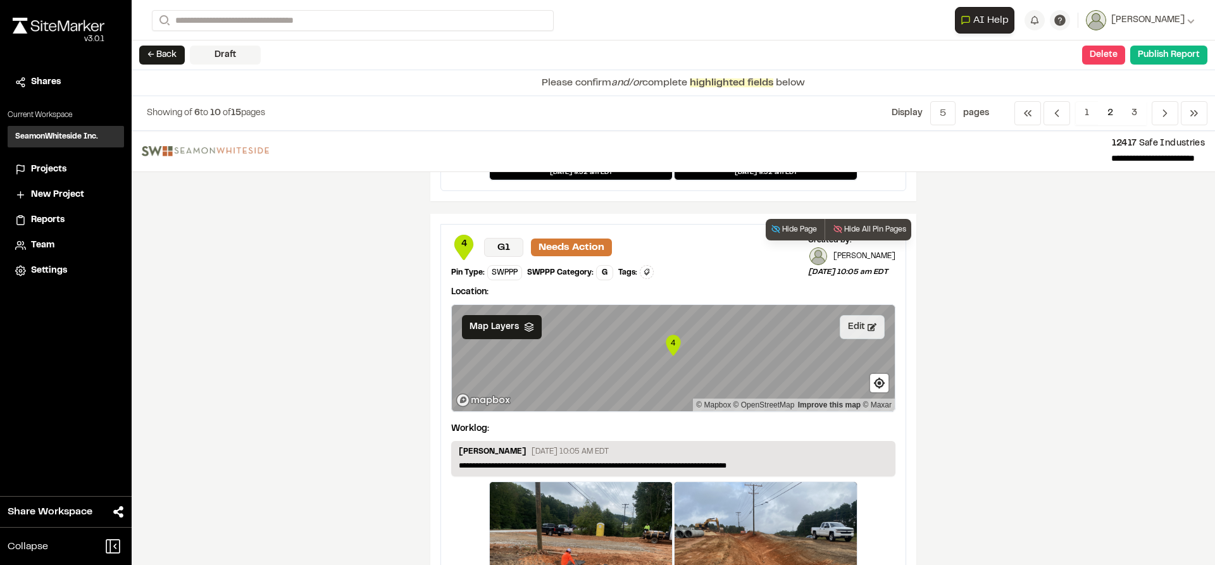
click at [851, 333] on button "Edit" at bounding box center [862, 327] width 45 height 24
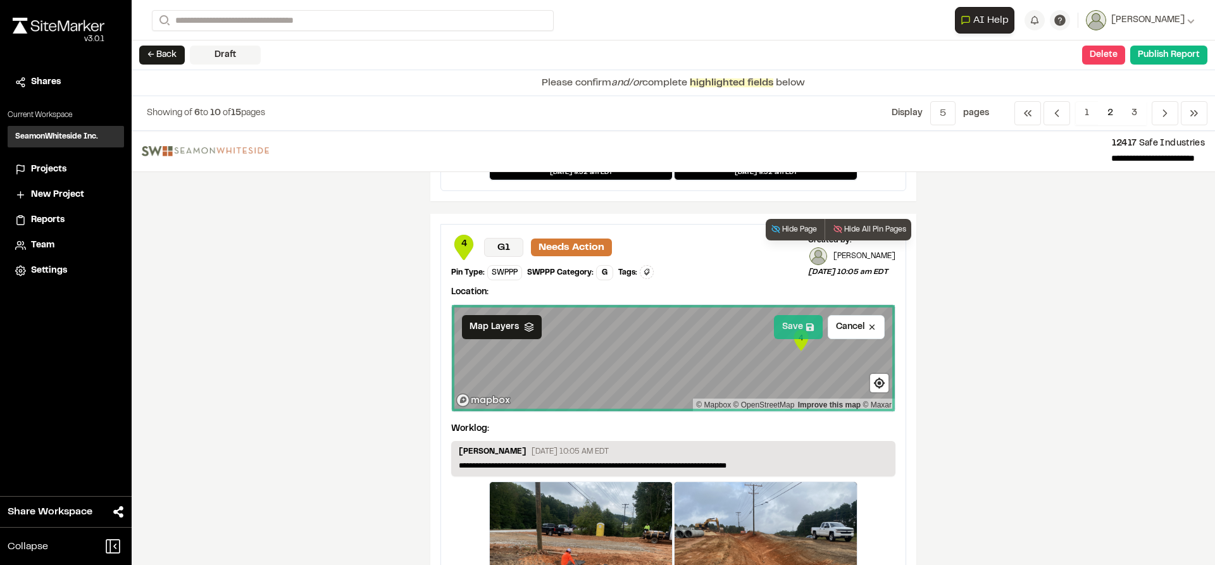
click at [805, 336] on button "Save" at bounding box center [798, 327] width 49 height 24
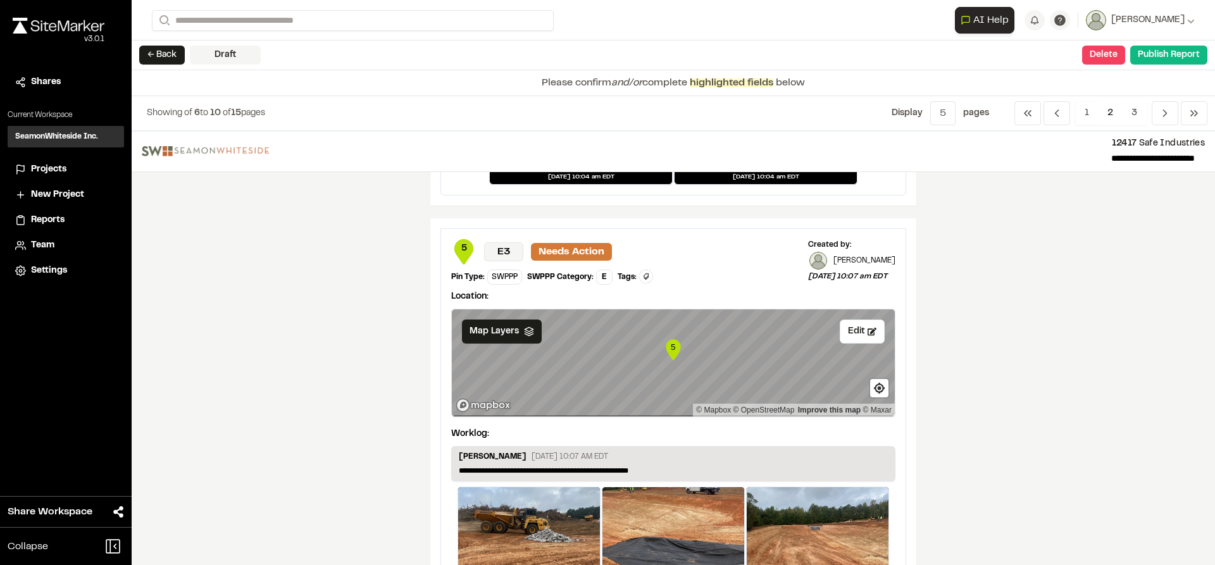
scroll to position [1582, 0]
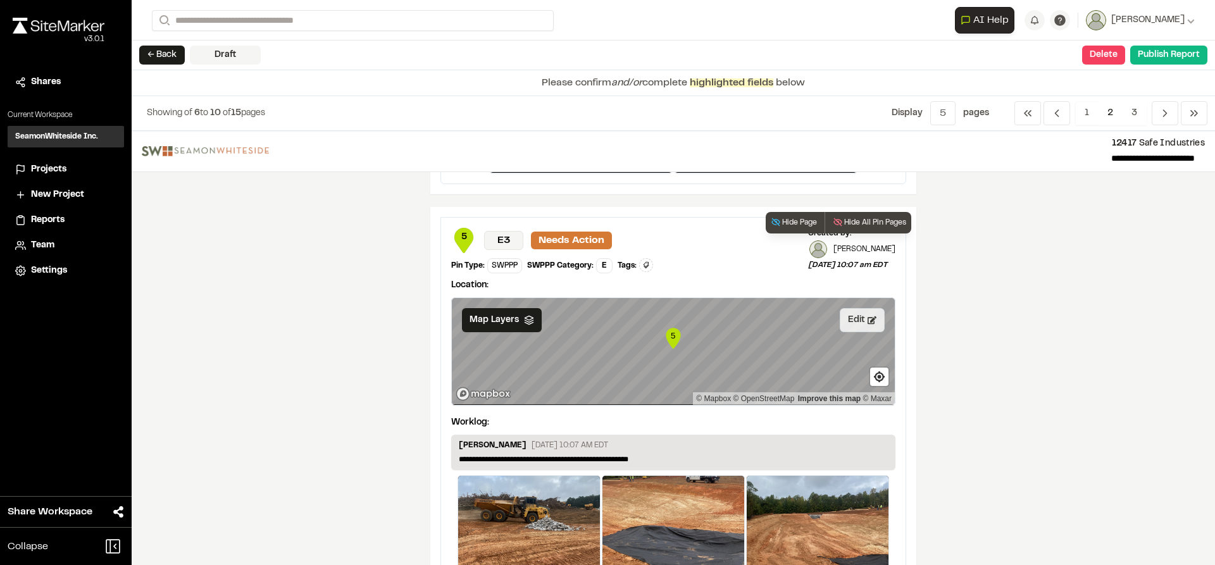
click at [851, 315] on button "Edit" at bounding box center [862, 320] width 45 height 24
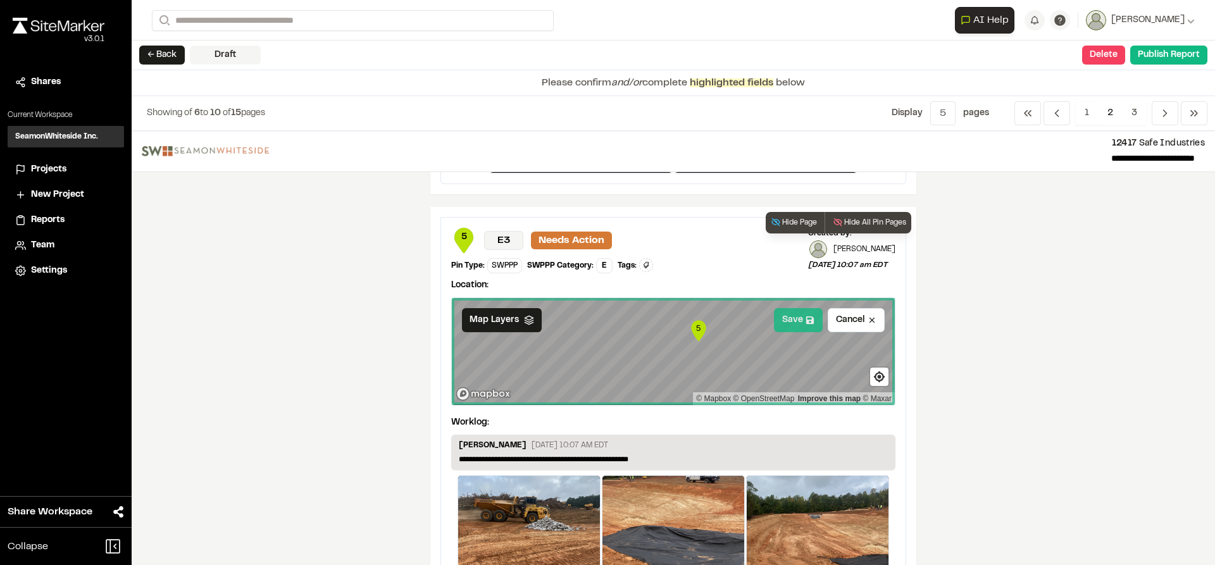
click at [796, 325] on button "Save" at bounding box center [798, 320] width 49 height 24
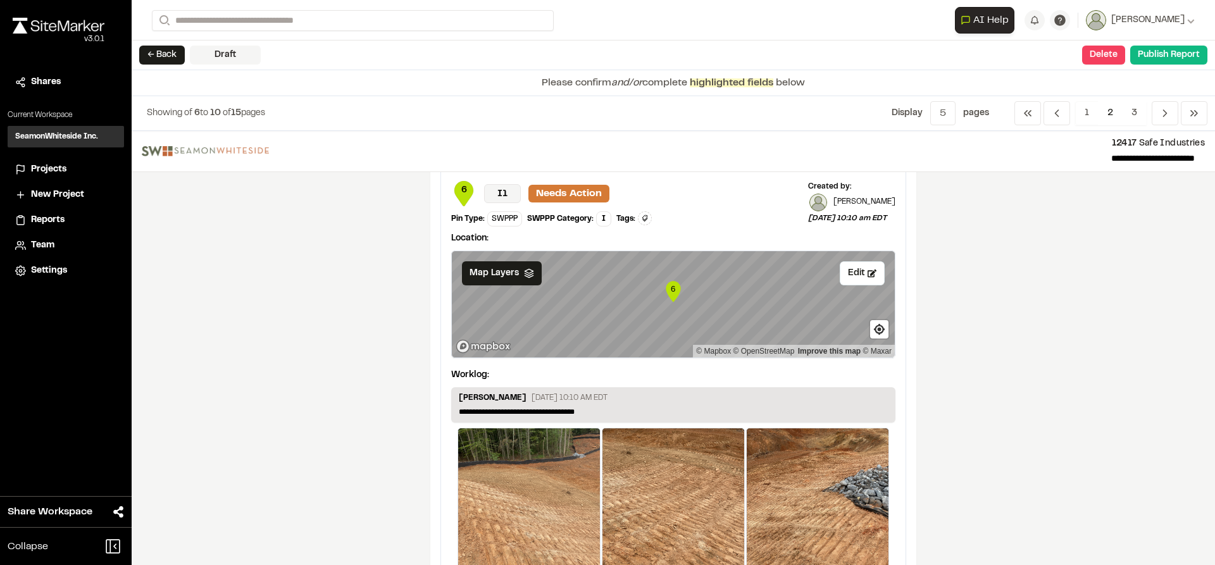
scroll to position [2143, 0]
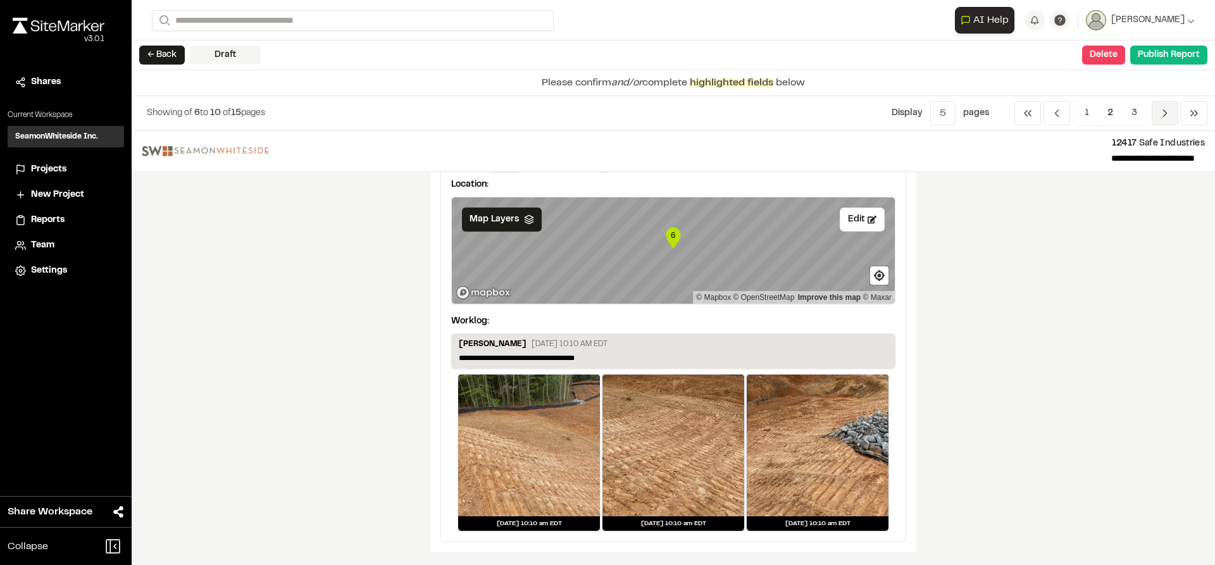
click at [1153, 117] on span "Previous" at bounding box center [1165, 113] width 27 height 24
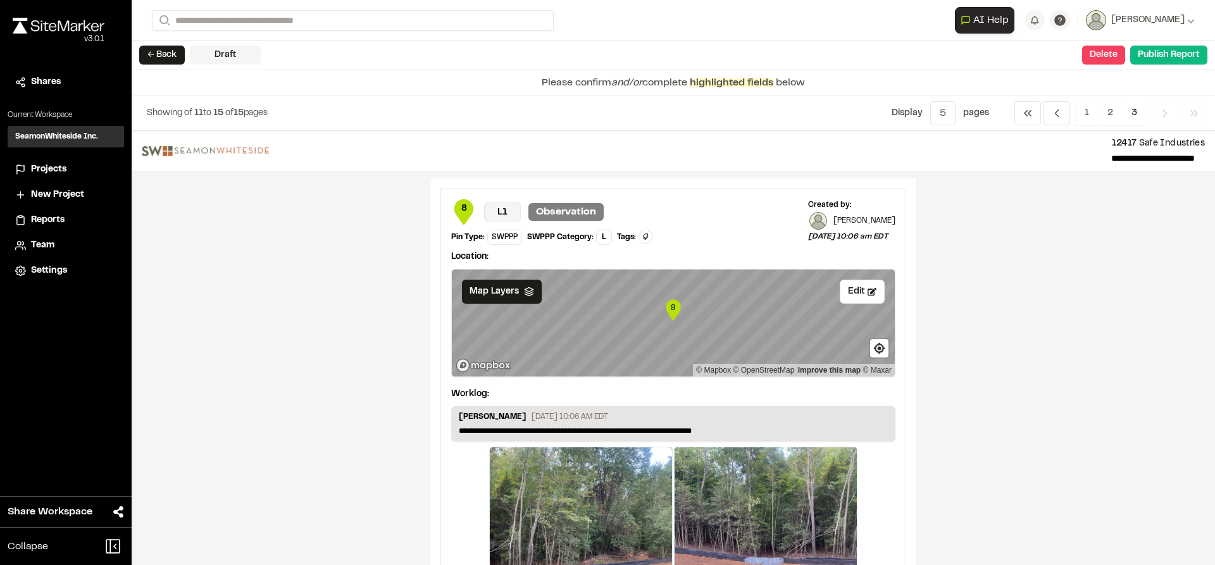
scroll to position [633, 0]
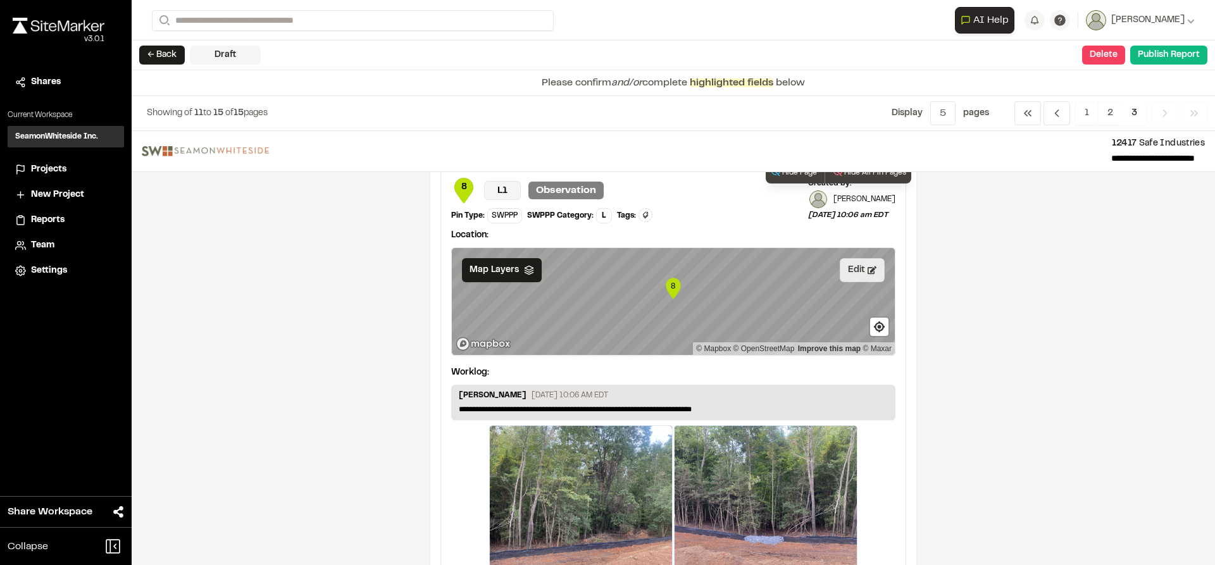
click at [858, 273] on button "Edit" at bounding box center [862, 270] width 45 height 24
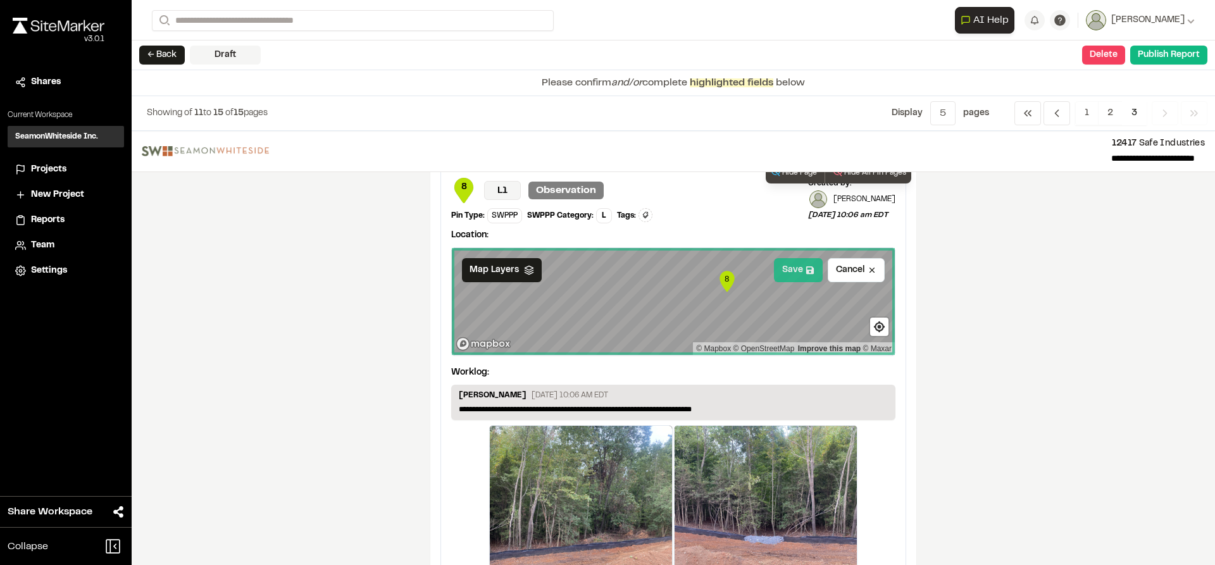
click at [806, 271] on icon at bounding box center [810, 270] width 8 height 8
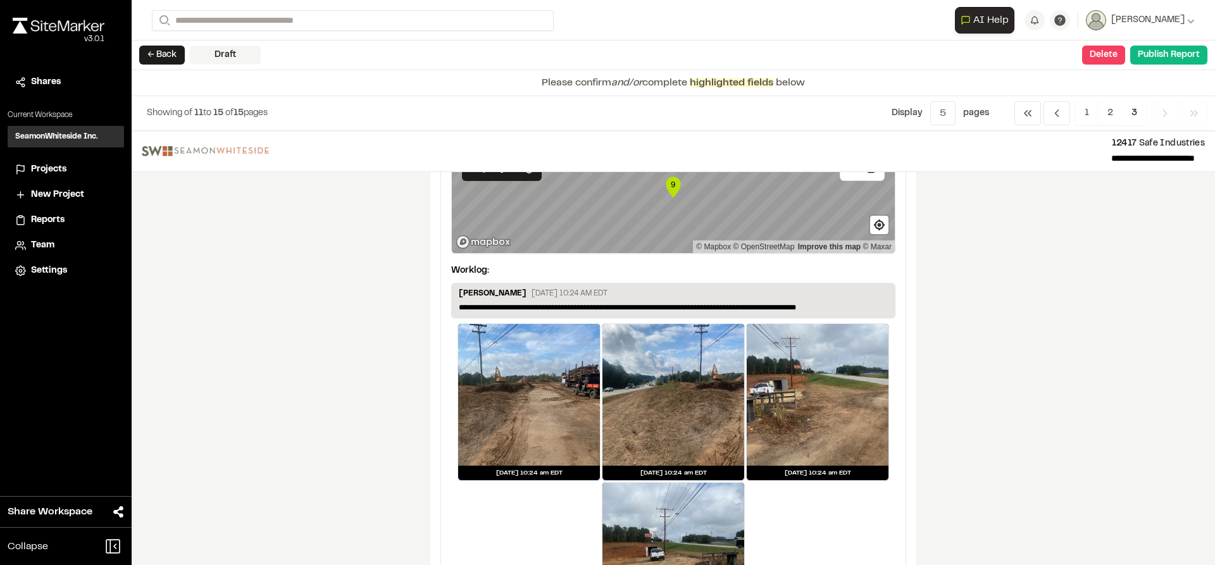
scroll to position [1203, 0]
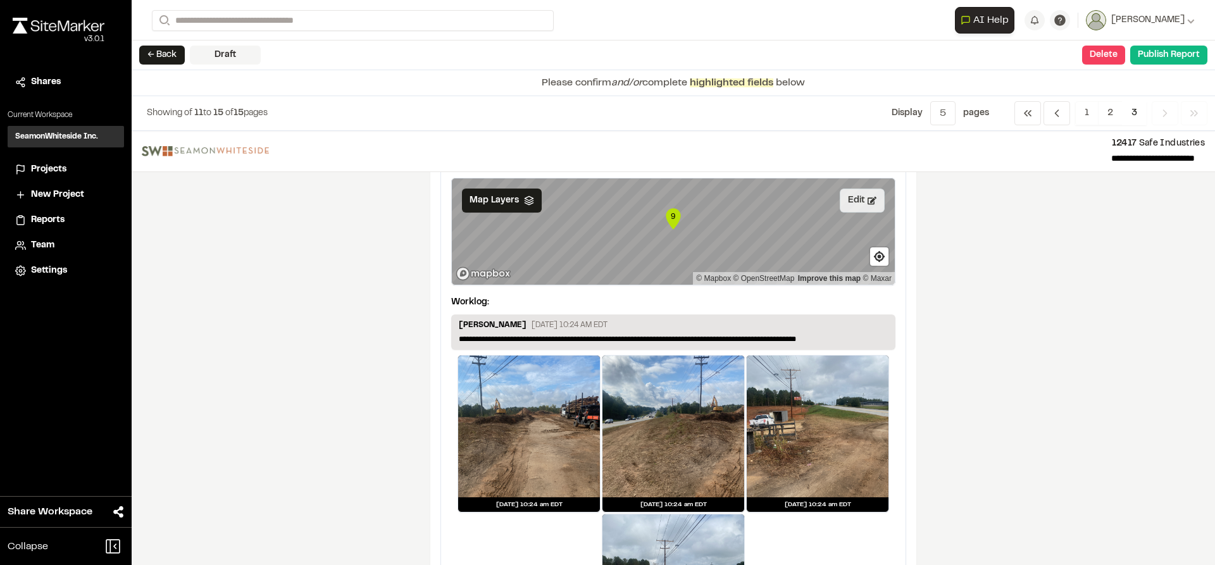
click at [840, 191] on button "Edit" at bounding box center [862, 201] width 45 height 24
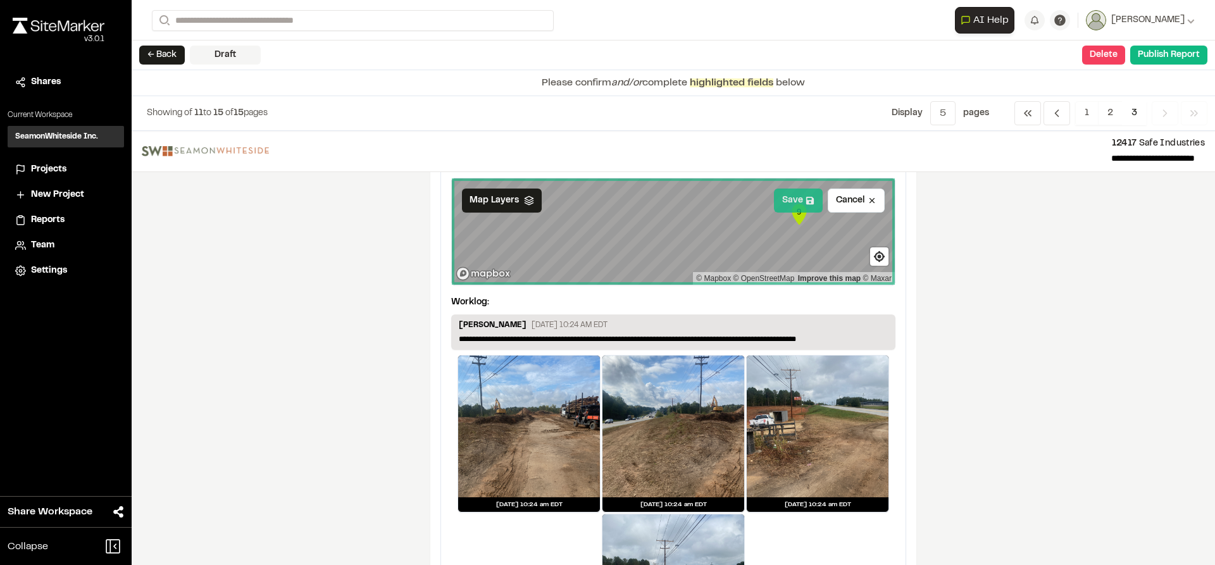
click at [807, 206] on button "Save" at bounding box center [798, 201] width 49 height 24
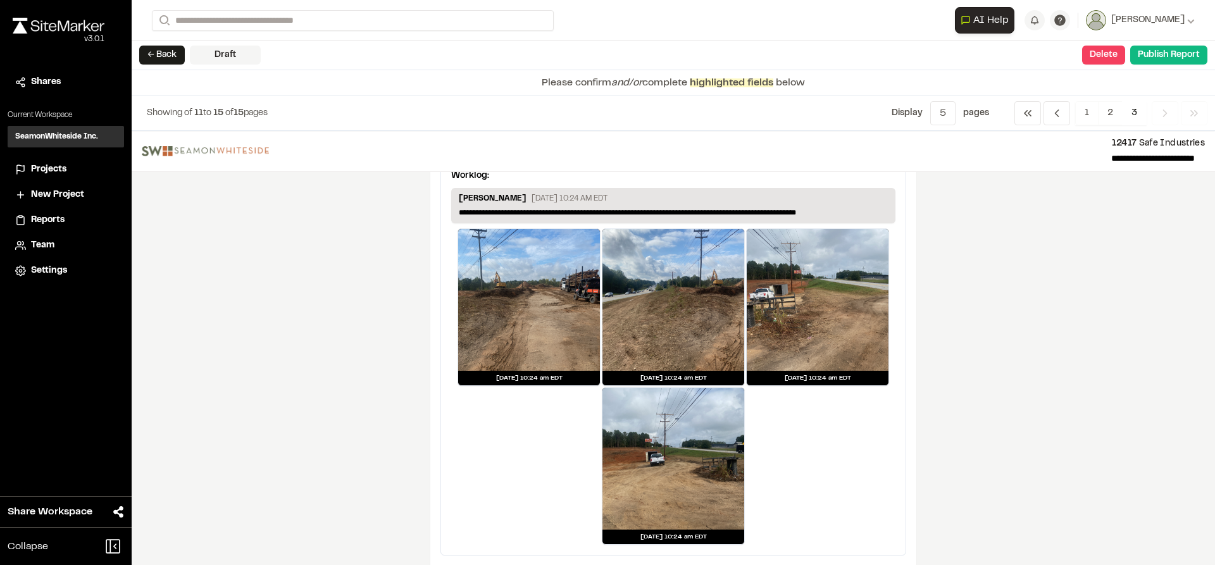
scroll to position [1139, 0]
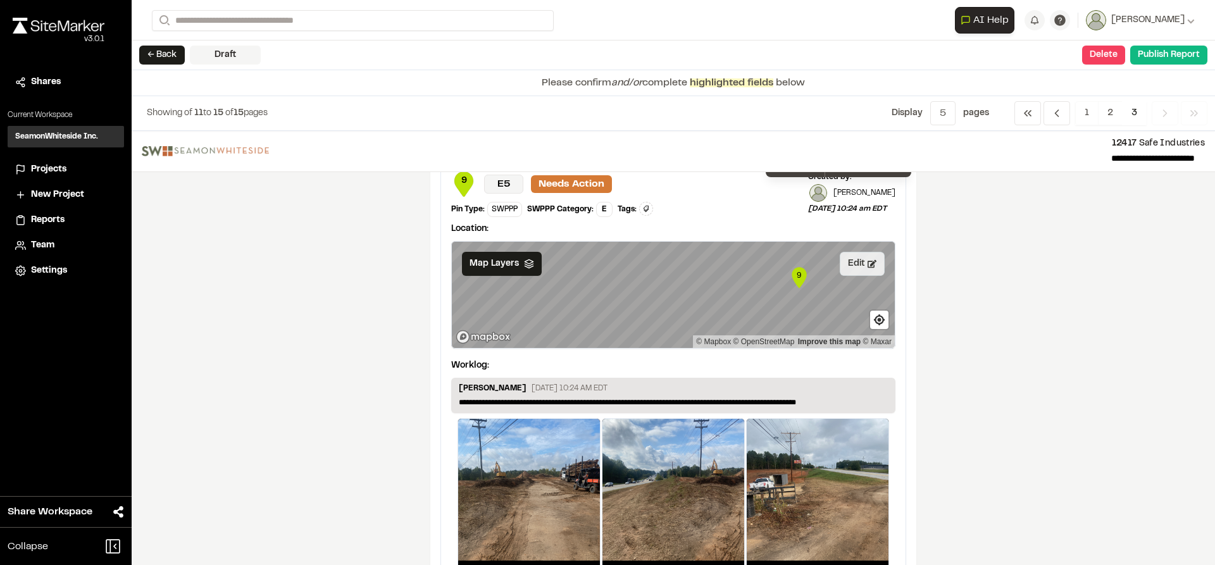
click at [856, 266] on button "Edit" at bounding box center [862, 264] width 45 height 24
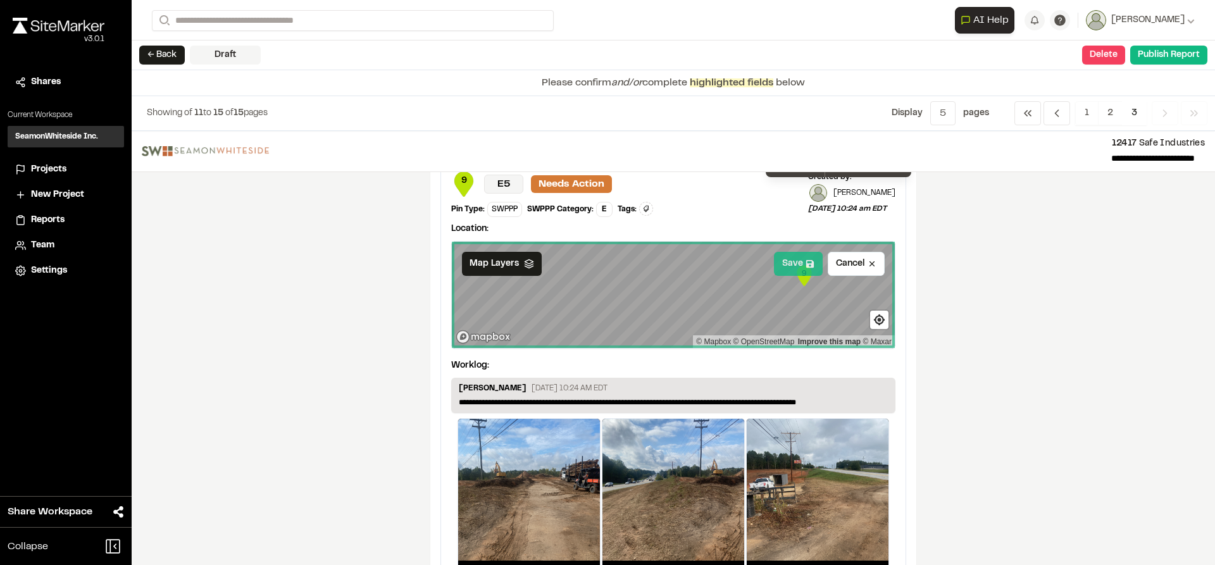
click at [792, 264] on button "Save" at bounding box center [798, 264] width 49 height 24
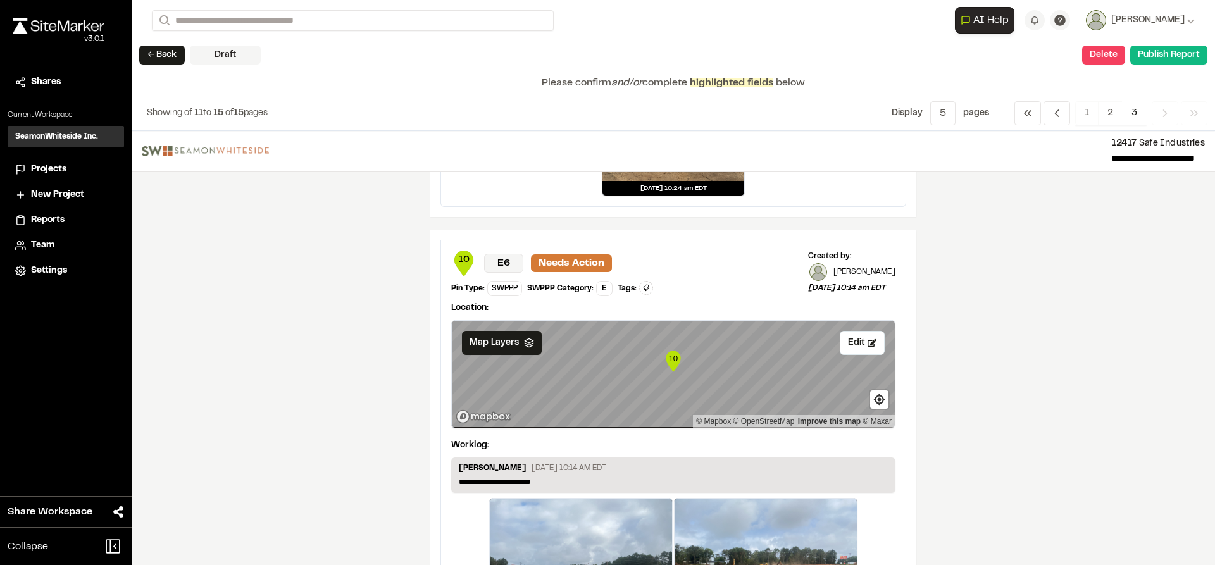
scroll to position [1772, 0]
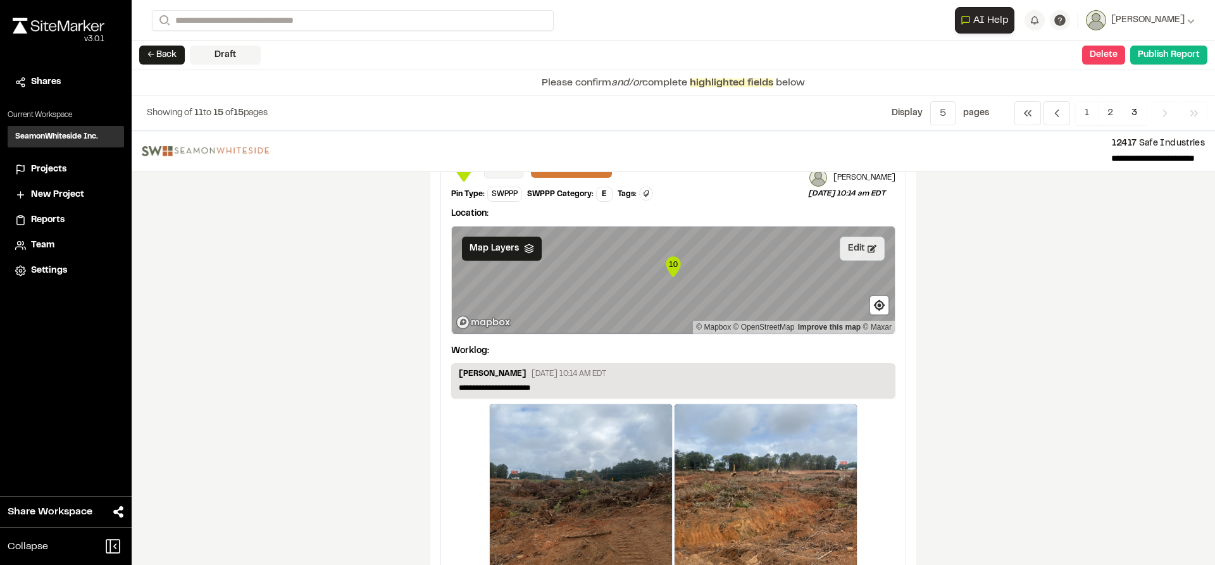
click at [868, 251] on icon at bounding box center [872, 248] width 9 height 9
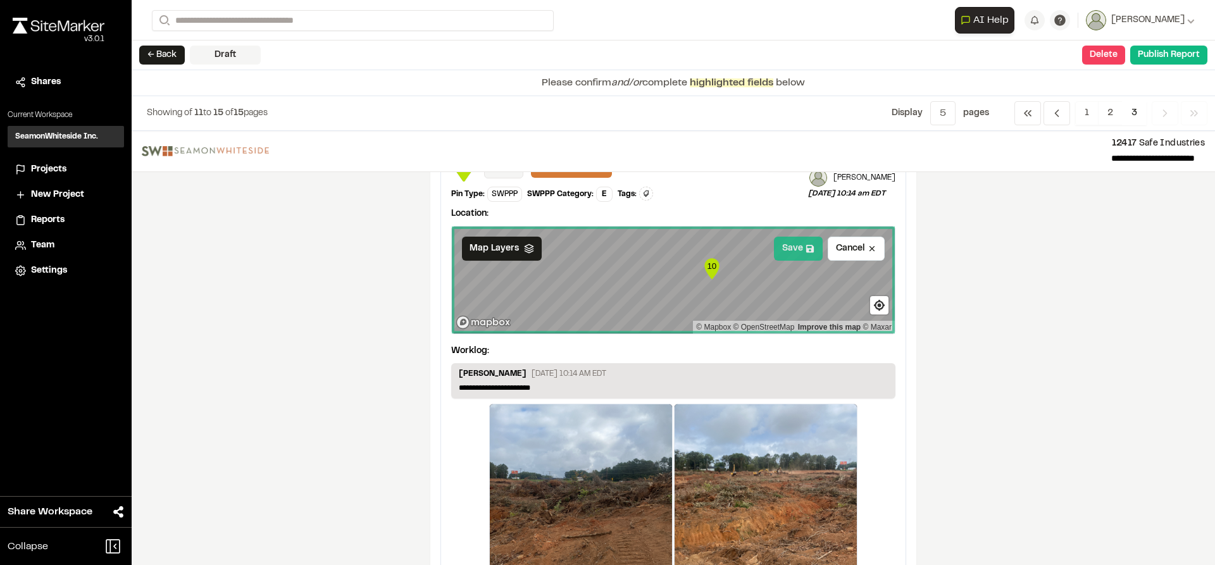
click at [785, 253] on button "Save" at bounding box center [798, 249] width 49 height 24
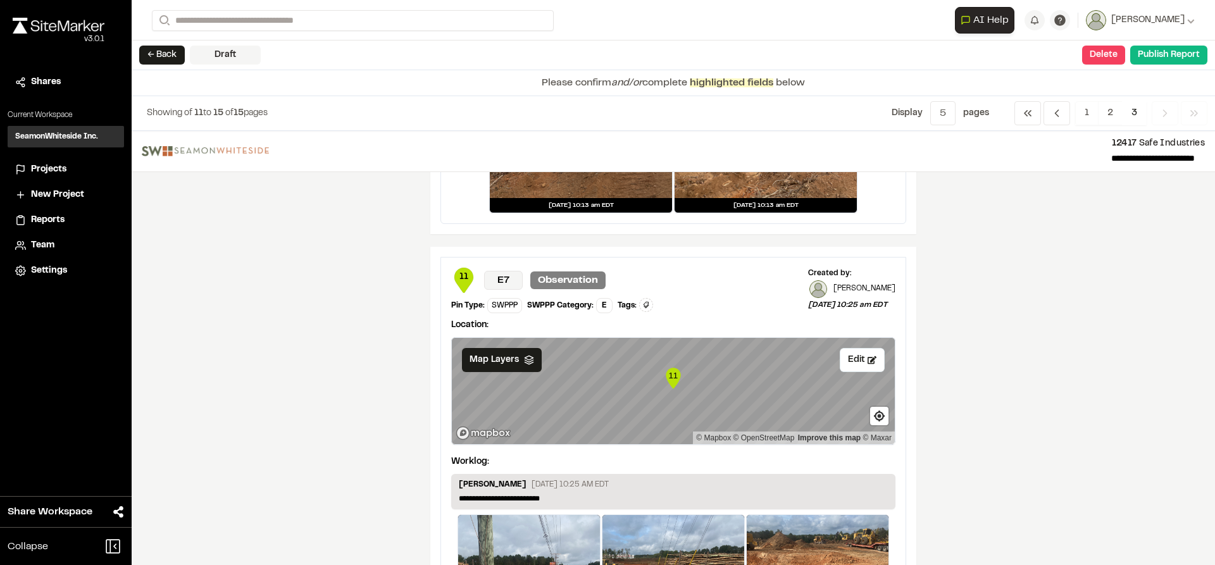
scroll to position [2215, 0]
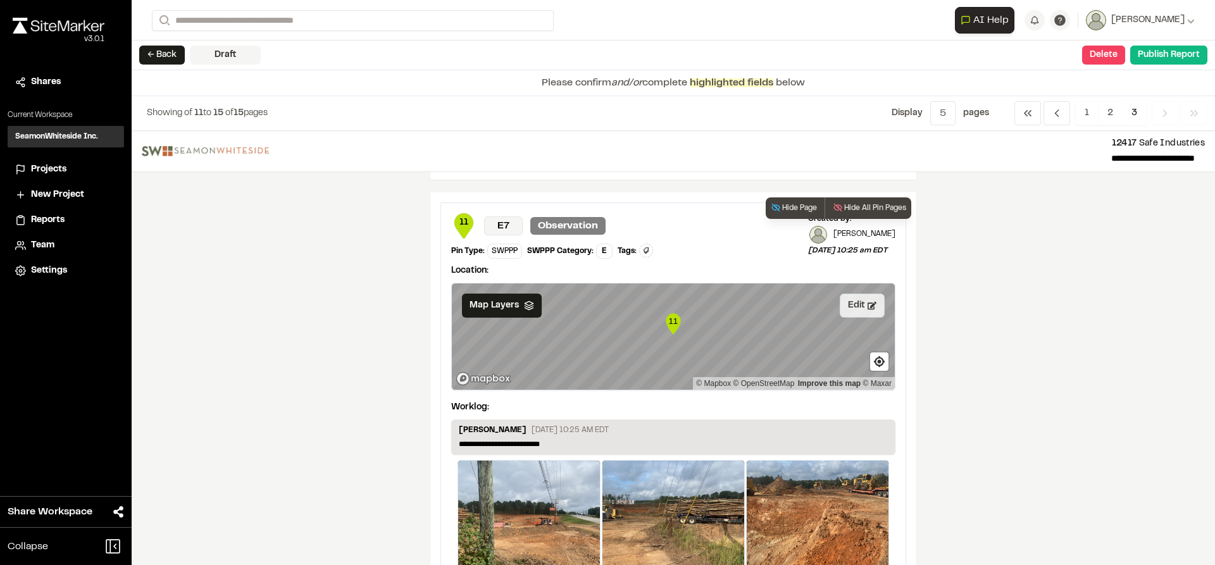
click at [868, 303] on icon at bounding box center [872, 305] width 9 height 8
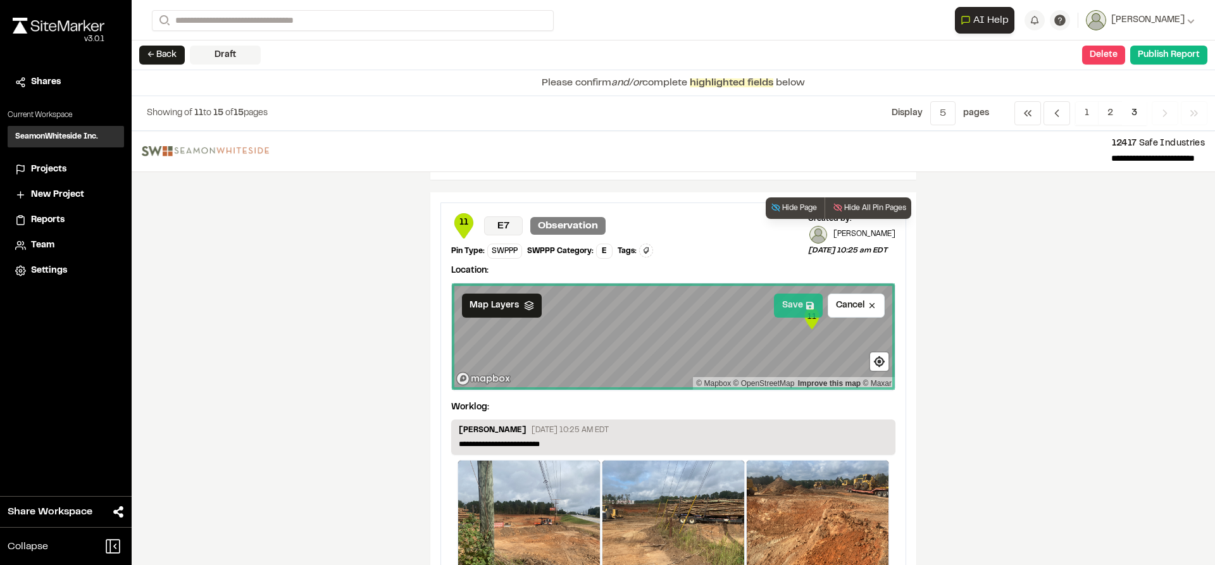
click at [792, 313] on button "Save" at bounding box center [798, 306] width 49 height 24
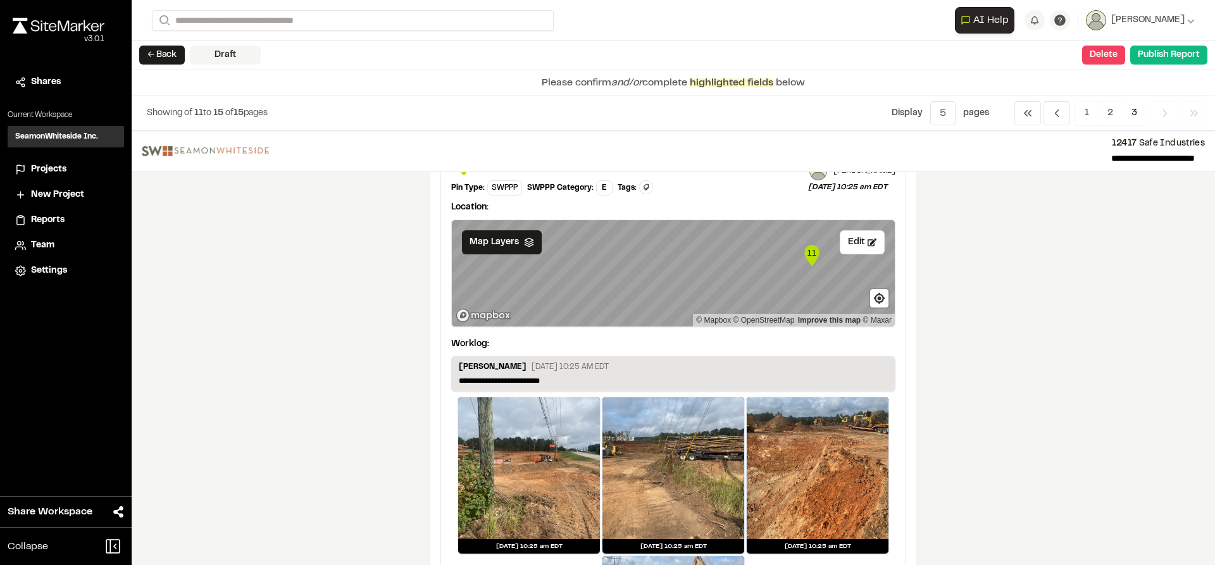
scroll to position [2342, 0]
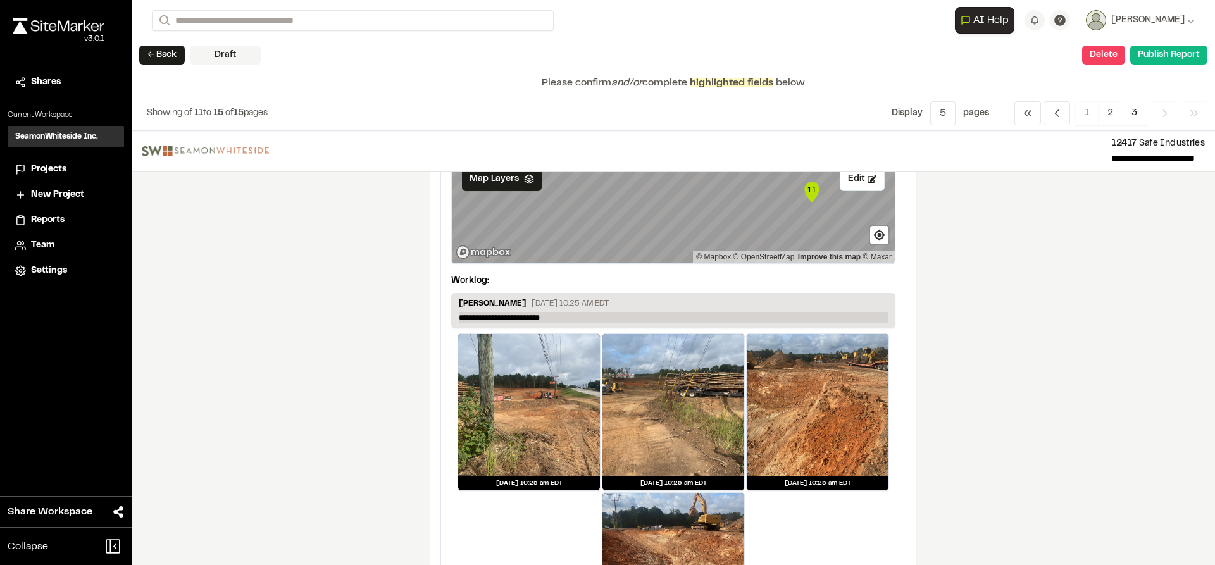
click at [459, 320] on p "**********" at bounding box center [673, 317] width 429 height 11
click at [587, 319] on p "**********" at bounding box center [673, 317] width 429 height 11
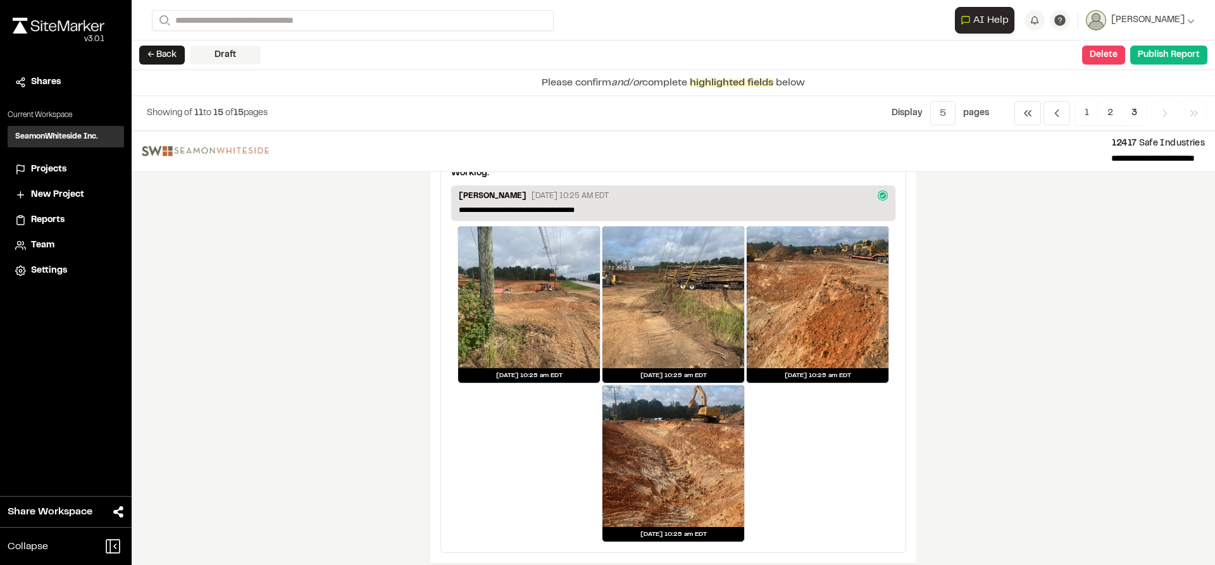
scroll to position [2460, 0]
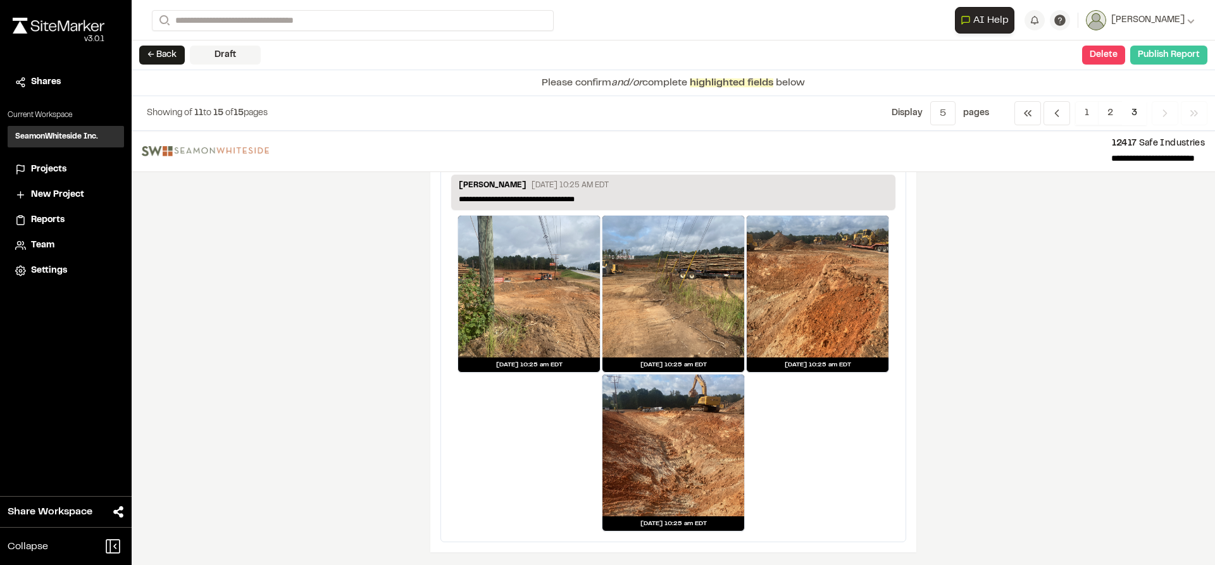
click at [1172, 54] on button "Publish Report" at bounding box center [1168, 55] width 77 height 19
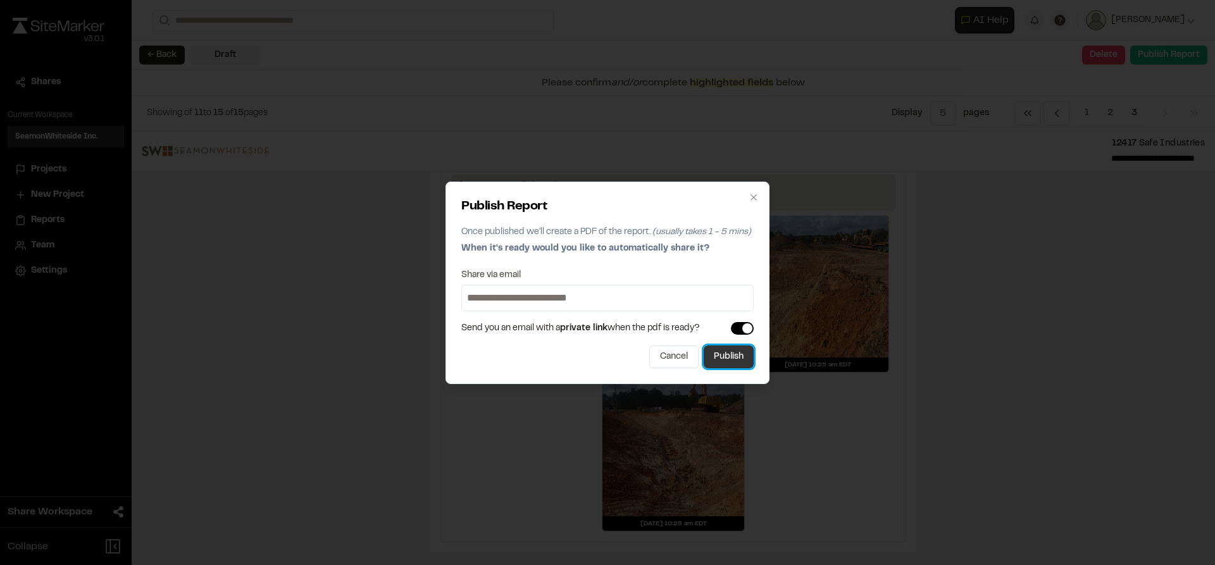
click at [718, 354] on button "Publish" at bounding box center [729, 357] width 50 height 23
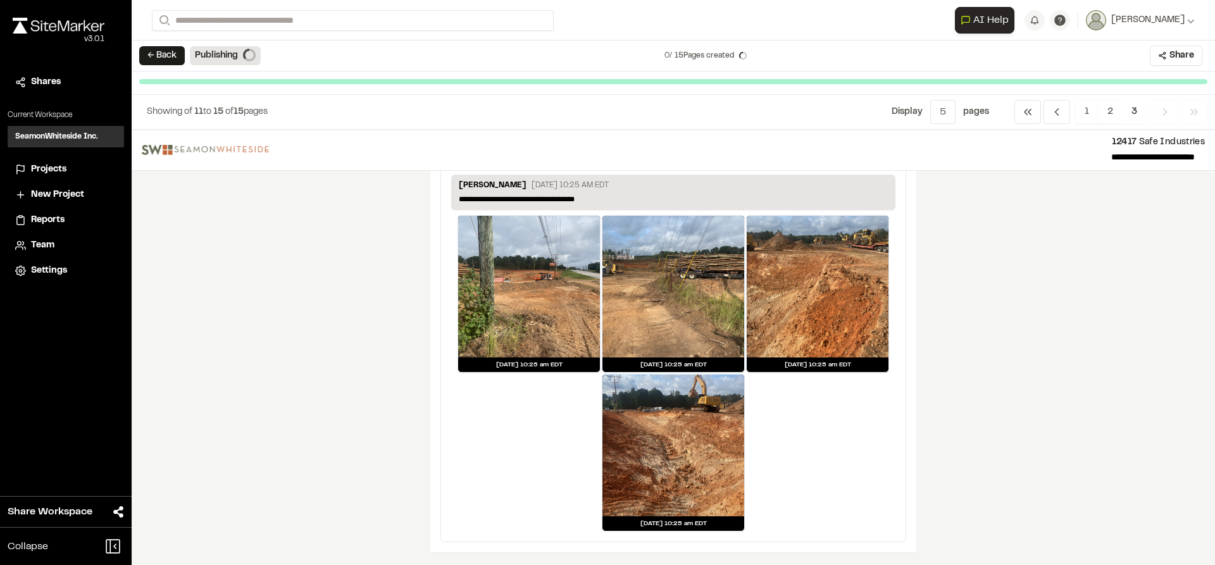
scroll to position [2434, 0]
